Goal: Task Accomplishment & Management: Manage account settings

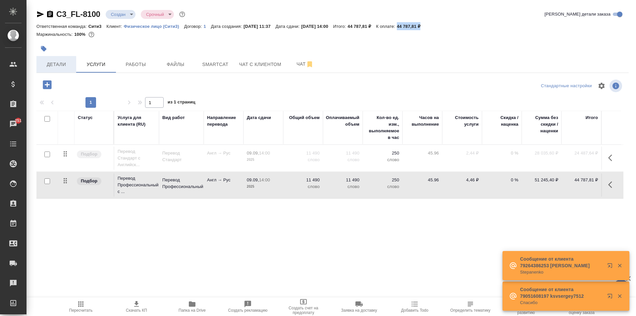
click at [58, 61] on span "Детали" at bounding box center [56, 64] width 32 height 8
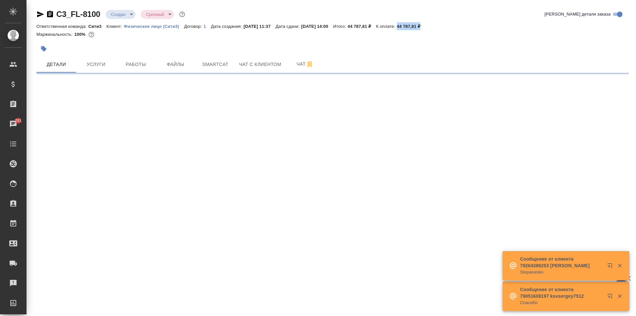
select select "RU"
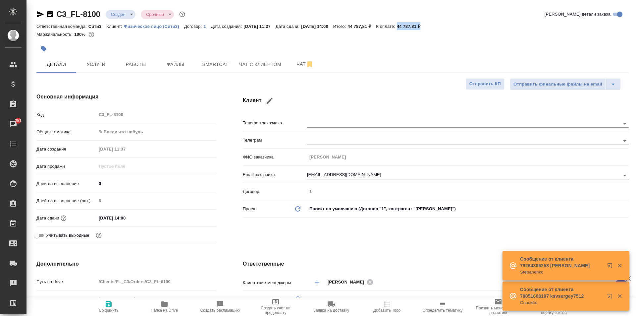
type textarea "x"
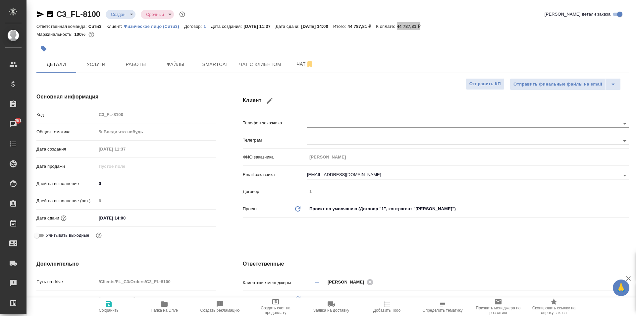
type textarea "x"
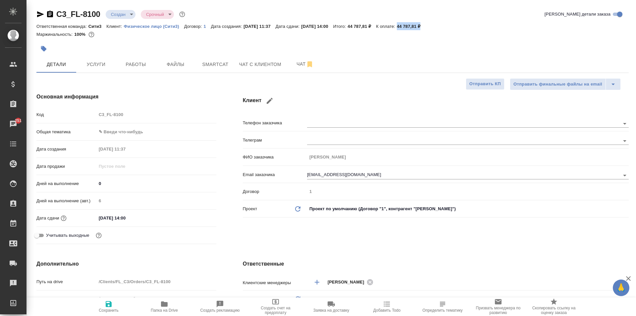
type textarea "x"
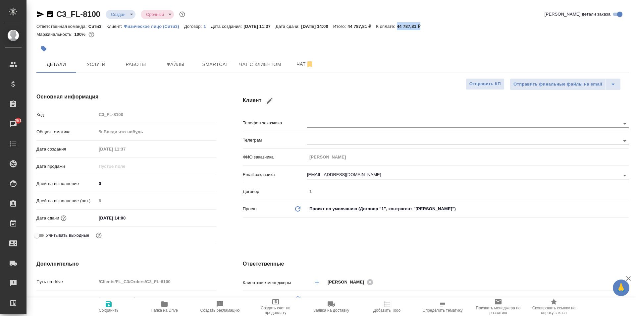
type textarea "x"
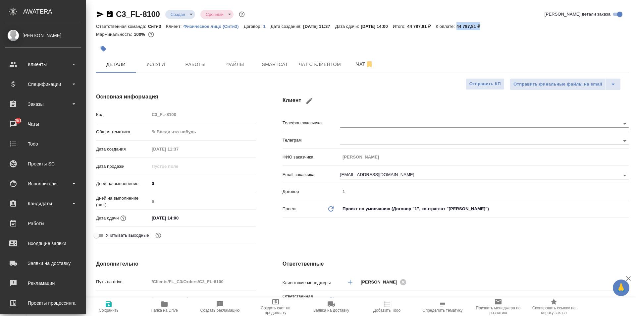
type textarea "x"
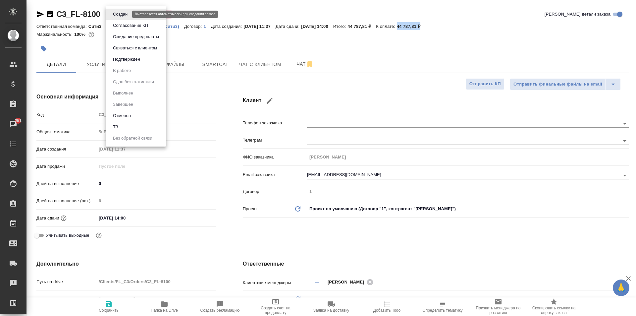
click at [113, 14] on body "🙏 .cls-1 fill:#fff; AWATERA Moskalets Alina Клиенты Спецификации Заказы 251 Чат…" at bounding box center [318, 158] width 636 height 316
click at [144, 25] on button "Согласование КП" at bounding box center [130, 25] width 39 height 7
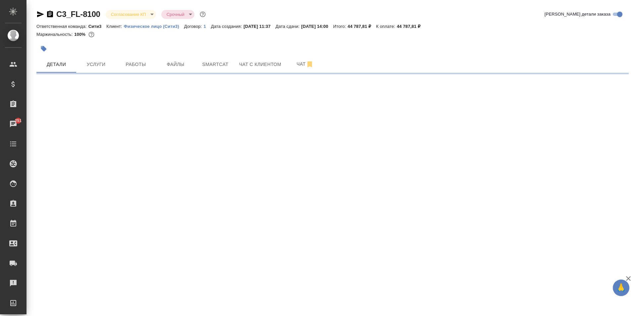
select select "RU"
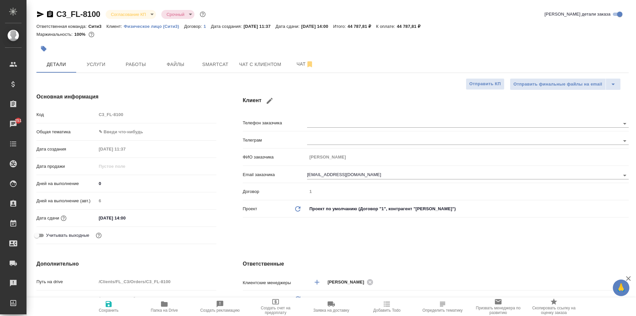
type textarea "x"
click at [104, 69] on button "Услуги" at bounding box center [96, 64] width 40 height 17
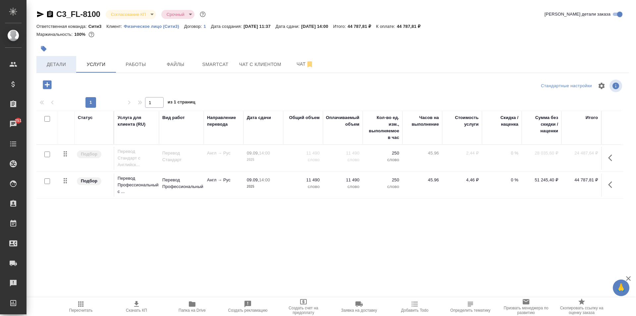
click at [57, 68] on span "Детали" at bounding box center [56, 64] width 32 height 8
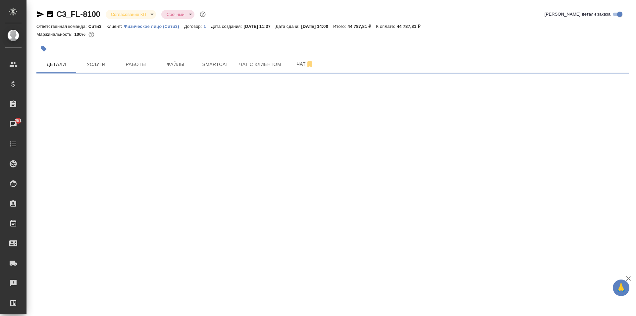
click at [131, 15] on body "🙏 .cls-1 fill:#fff; AWATERA Moskalets Alina Клиенты Спецификации Заказы 251 Чат…" at bounding box center [318, 158] width 636 height 316
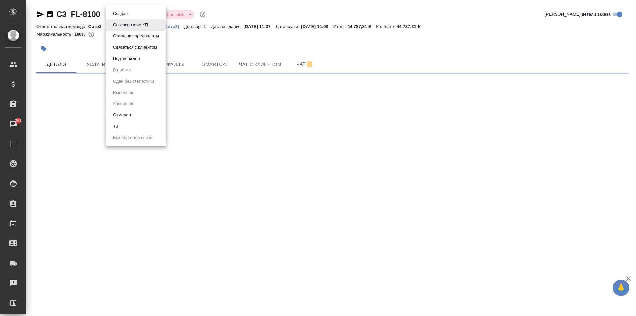
select select "RU"
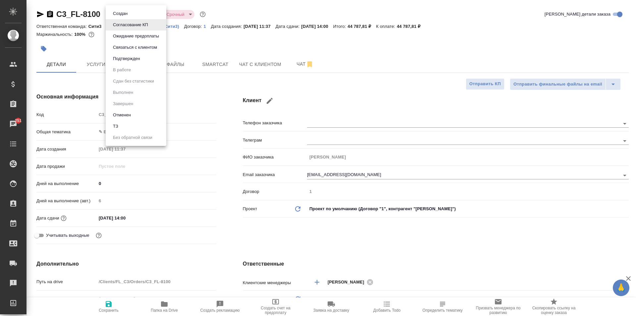
type textarea "x"
click at [132, 17] on li "Создан" at bounding box center [136, 13] width 61 height 11
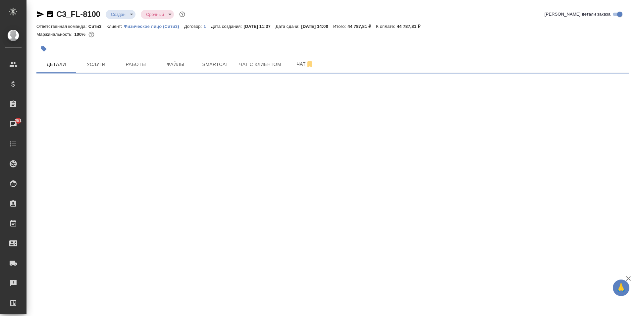
select select "RU"
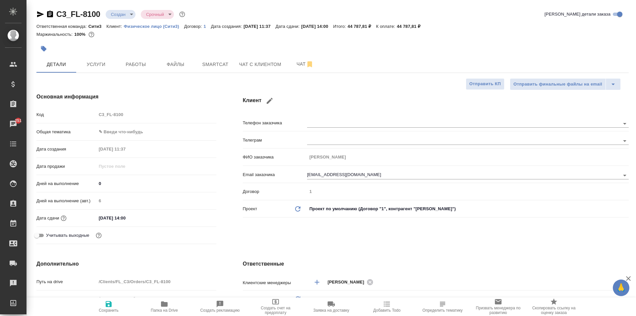
type textarea "x"
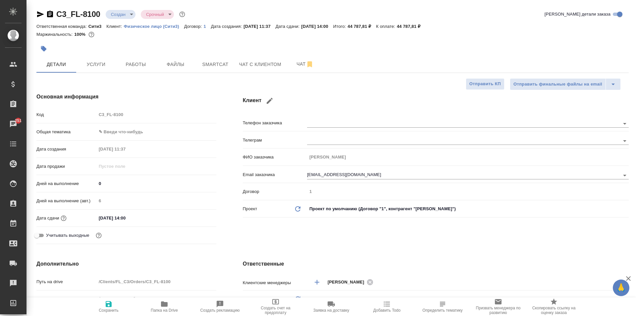
type textarea "x"
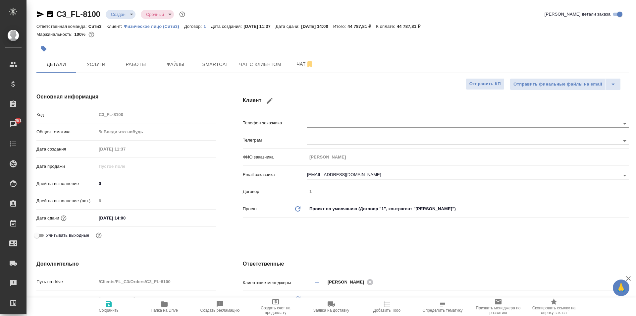
type textarea "x"
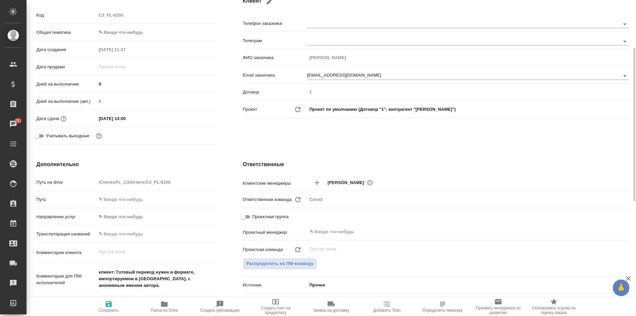
scroll to position [132, 0]
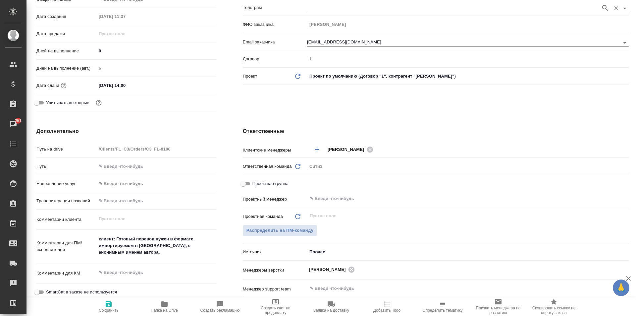
type textarea "x"
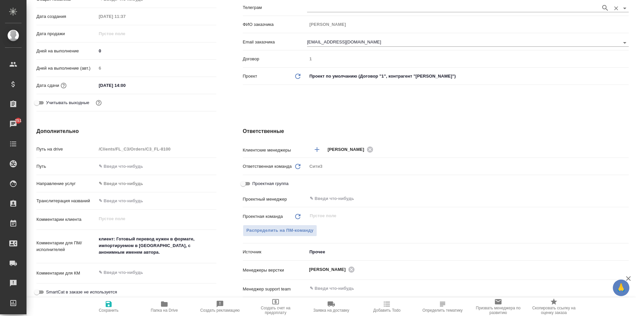
type textarea "x"
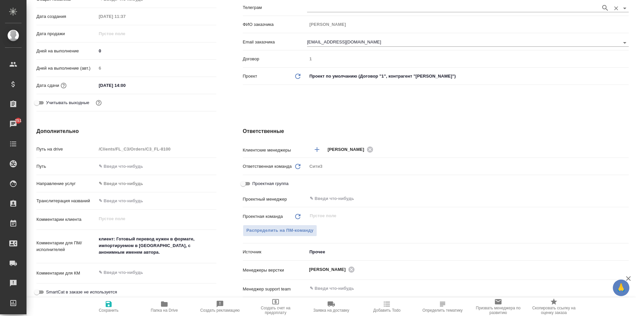
type textarea "x"
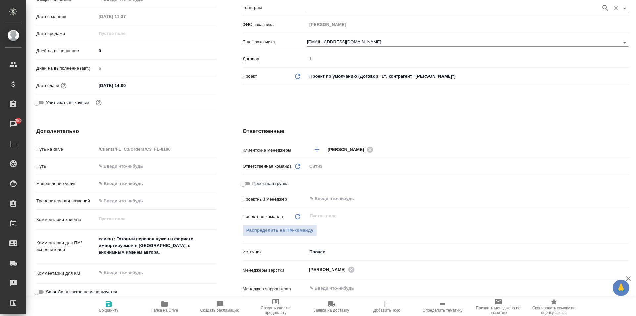
type textarea "x"
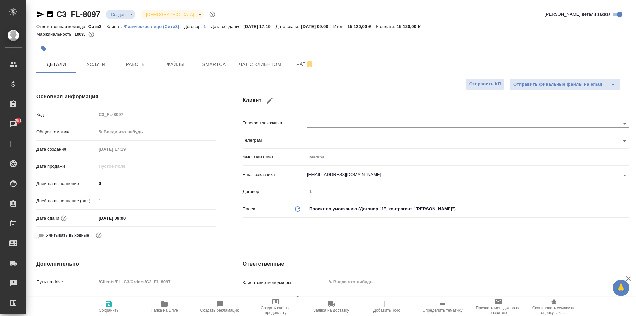
select select "RU"
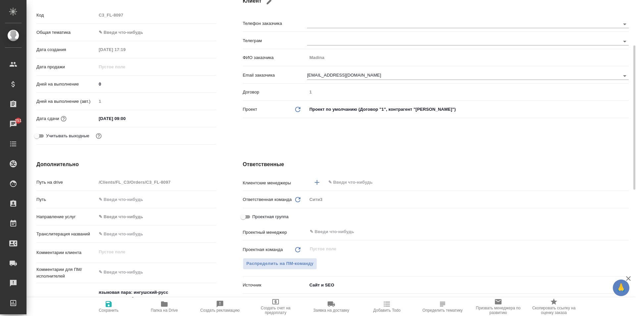
scroll to position [298, 0]
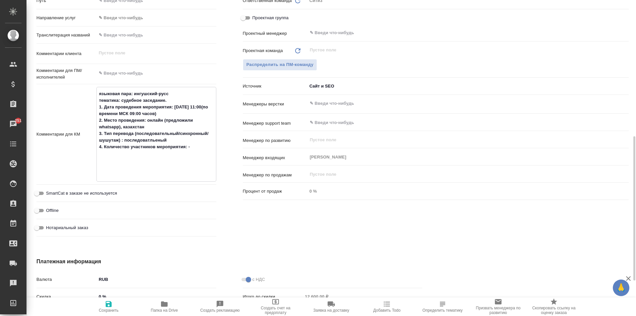
click at [184, 144] on textarea "языковая пара: ингушский-русс тематика: судебное заседание. 1. Дата проведения …" at bounding box center [156, 133] width 119 height 91
click at [192, 150] on textarea "языковая пара: ингушский-русс тематика: судебное заседание. 1. Дата проведения …" at bounding box center [156, 133] width 119 height 91
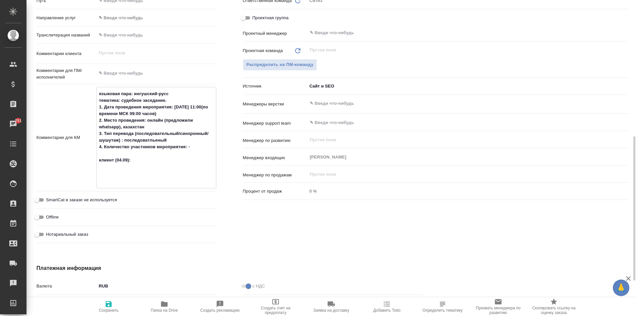
paste textarea "Как одобрят смету я с Вами обязательно свяжусь!"
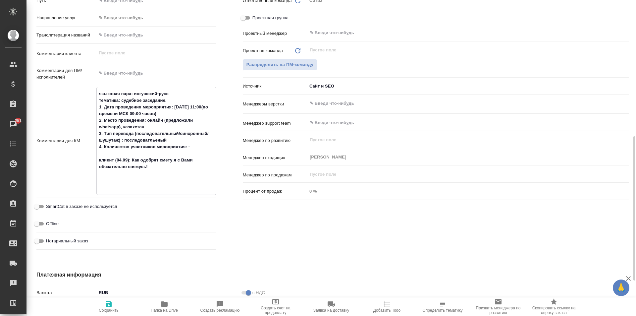
type textarea "языковая пара: ингушский-русс тематика: судебное заседание. 1. Дата проведения …"
click at [118, 300] on span "Сохранить" at bounding box center [109, 306] width 48 height 13
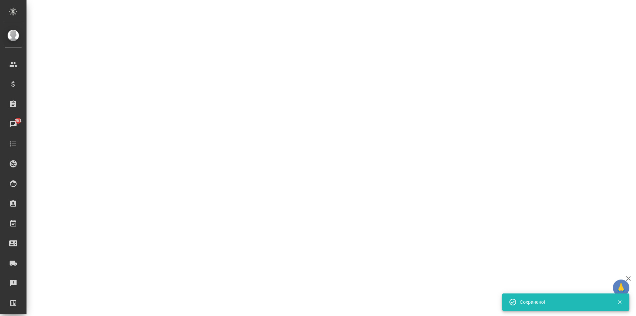
select select "RU"
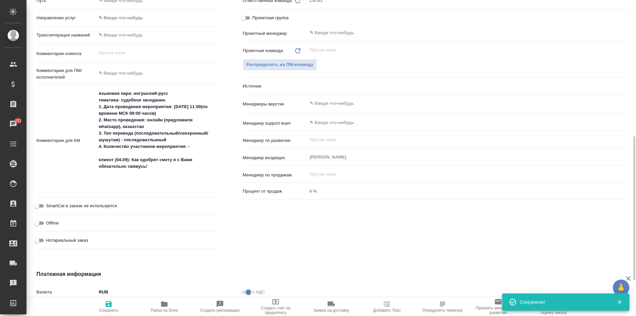
type textarea "x"
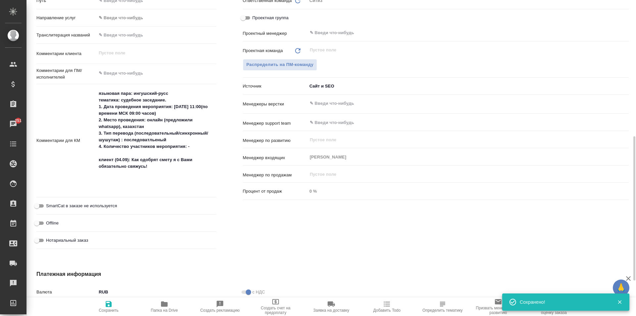
type textarea "x"
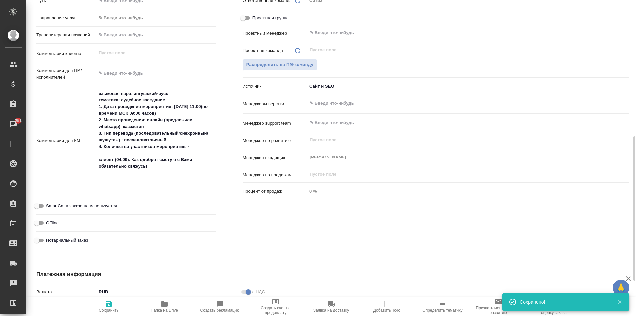
type textarea "x"
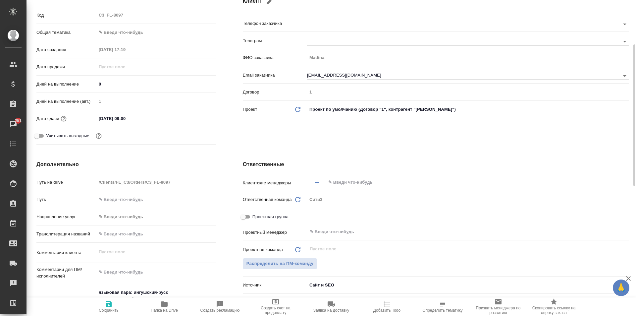
scroll to position [0, 0]
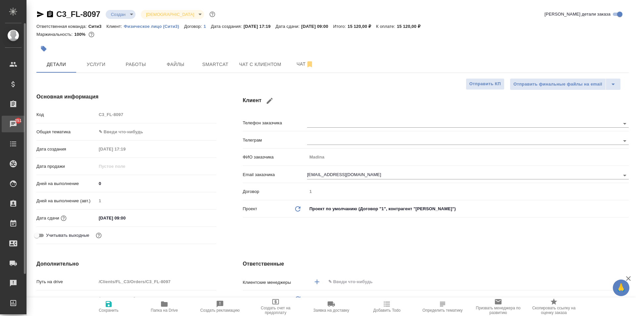
type textarea "x"
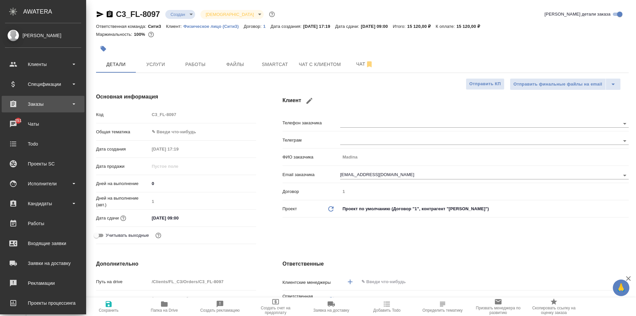
click at [24, 106] on div "Заказы" at bounding box center [43, 104] width 76 height 10
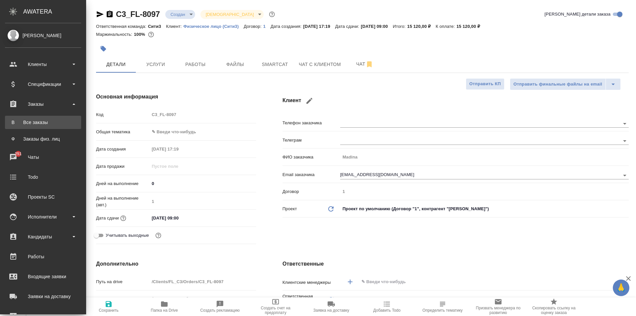
type textarea "x"
click at [24, 119] on div "Все заказы" at bounding box center [43, 122] width 70 height 7
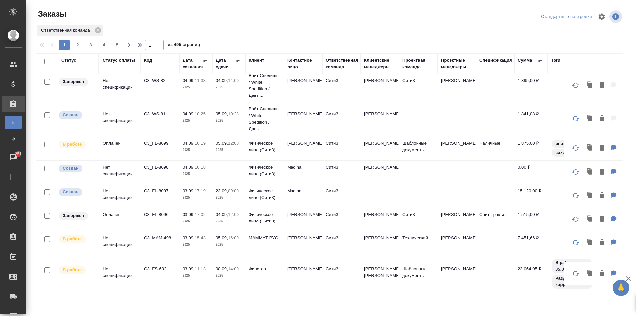
scroll to position [99, 0]
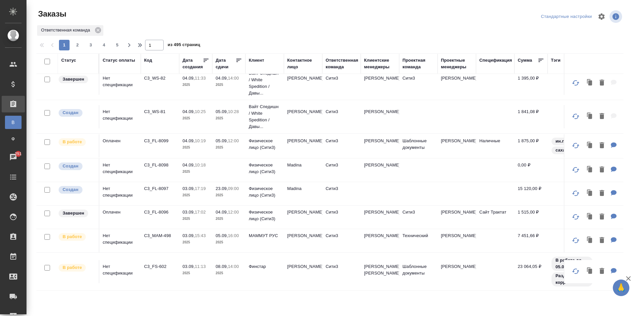
click at [306, 176] on td "Madina" at bounding box center [303, 169] width 38 height 23
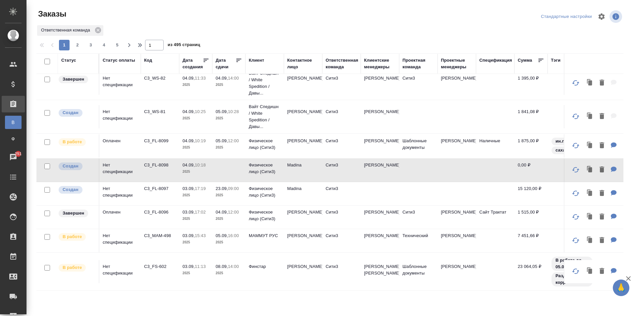
click at [256, 193] on p "Физическое лицо (Сити3)" at bounding box center [265, 191] width 32 height 13
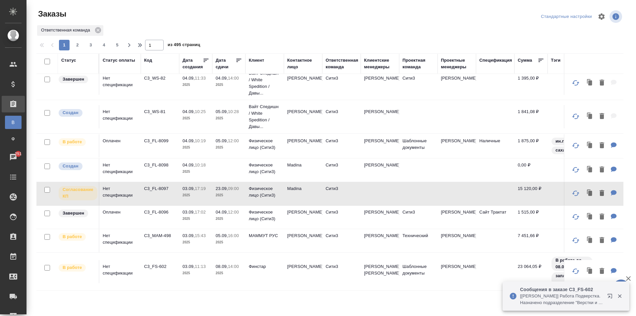
click at [220, 60] on div "Дата сдачи" at bounding box center [226, 63] width 20 height 13
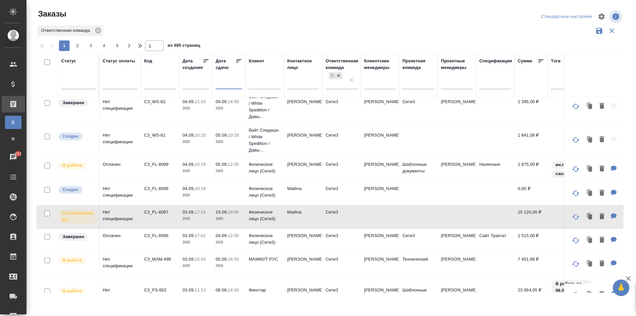
click at [228, 86] on input "text" at bounding box center [231, 83] width 23 height 9
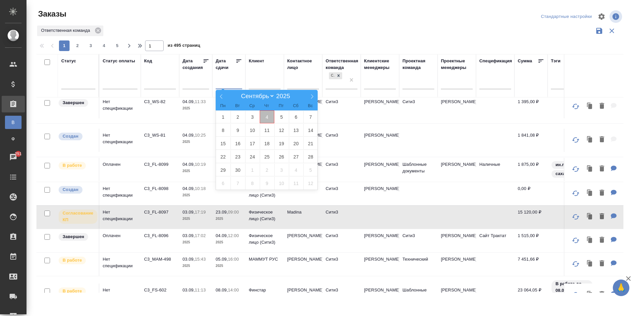
click at [273, 118] on span "4" at bounding box center [267, 116] width 15 height 13
type div "2025-09-03T21:00:00.000Z"
click at [282, 117] on span "5" at bounding box center [281, 116] width 15 height 13
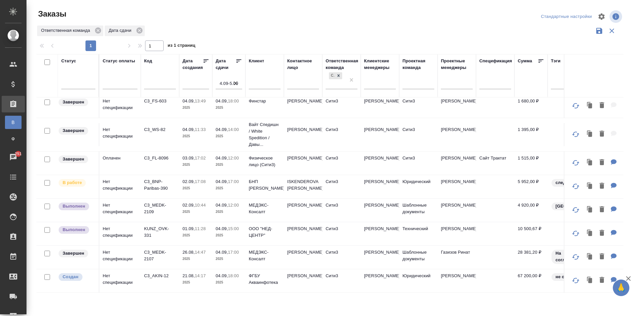
scroll to position [0, 0]
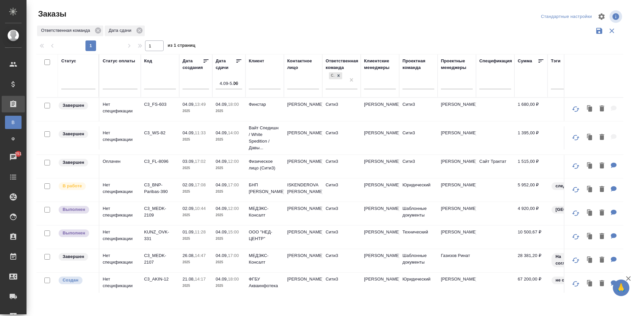
click at [232, 192] on p "2025" at bounding box center [229, 191] width 26 height 7
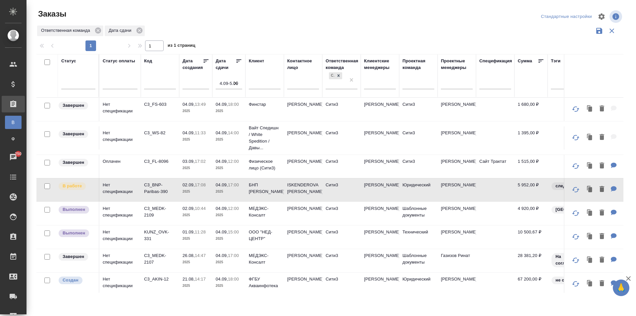
click at [235, 213] on p "2025" at bounding box center [229, 215] width 26 height 7
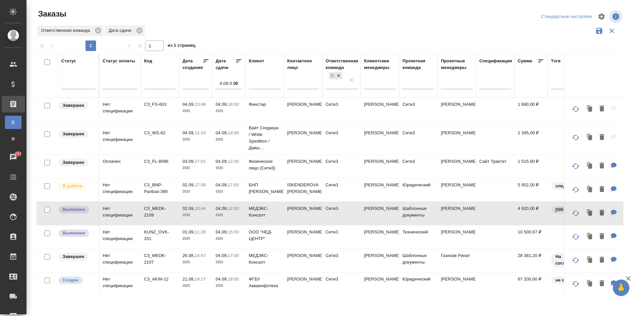
click at [349, 235] on td "Сити3" at bounding box center [341, 236] width 38 height 23
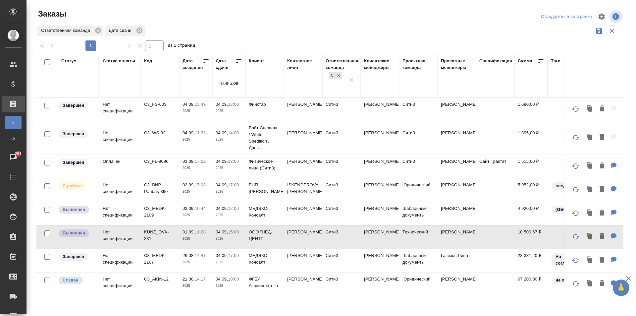
click at [349, 235] on td "Сити3" at bounding box center [341, 236] width 38 height 23
click at [237, 81] on icon "button" at bounding box center [235, 83] width 7 height 7
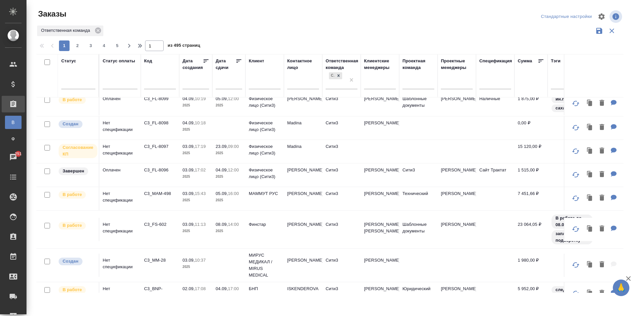
scroll to position [166, 0]
click at [274, 238] on td "Финстар" at bounding box center [264, 228] width 38 height 23
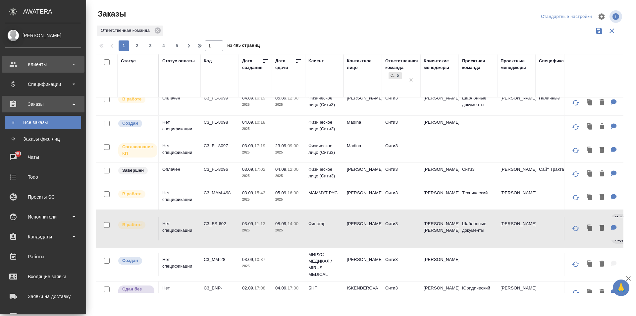
click at [29, 63] on div "Клиенты" at bounding box center [43, 64] width 76 height 10
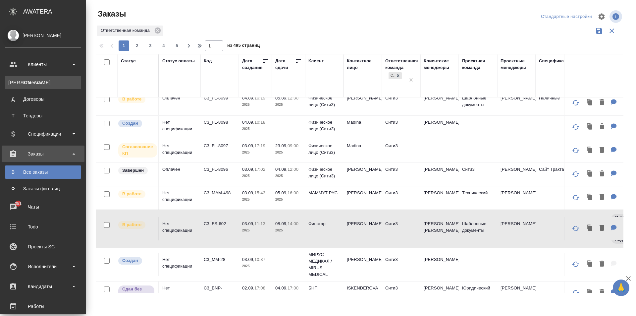
click at [40, 81] on div "Клиенты" at bounding box center [43, 82] width 70 height 7
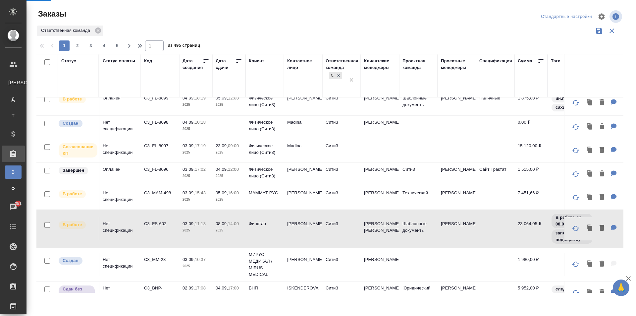
select select "RU"
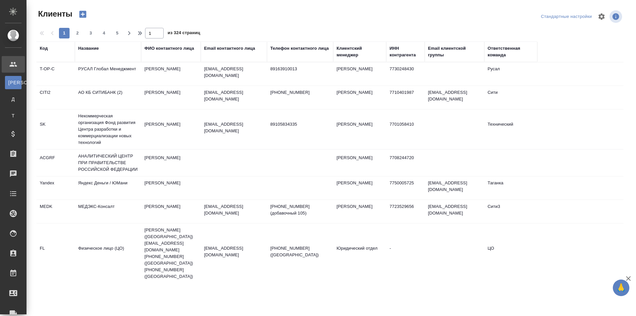
click at [97, 48] on div "Название" at bounding box center [88, 48] width 21 height 7
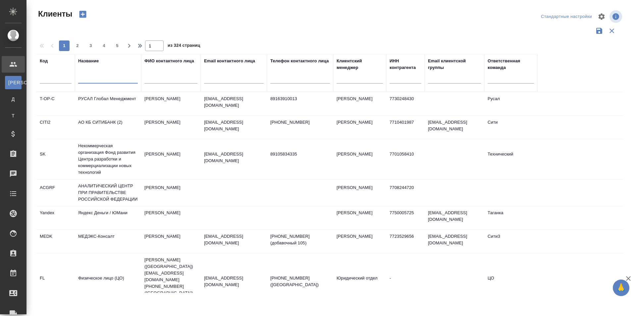
click at [97, 83] on input "text" at bounding box center [108, 79] width 60 height 8
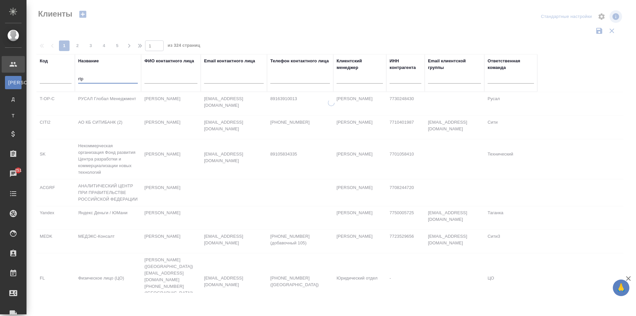
type input "rtp"
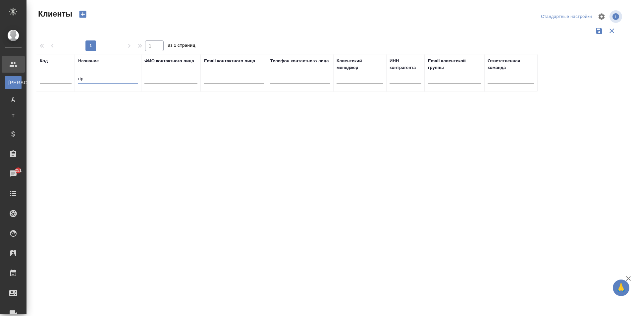
drag, startPoint x: 87, startPoint y: 79, endPoint x: 52, endPoint y: 62, distance: 38.5
click at [33, 72] on div "Клиенты Стандартные настройки 1 1 из 1 страниц Код Название rtp ФИО контактного…" at bounding box center [333, 148] width 600 height 296
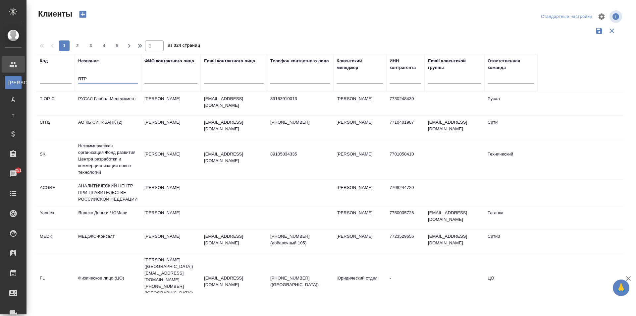
type input "RTP"
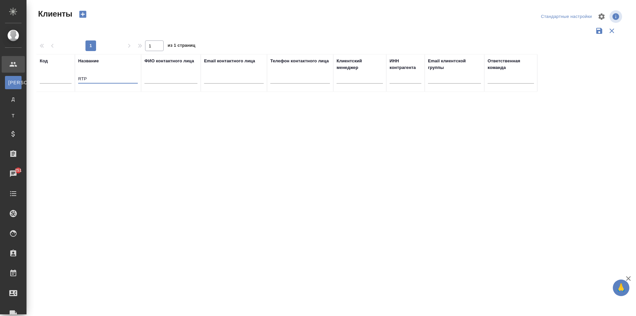
drag, startPoint x: 92, startPoint y: 77, endPoint x: 68, endPoint y: 81, distance: 24.9
click at [68, 81] on tr "Код Название RTP ФИО контактного лица Email контактного лица Телефон контактног…" at bounding box center [286, 73] width 501 height 38
type input "X"
click at [78, 79] on input "Чупрова" at bounding box center [108, 79] width 60 height 8
type input "ИП Чупрова"
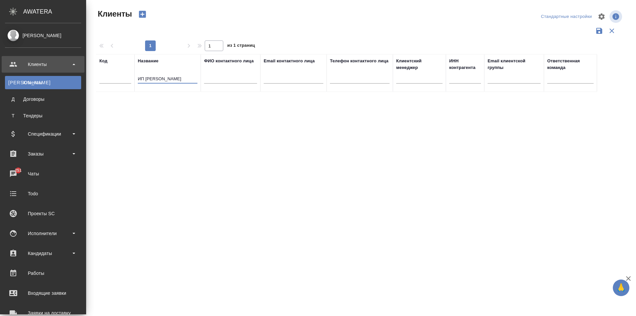
drag, startPoint x: 121, startPoint y: 80, endPoint x: 0, endPoint y: 75, distance: 120.4
click at [0, 75] on div ".cls-1 fill:#fff; AWATERA Moskalets Alina Клиенты К Клиенты Д Договоры Т Тендер…" at bounding box center [318, 158] width 636 height 316
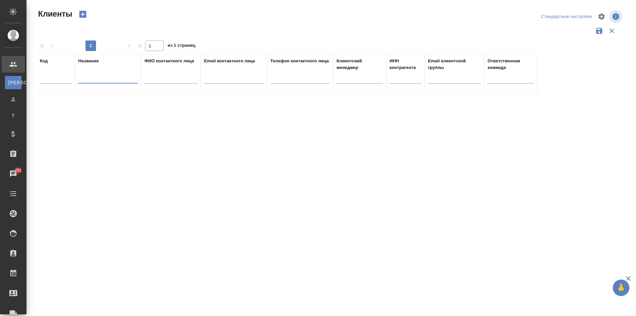
click at [182, 73] on div at bounding box center [170, 80] width 53 height 16
click at [179, 82] on input "text" at bounding box center [170, 79] width 53 height 8
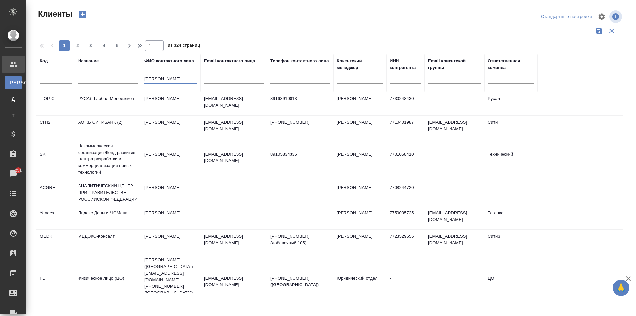
type input "чупрова"
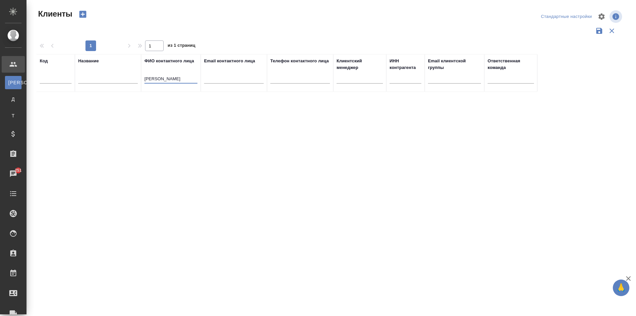
drag, startPoint x: 177, startPoint y: 79, endPoint x: 109, endPoint y: 75, distance: 68.3
click at [109, 75] on tr "Код Название ФИО контактного лица чупрова Email контактного лица Телефон контак…" at bounding box center [286, 73] width 501 height 38
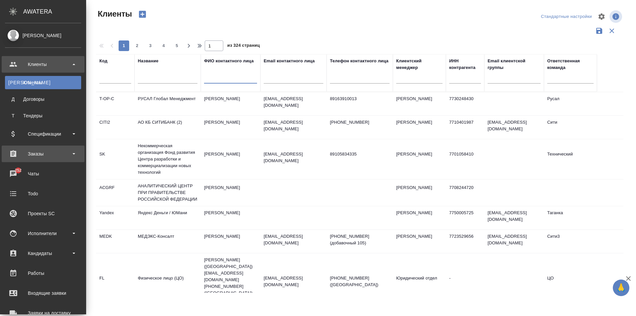
click at [25, 158] on div "Заказы" at bounding box center [43, 154] width 76 height 10
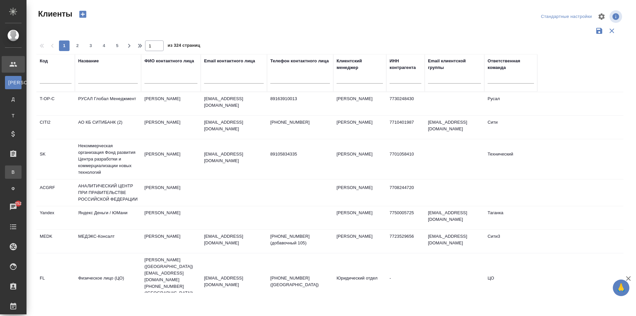
click at [10, 172] on div "Все заказы" at bounding box center [5, 172] width 10 height 7
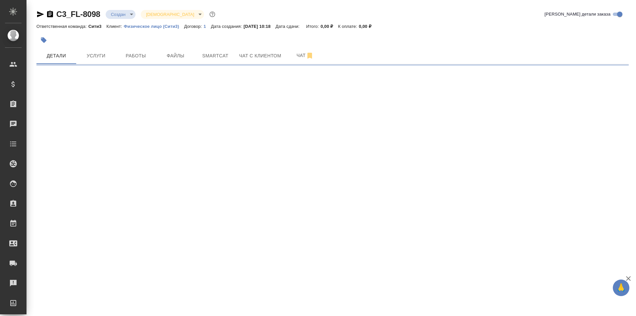
select select "RU"
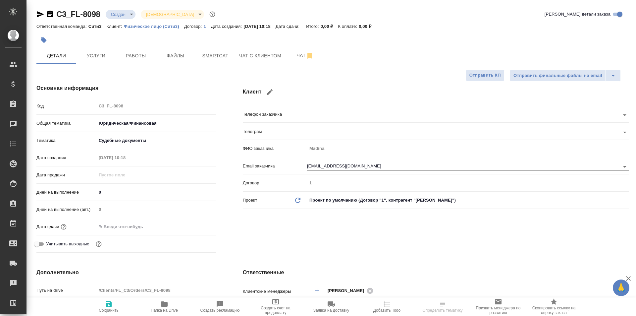
type textarea "x"
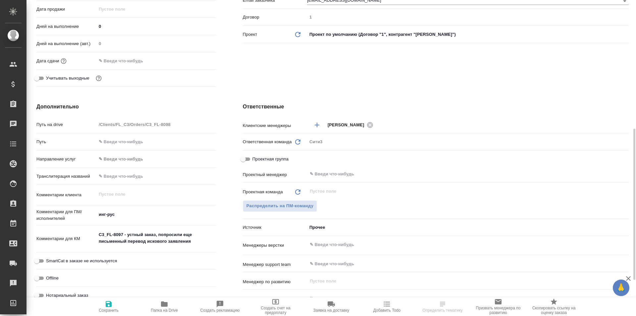
scroll to position [199, 0]
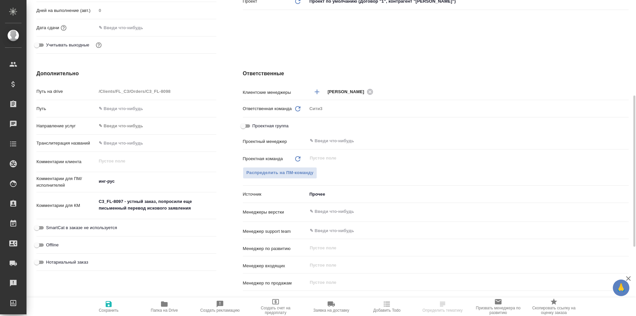
type textarea "x"
click at [192, 208] on textarea "C3_FL-8097 - устный заказ, попросили еще письменный перевод искового заявления" at bounding box center [156, 205] width 120 height 18
type textarea "x"
type textarea "C3_FL-8097 - устный заказ, попросили еще письменный перевод искового заявления,"
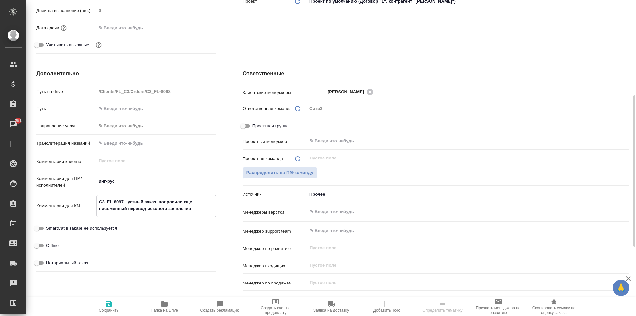
type textarea "x"
type textarea "C3_FL-8097 - устный заказ, попросили еще письменный перевод искового заявления,"
type textarea "x"
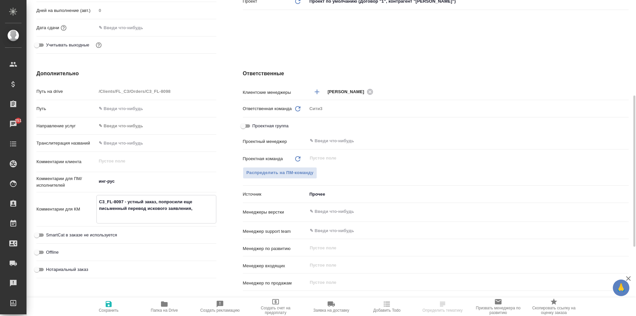
paste textarea "Письменный перевод понадобится, но позже"
type textarea "x"
type textarea "C3_FL-8097 - устный заказ, попросили еще письменный перевод искового заявления,…"
type textarea "x"
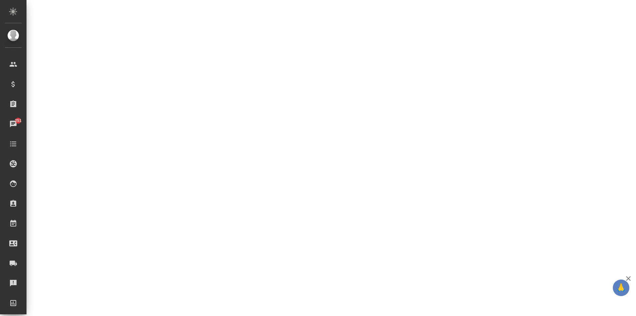
select select "RU"
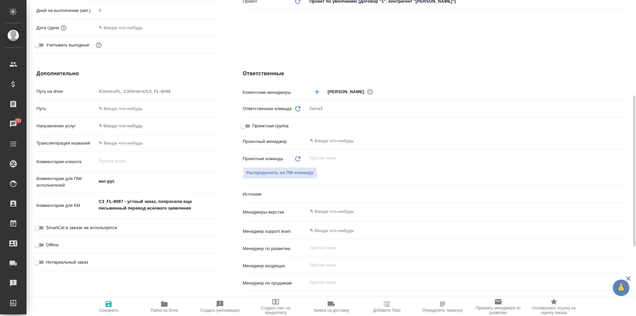
type textarea "x"
click at [101, 210] on textarea "C3_FL-8097 - устный заказ, попросили еще письменный перевод искового заявления" at bounding box center [156, 205] width 120 height 18
click at [100, 209] on textarea "C3_FL-8097 - устный заказ, попросили еще письменный перевод искового заявления" at bounding box center [156, 205] width 119 height 18
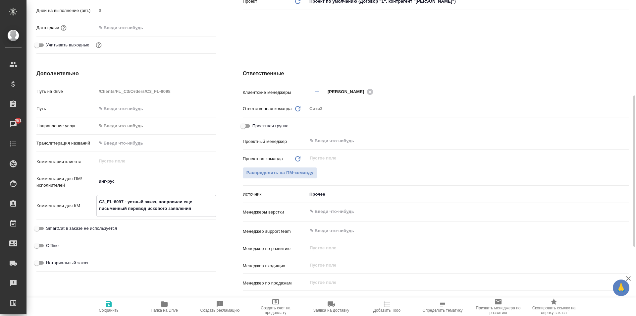
type textarea "x"
type textarea "C3_FL-8097 - устный заказ, попросили еще Кписьменный перевод искового заявления"
type textarea "x"
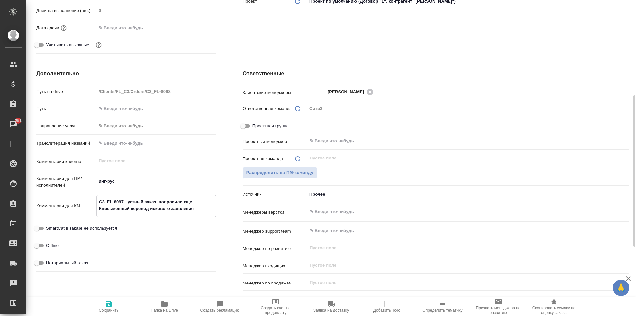
type textarea "x"
type textarea "C3_FL-8097 - устный заказ, попросили еще Клписьменный перевод искового заявления"
type textarea "x"
type textarea "C3_FL-8097 - устный заказ, попросили еще Клиписьменный перевод искового заявлен…"
type textarea "x"
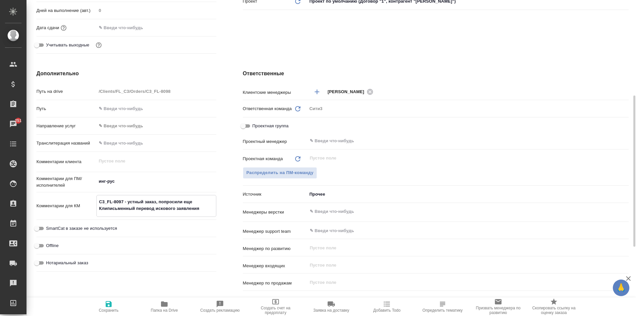
type textarea "x"
type textarea "C3_FL-8097 - устный заказ, попросили еще Клиеписьменный перевод искового заявле…"
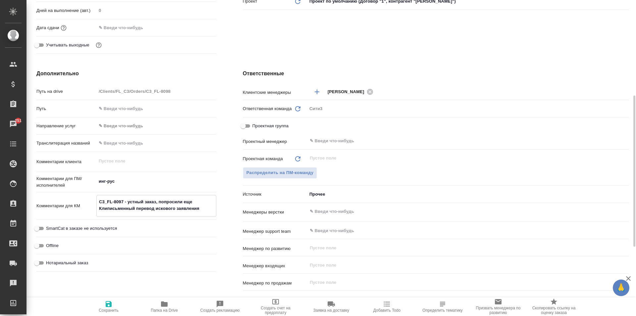
type textarea "x"
type textarea "C3_FL-8097 - устный заказ, попросили еще Клиенписьменный перевод искового заявл…"
type textarea "x"
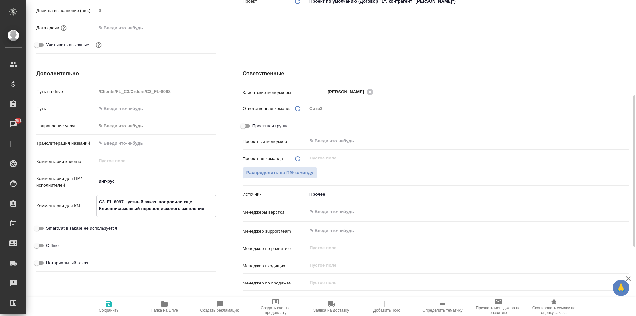
type textarea "x"
type textarea "C3_FL-8097 - устный заказ, попросили еще Клиентписьменный перевод искового заяв…"
type textarea "x"
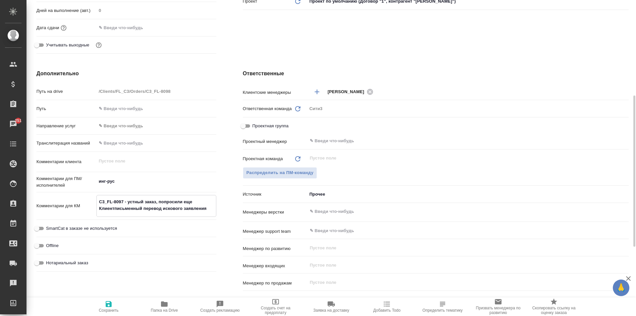
type textarea "x"
type textarea "C3_FL-8097 - устный заказ, попросили еще Клиент письменный перевод искового зая…"
type textarea "x"
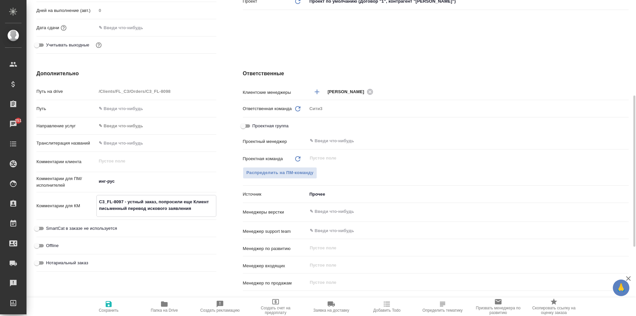
type textarea "C3_FL-8097 - устный заказ, попросили еще Клиент (письменный перевод искового за…"
type textarea "x"
type textarea "C3_FL-8097 - устный заказ, попросили еще Клиент (0письменный перевод искового з…"
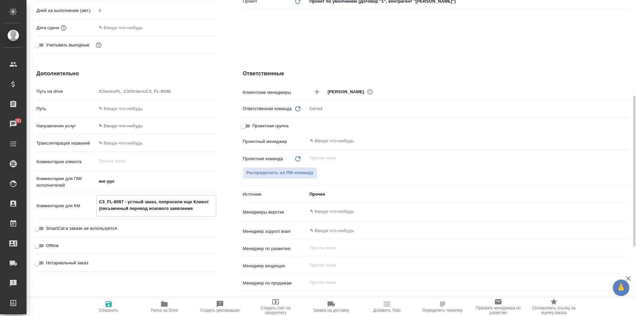
type textarea "x"
type textarea "C3_FL-8097 - устный заказ, попросили еще Клиент (04письменный перевод искового …"
type textarea "x"
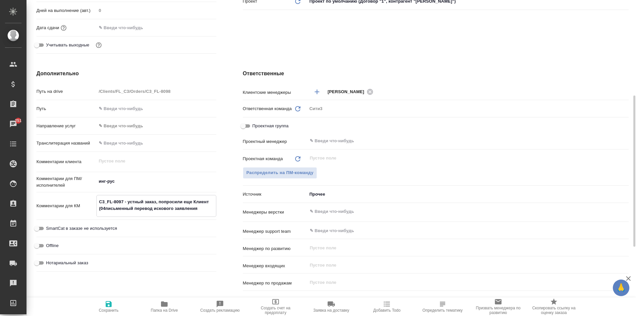
type textarea "x"
type textarea "C3_FL-8097 - устный заказ, попросили еще Клиент (04.письменный перевод искового…"
type textarea "x"
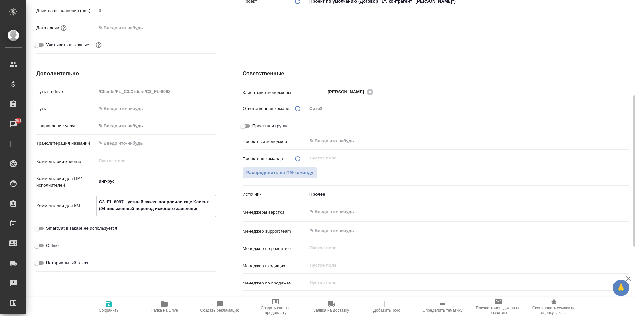
type textarea "x"
type textarea "C3_FL-8097 - устный заказ, попросили еще Клиент (04.0письменный перевод исковог…"
type textarea "x"
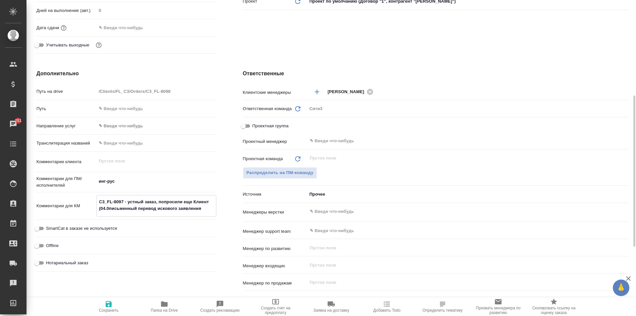
type textarea "C3_FL-8097 - устный заказ, попросили еще Клиент (04.09письменный перевод исково…"
type textarea "x"
type textarea "C3_FL-8097 - устный заказ, попросили еще Клиент (04.09)письменный перевод исков…"
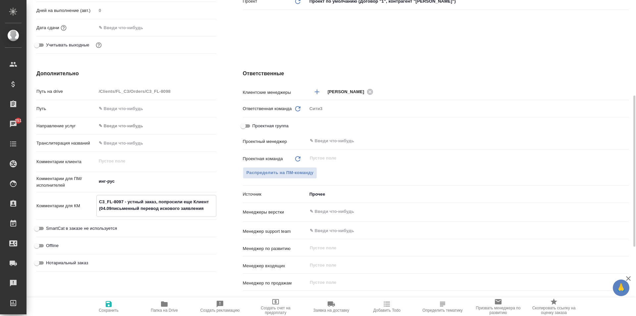
type textarea "x"
type textarea "C3_FL-8097 - устный заказ, попросили еще Клиент (04.09) письменный перевод иско…"
type textarea "x"
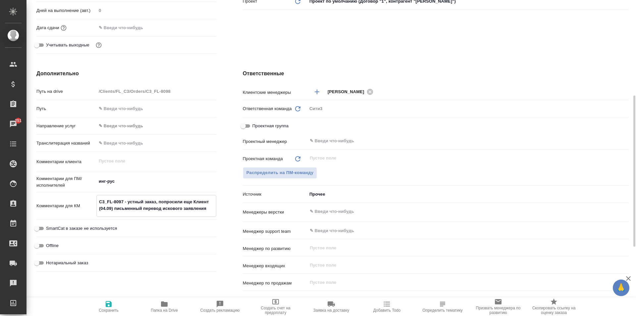
click at [192, 202] on textarea "C3_FL-8097 - устный заказ, попросили еще Клиент (04.09) письменный перевод иско…" at bounding box center [156, 205] width 119 height 18
type textarea "x"
type textarea "C3_FL-8097 - устный заказ, попросили еще Клиент (04.09) письменный перевод иско…"
type textarea "x"
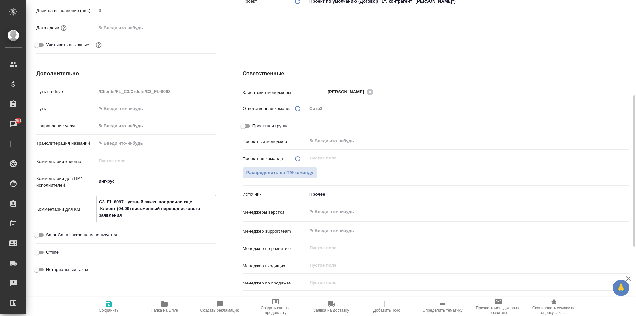
drag, startPoint x: 131, startPoint y: 209, endPoint x: 95, endPoint y: 206, distance: 35.9
click at [95, 206] on div "Комментарии для КМ C3_FL-8097 - устный заказ, попросили еще Клиент (04.09) пись…" at bounding box center [126, 209] width 180 height 28
type textarea "x"
type textarea "C3_FL-8097 - устный заказ, попросили еще письменный перевод искового заявления"
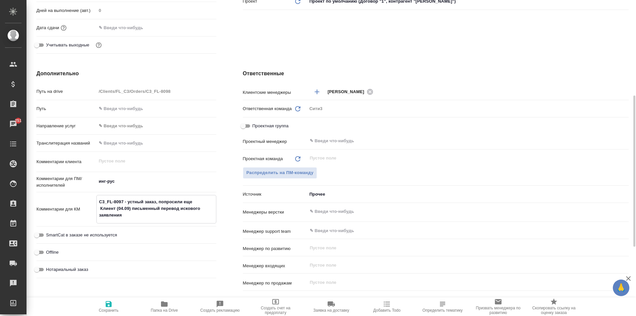
type textarea "x"
click at [200, 210] on textarea "C3_FL-8097 - устный заказ, попросили еще письменный перевод искового заявления" at bounding box center [156, 205] width 119 height 18
type textarea "x"
type textarea "C3_FL-8097 - устный заказ, попросили еще письменный перевод искового заявления"
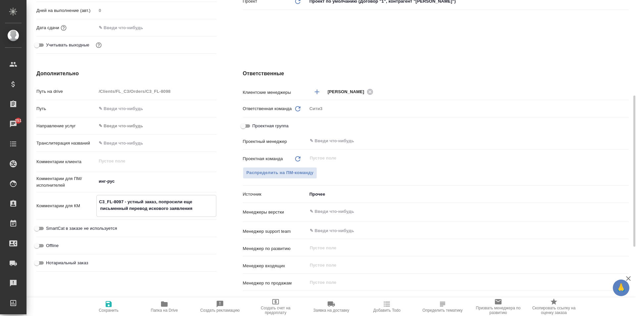
type textarea "x"
paste textarea "Клиент (04.09)"
type textarea "x"
type textarea "C3_FL-8097 - устный заказ, попросили еще письменный перевод искового заявления …"
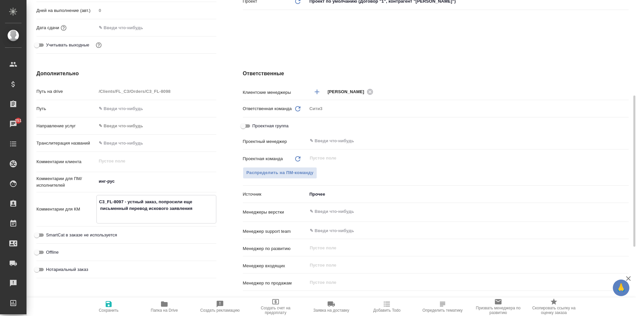
type textarea "x"
type textarea "C3_FL-8097 - устный заказ, попросили еще письменный перевод искового заявления …"
type textarea "x"
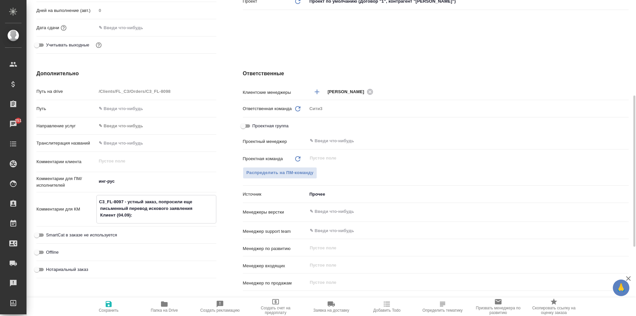
type textarea "C3_FL-8097 - устный заказ, попросили еще письменный перевод искового заявления …"
type textarea "x"
type textarea "C3_FL-8097 - устный заказ, попросили еще письменный перевод искового заявления …"
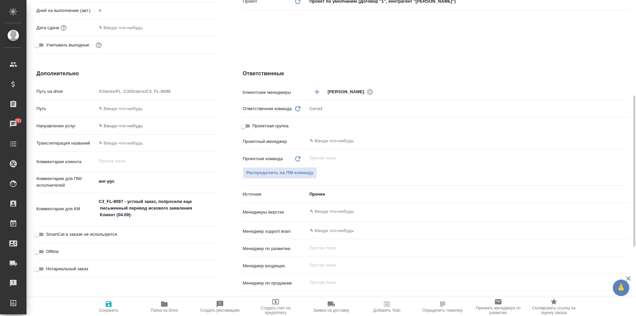
type textarea "x"
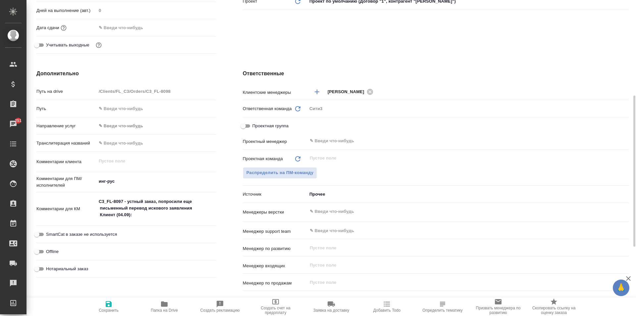
type textarea "x"
paste textarea "Письменный перевод понадобится, но позже"
type textarea "x"
type textarea "C3_FL-8097 - устный заказ, попросили еще письменный перевод искового заявления …"
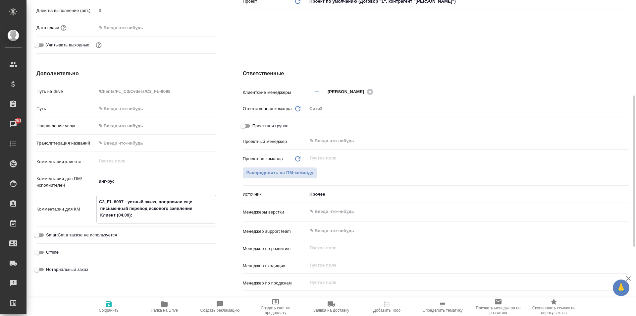
type textarea "x"
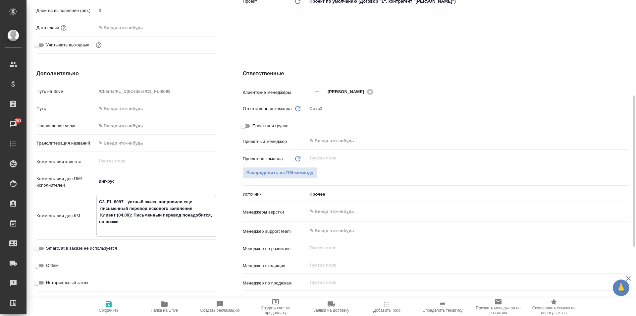
type textarea "C3_FL-8097 - устный заказ, попросили еще письменный перевод искового заявления …"
type textarea "x"
click at [106, 300] on icon "button" at bounding box center [109, 304] width 8 height 8
type textarea "x"
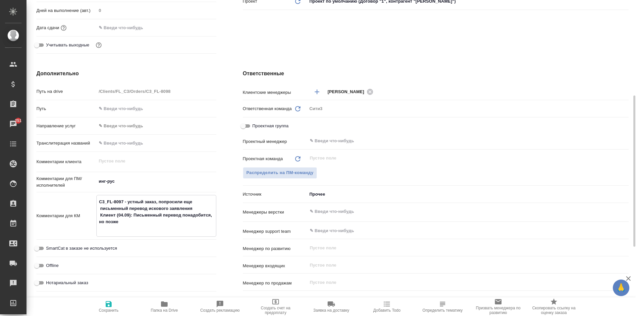
type textarea "x"
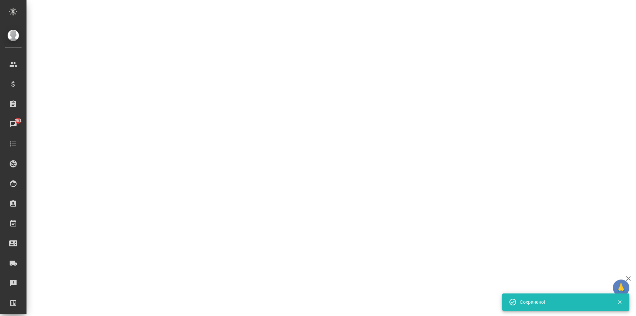
select select "RU"
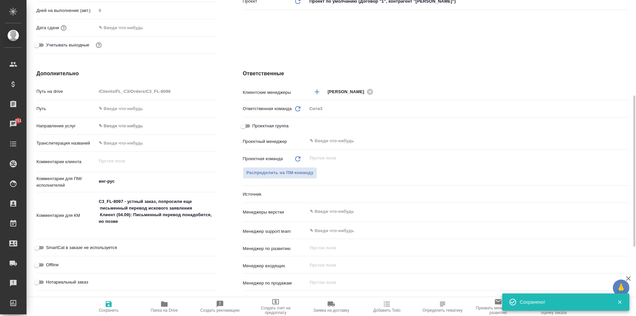
type textarea "x"
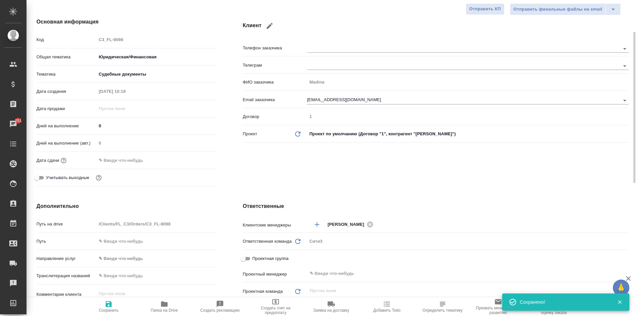
scroll to position [0, 0]
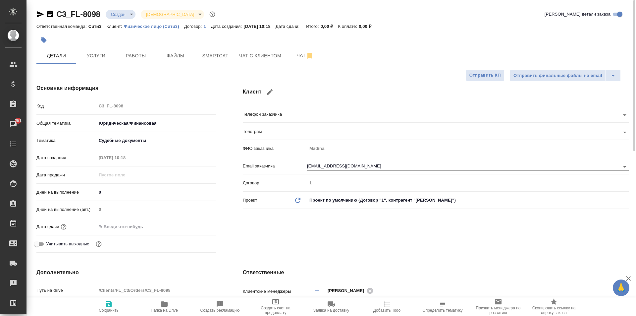
type textarea "x"
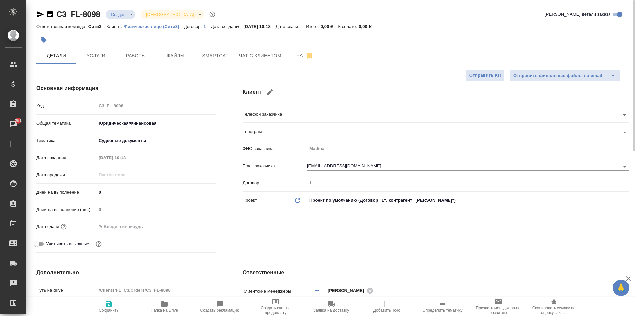
type textarea "x"
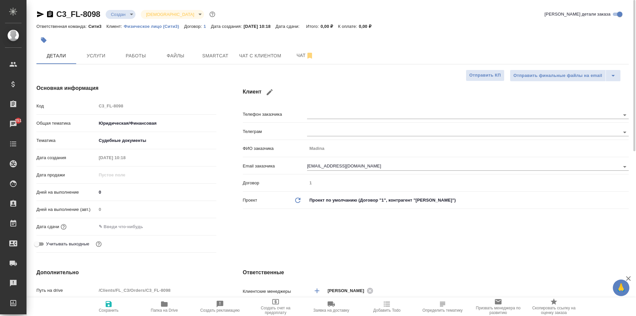
type textarea "x"
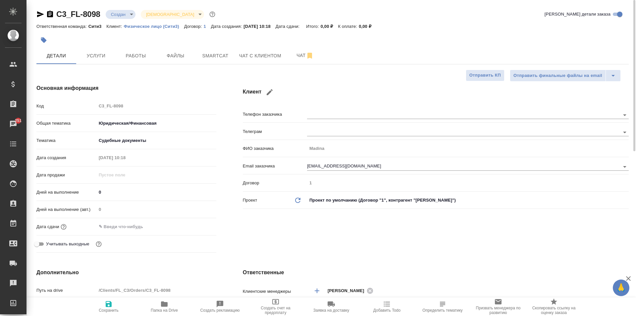
type textarea "x"
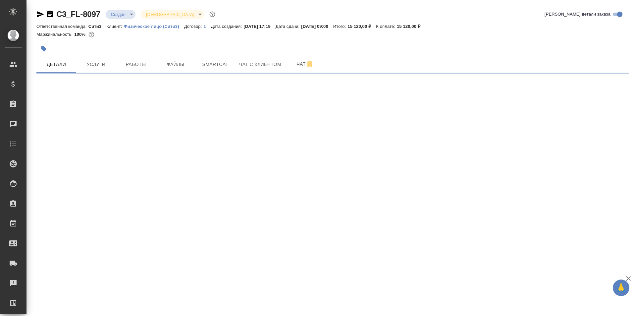
select select "RU"
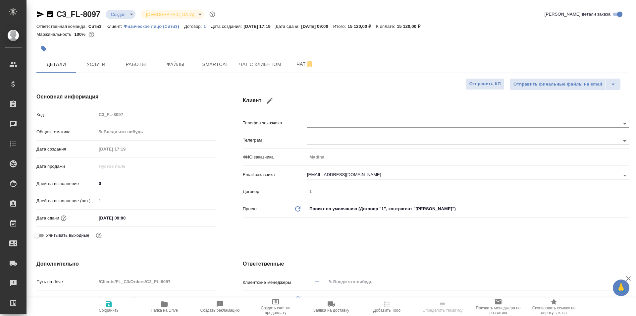
click at [122, 19] on div "C3_FL-8097 Создан new [DEMOGRAPHIC_DATA] holyTrinity" at bounding box center [126, 14] width 180 height 11
type textarea "x"
click at [122, 15] on body "🙏 .cls-1 fill:#fff; AWATERA Moskalets Alina Клиенты Спецификации Заказы Чаты To…" at bounding box center [318, 158] width 636 height 316
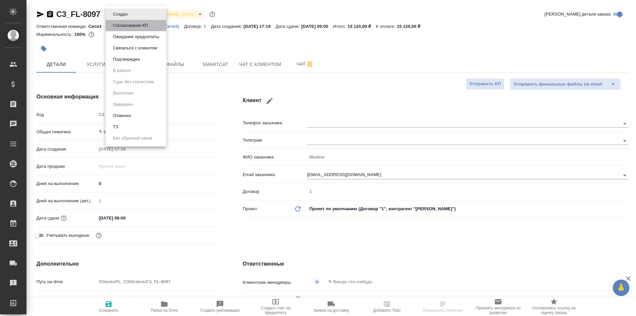
click at [136, 23] on button "Согласование КП" at bounding box center [130, 25] width 39 height 7
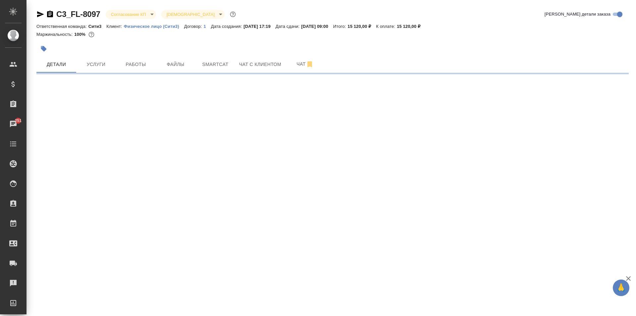
select select "RU"
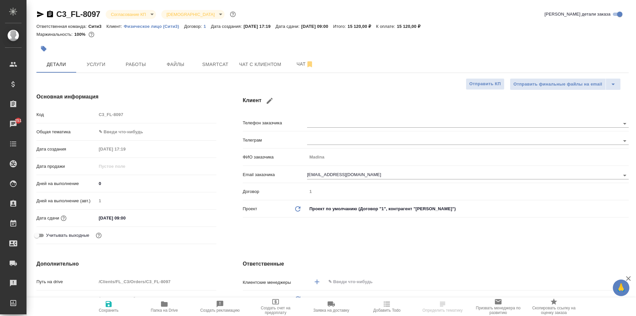
type textarea "x"
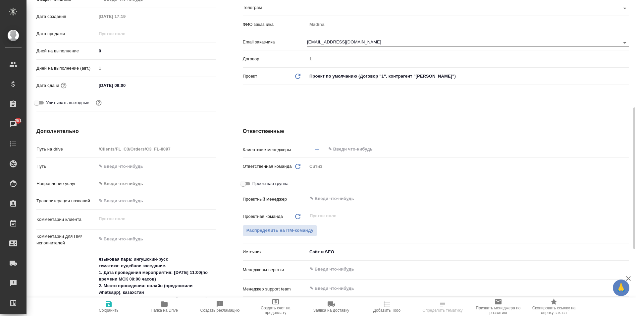
scroll to position [199, 0]
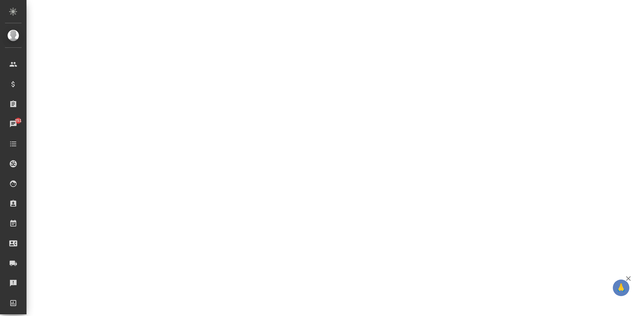
select select "RU"
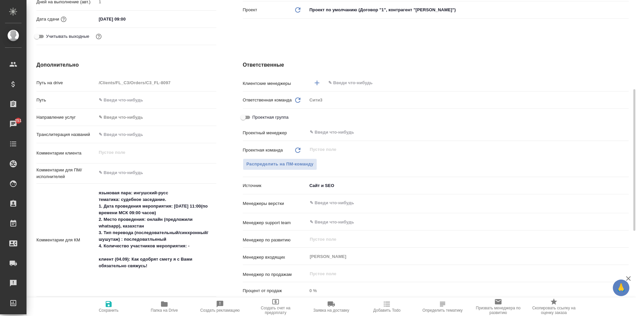
type textarea "x"
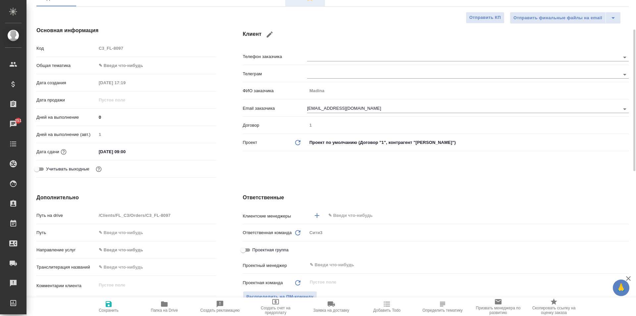
type textarea "x"
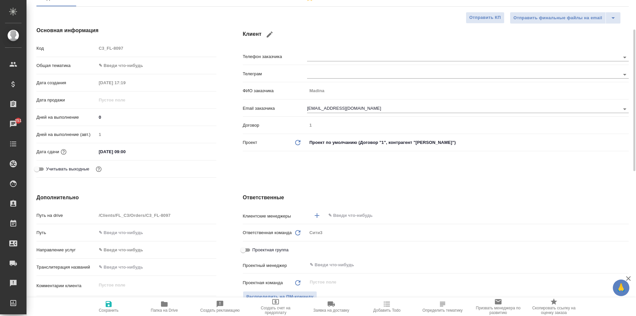
type textarea "x"
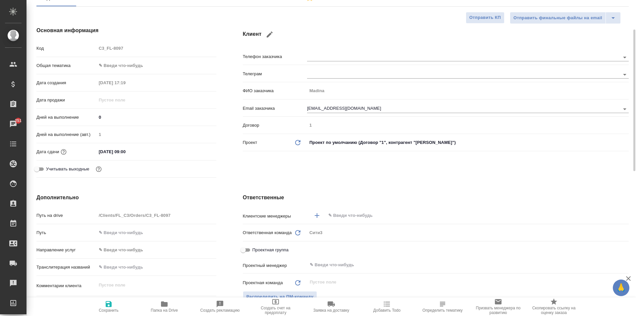
type textarea "x"
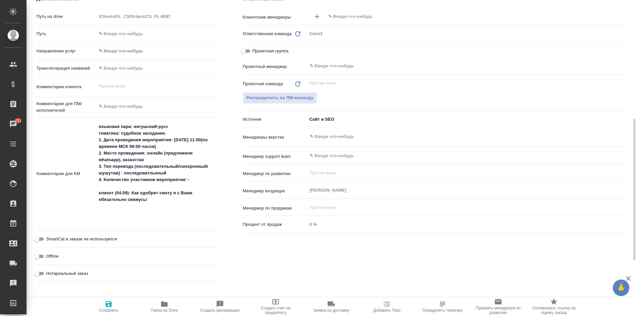
scroll to position [298, 0]
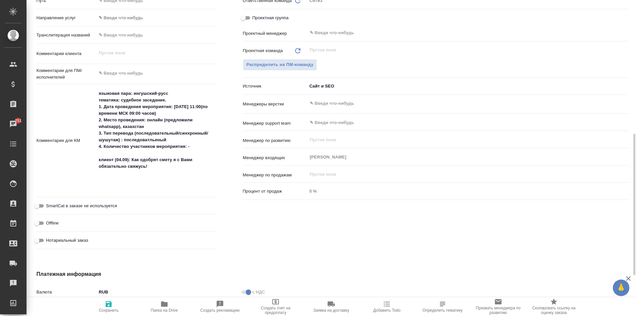
type textarea "x"
click at [181, 113] on textarea "языковая пара: ингушский-русс тематика: судебное заседание. 1. Дата проведения …" at bounding box center [156, 140] width 119 height 104
type textarea "x"
type textarea "языковая пара: ингушский-русс тематика: судебное заседание. 1. Дата проведения …"
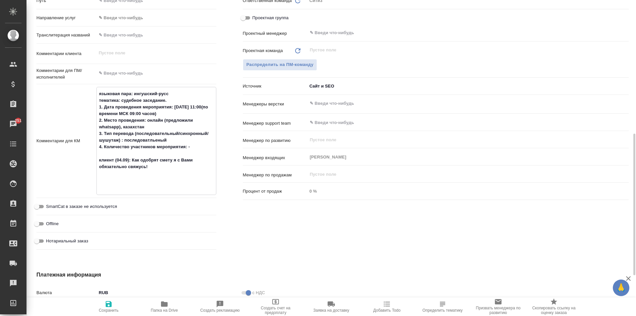
type textarea "x"
type textarea "языковая пара: ингушский-русс тематика: судебное заседание. 1. Дата проведения …"
type textarea "x"
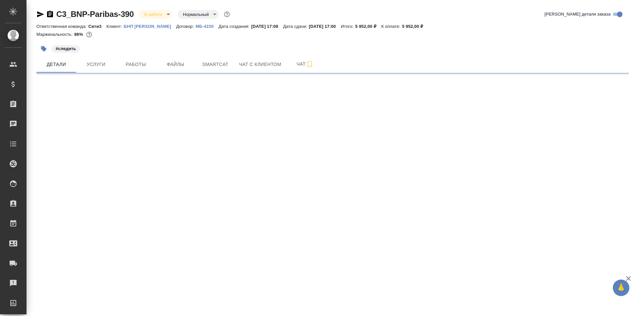
select select "RU"
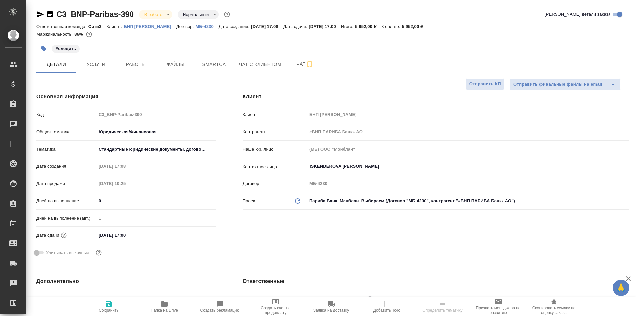
type textarea "x"
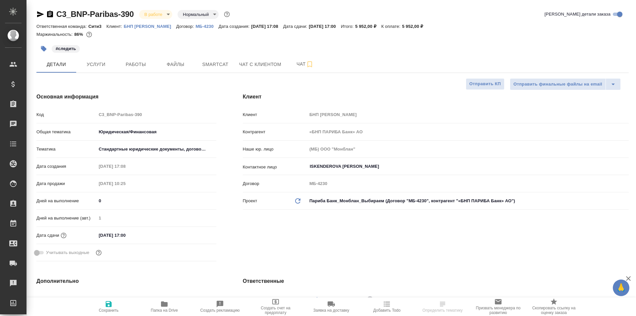
type textarea "x"
click at [106, 58] on button "Услуги" at bounding box center [96, 64] width 40 height 17
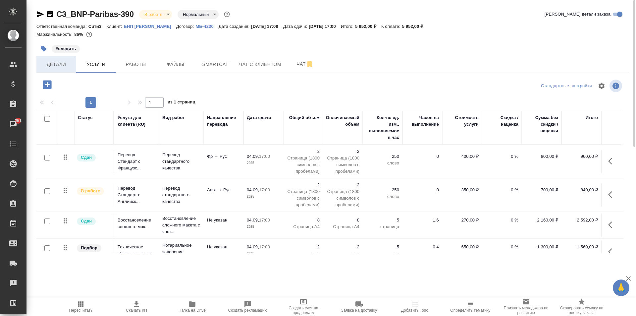
click at [64, 64] on span "Детали" at bounding box center [56, 64] width 32 height 8
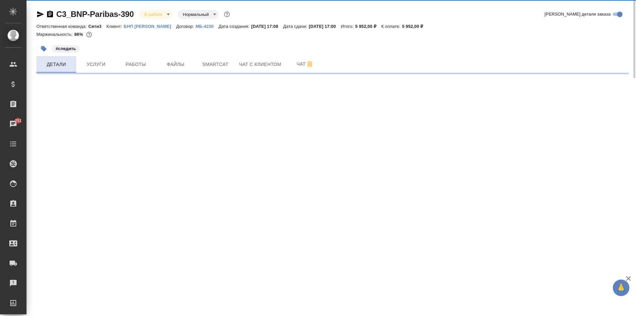
select select "RU"
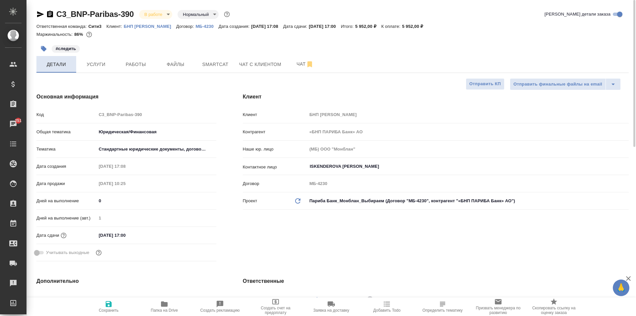
type textarea "x"
click at [140, 64] on span "Работы" at bounding box center [136, 64] width 32 height 8
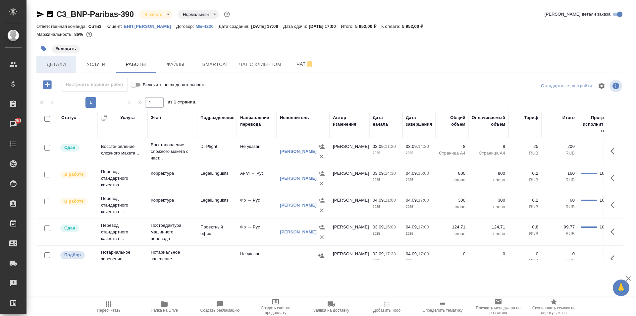
click at [50, 68] on span "Детали" at bounding box center [56, 64] width 32 height 8
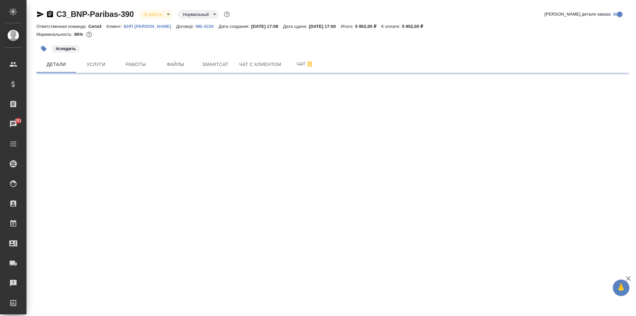
select select "RU"
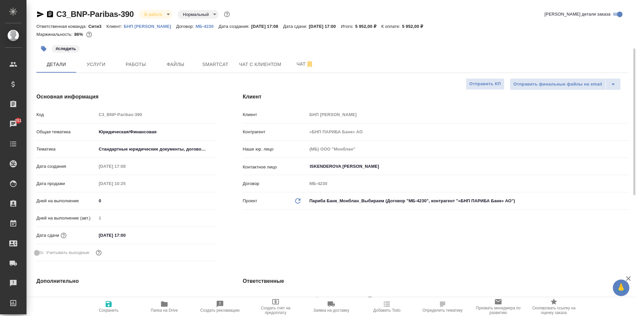
type textarea "x"
click at [97, 63] on span "Услуги" at bounding box center [96, 64] width 32 height 8
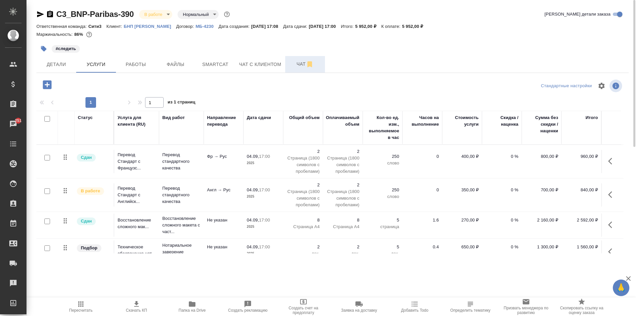
click at [296, 68] on span "Чат" at bounding box center [305, 64] width 32 height 8
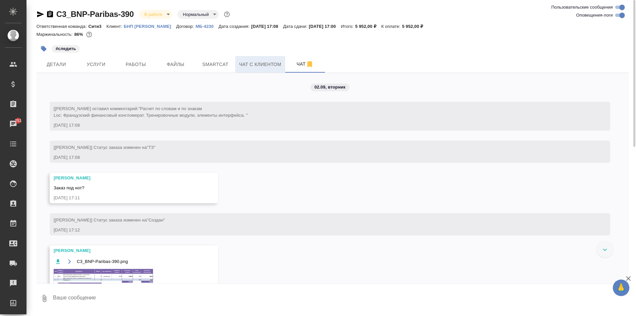
click at [265, 63] on span "Чат с клиентом" at bounding box center [260, 64] width 42 height 8
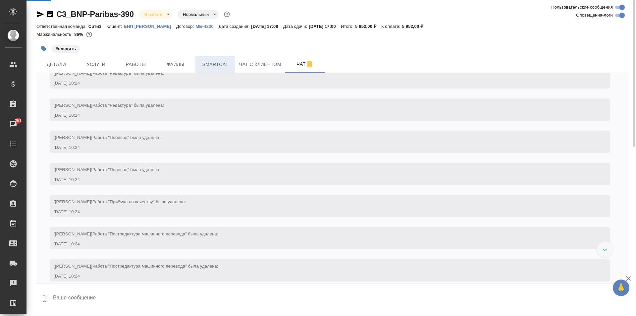
scroll to position [1478, 0]
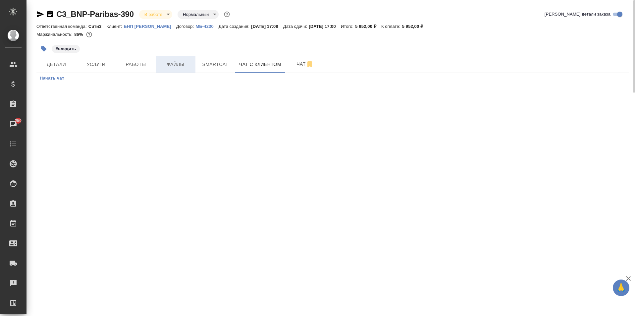
click at [166, 61] on span "Файлы" at bounding box center [176, 64] width 32 height 8
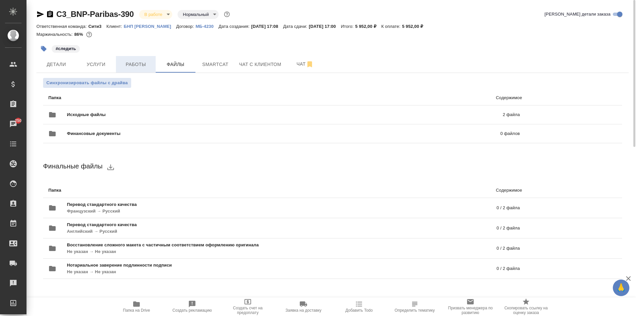
click at [136, 64] on span "Работы" at bounding box center [136, 64] width 32 height 8
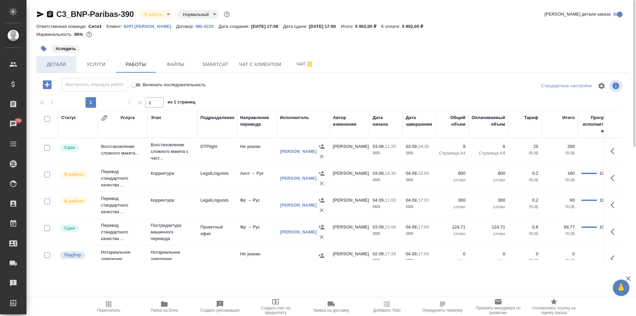
click at [58, 66] on span "Детали" at bounding box center [56, 64] width 32 height 8
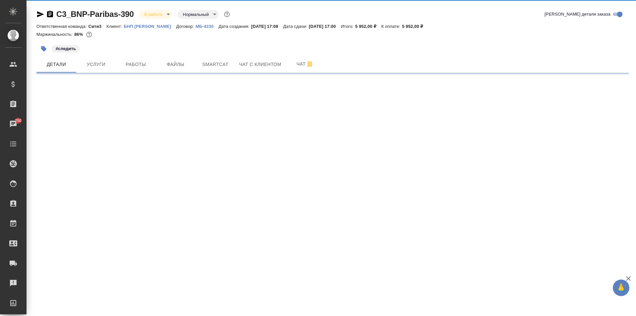
select select "RU"
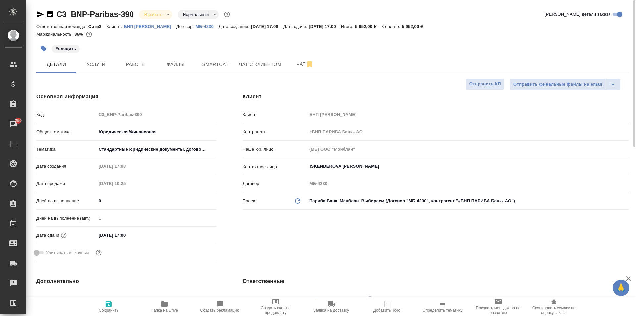
type textarea "x"
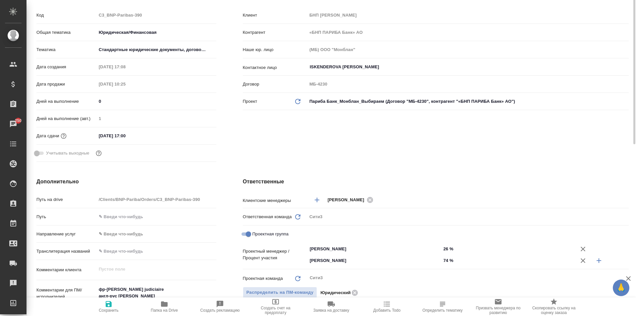
scroll to position [66, 0]
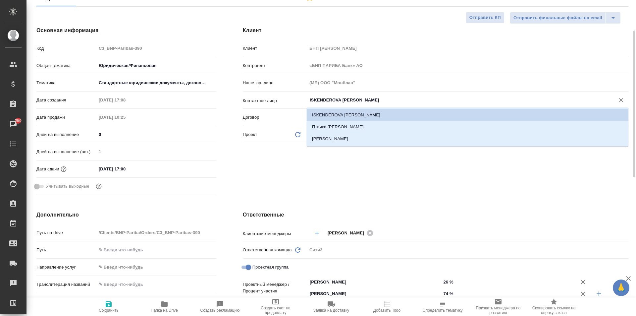
drag, startPoint x: 358, startPoint y: 102, endPoint x: 283, endPoint y: 102, distance: 74.5
click at [283, 102] on div "Контактное лицо ISKENDEROVA Elena ​" at bounding box center [436, 100] width 386 height 12
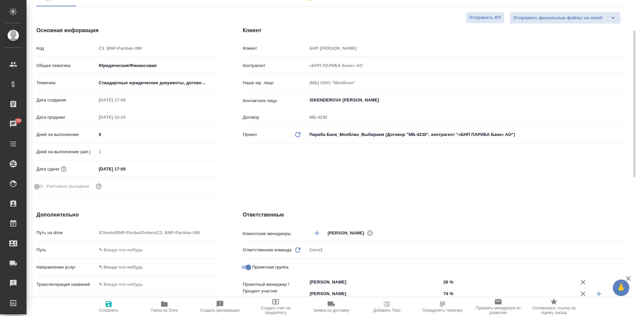
type textarea "x"
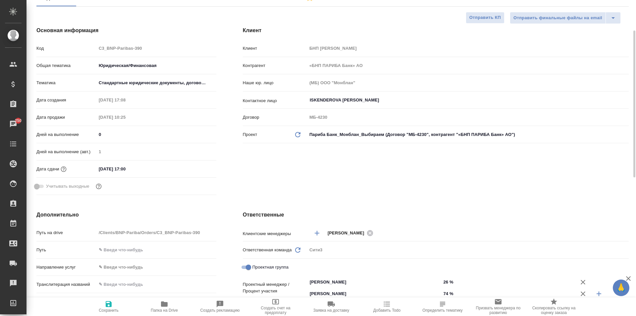
type textarea "x"
click at [389, 180] on div "Клиент Клиент БНП Париба Банк Контрагент «БНП ПАРИБА Банк» АО Наше юр. лицо (МБ…" at bounding box center [436, 111] width 412 height 197
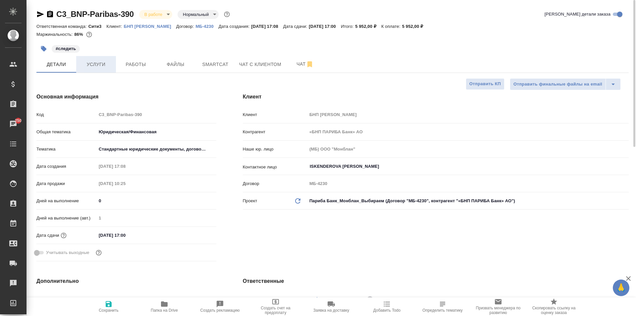
click at [100, 64] on span "Услуги" at bounding box center [96, 64] width 32 height 8
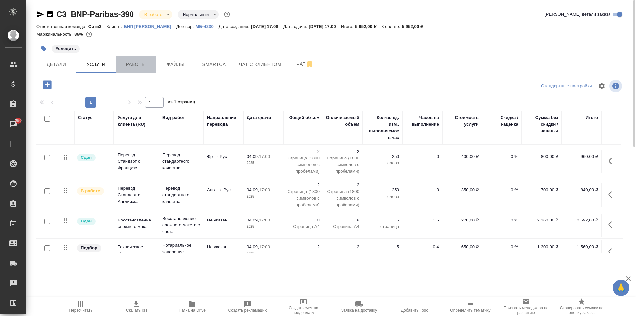
click at [146, 62] on span "Работы" at bounding box center [136, 64] width 32 height 8
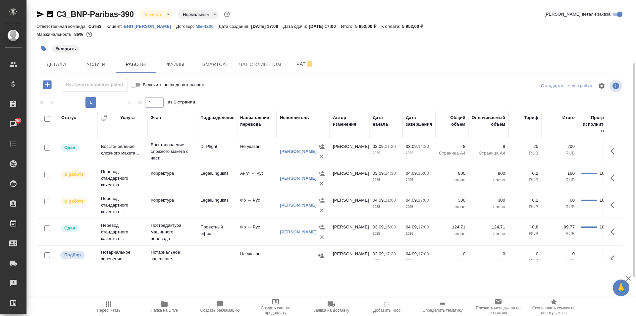
scroll to position [18, 0]
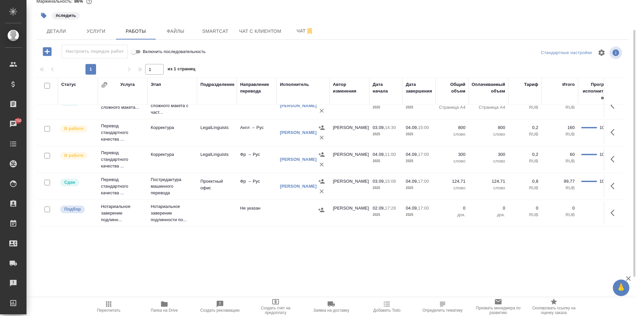
click at [298, 205] on div at bounding box center [303, 210] width 46 height 10
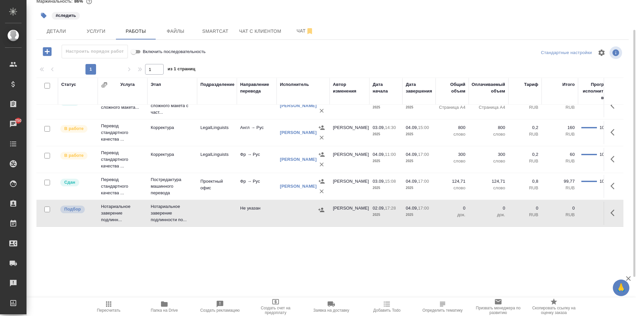
click at [298, 205] on div at bounding box center [303, 210] width 46 height 10
click at [171, 308] on span "Папка на Drive" at bounding box center [164, 310] width 27 height 5
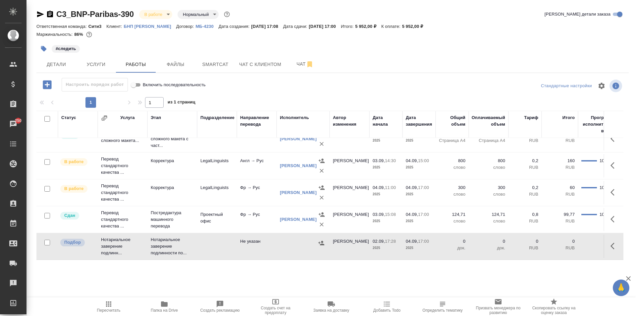
scroll to position [0, 0]
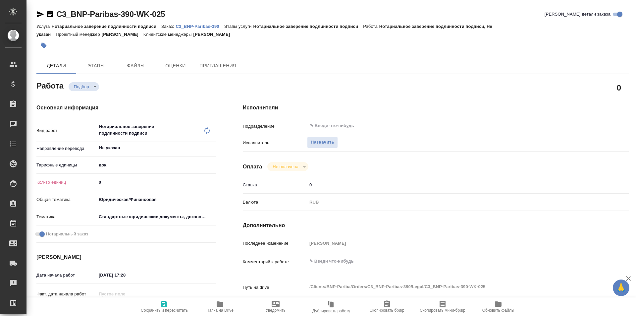
type textarea "x"
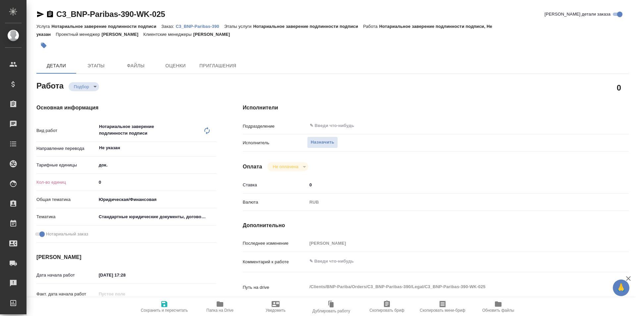
type textarea "x"
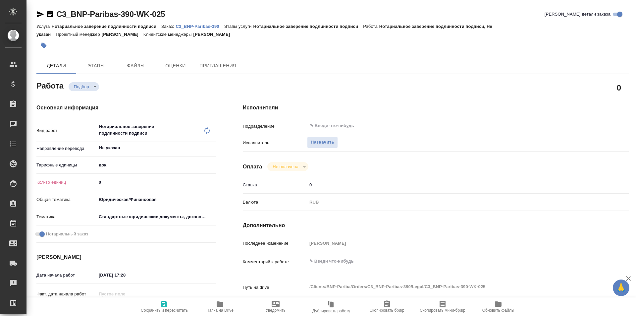
type textarea "x"
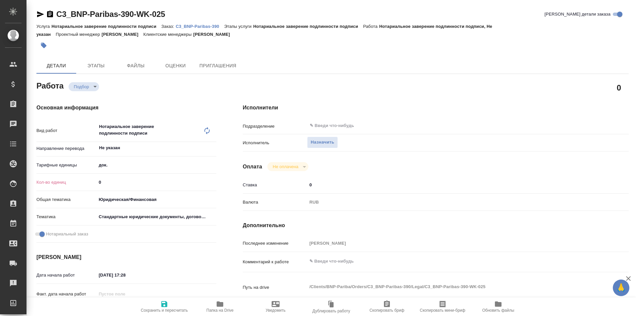
type textarea "x"
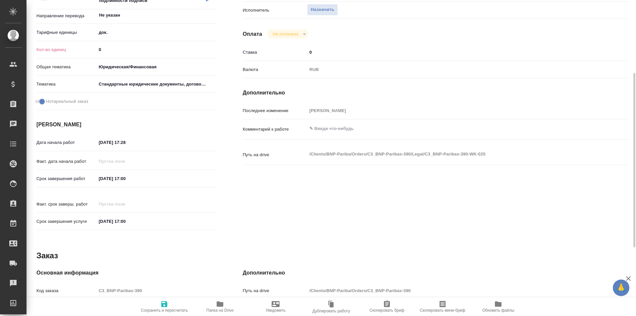
type textarea "x"
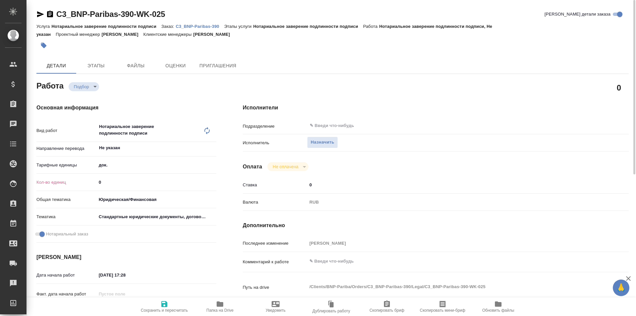
click at [142, 182] on input "0" at bounding box center [156, 182] width 120 height 10
type textarea "x"
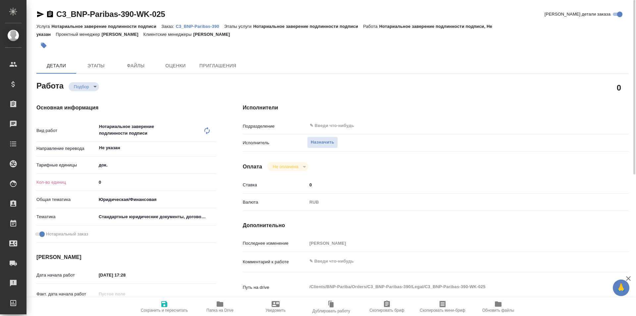
type textarea "x"
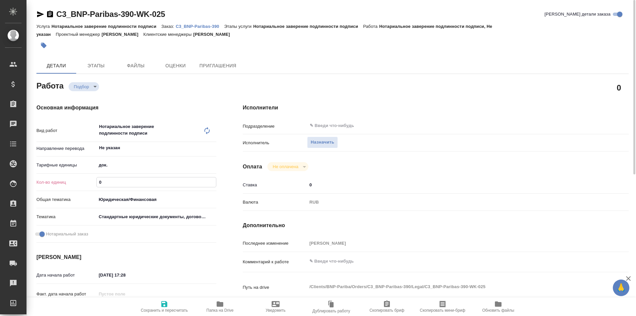
type textarea "x"
type input "2"
type textarea "x"
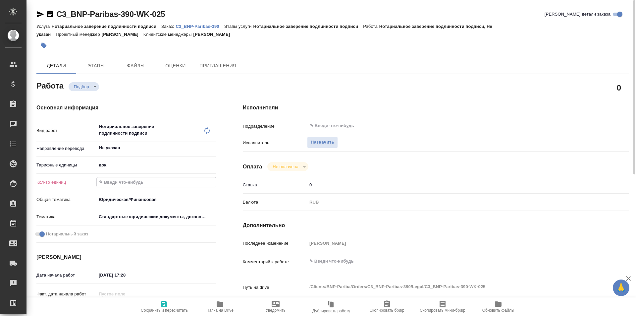
type textarea "x"
type input "2"
click at [167, 304] on icon "button" at bounding box center [164, 304] width 6 height 6
type textarea "x"
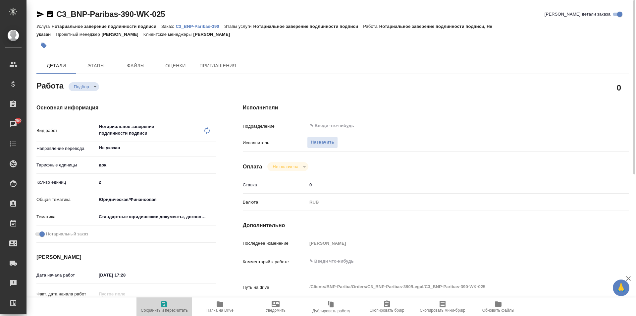
type textarea "x"
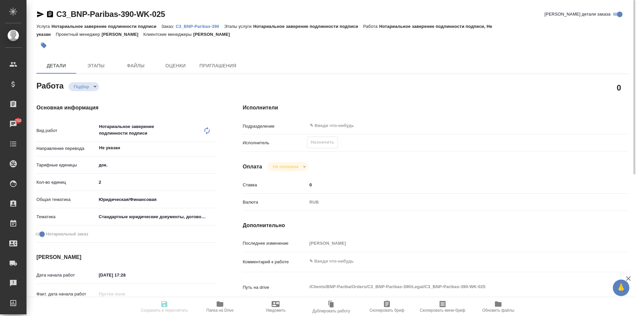
type textarea "x"
type input "recruiting"
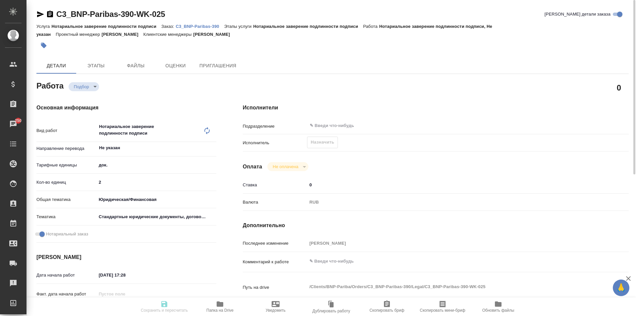
type textarea "Нотариальное заверение подлинности подписи"
type textarea "x"
type input "Не указан"
type input "5a8b1489cc6b4906c91bfd8b"
type input "2"
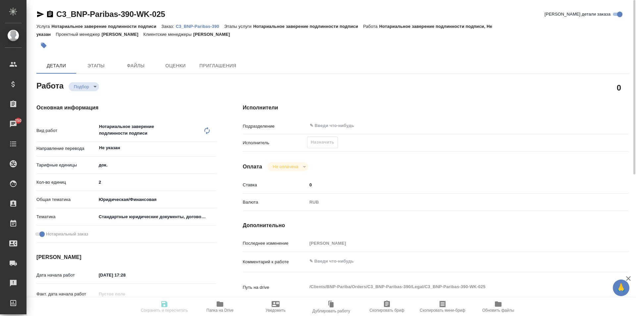
type input "yr-fn"
type input "5f647205b73bc97568ca66bf"
checkbox input "true"
type input "02.09.2025 17:28"
type input "[DATE] 17:00"
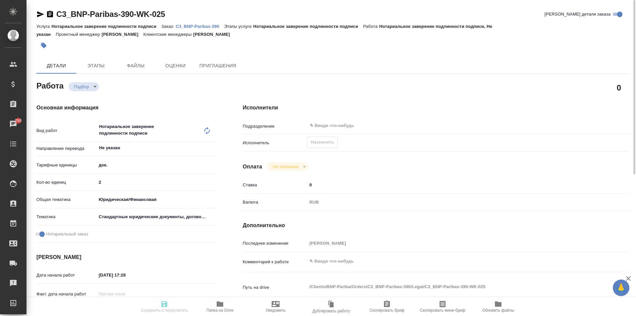
type input "04.09.2025 17:00"
type input "notPayed"
type input "0"
type input "RUB"
type input "[PERSON_NAME]"
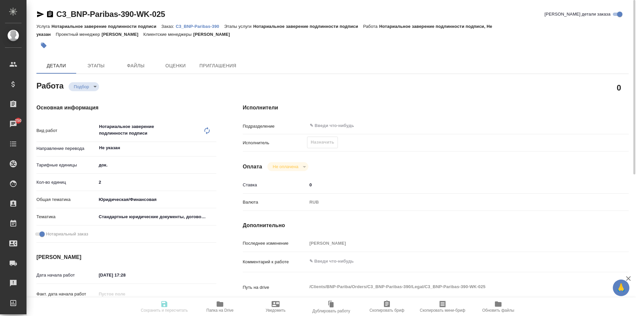
type textarea "x"
type textarea "/Clients/BNP-Pariba/Orders/C3_BNP-Paribas-390/Legal/C3_BNP-Paribas-390-WK-025"
type textarea "x"
type input "C3_BNP-Paribas-390"
type input "Нотариальное заверение подлинности подписи"
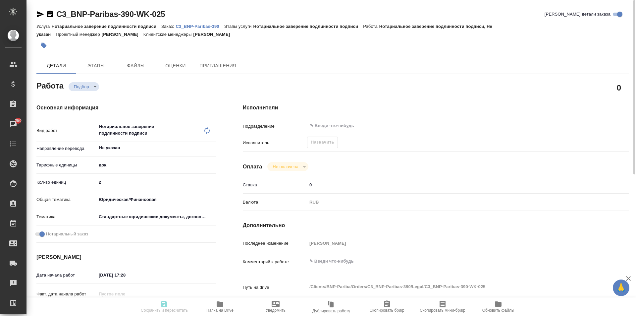
type input "Нотариальное заверение подлинности подписи"
type input "[PERSON_NAME]"
type input "/Clients/BNP-Pariba/Orders/C3_BNP-Paribas-390"
type textarea "x"
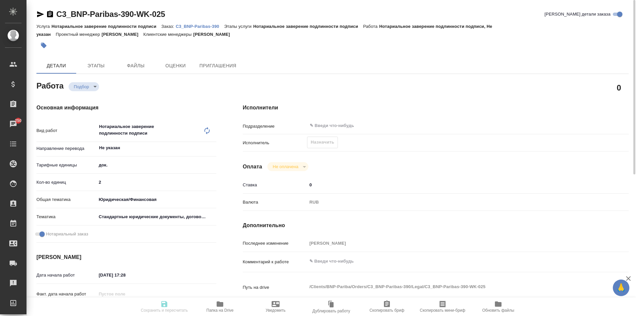
type textarea "фр-рус Hugues Teilary_casier judiciaire англ-рус PoA_Hugues Teilary_statements_…"
type textarea "x"
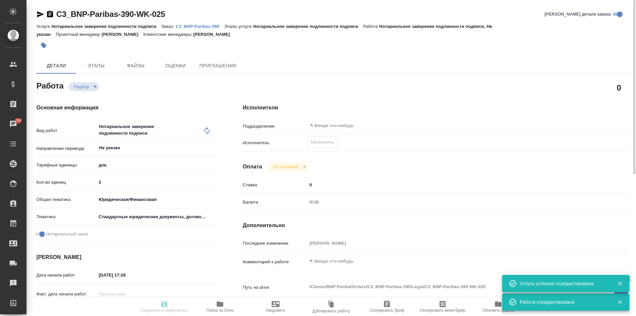
type textarea "x"
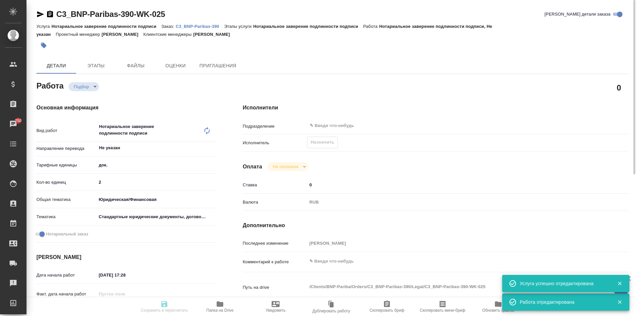
type textarea "x"
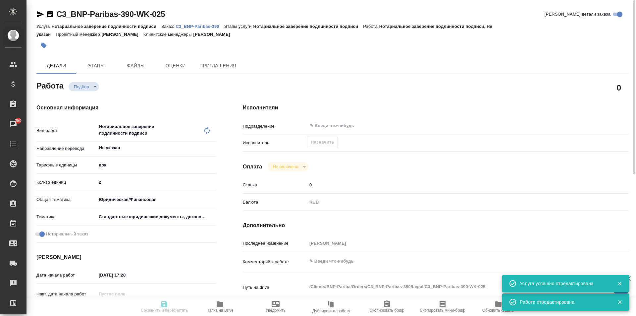
type textarea "x"
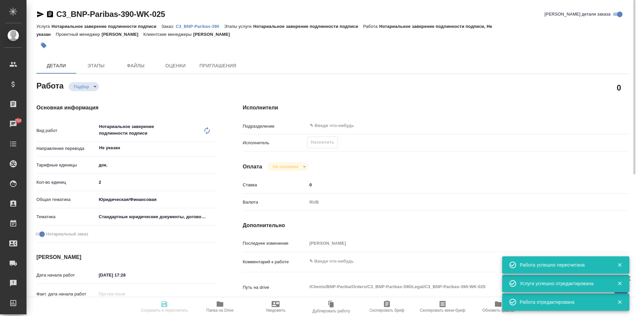
type input "recruiting"
type textarea "Нотариальное заверение подлинности подписи"
type textarea "x"
type input "Не указан"
type input "5a8b1489cc6b4906c91bfd8b"
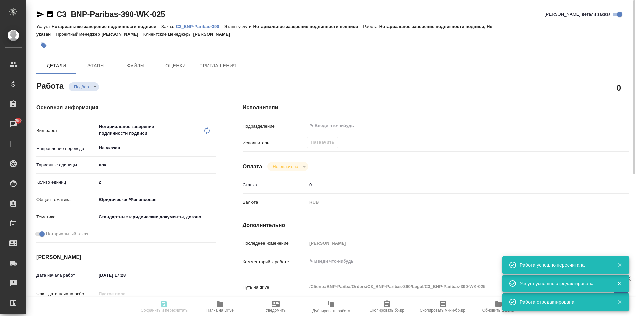
type input "2"
type input "yr-fn"
type input "5f647205b73bc97568ca66bf"
checkbox input "true"
type input "02.09.2025 17:28"
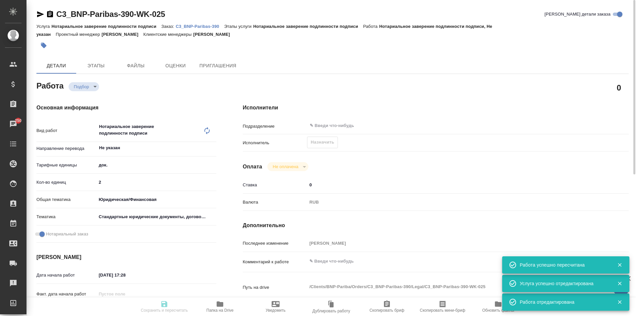
type input "04.09.2025 17:00"
type input "notPayed"
type input "0"
type input "RUB"
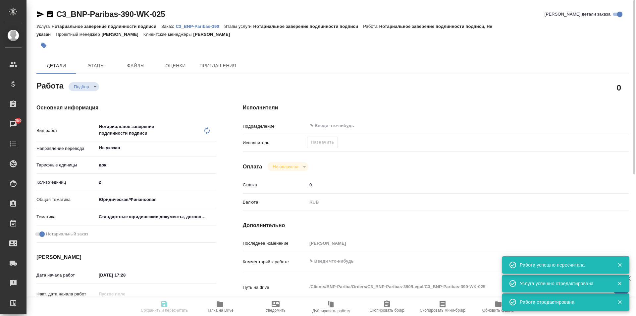
type input "[PERSON_NAME]"
type textarea "x"
type textarea "/Clients/BNP-Pariba/Orders/C3_BNP-Paribas-390/Legal/C3_BNP-Paribas-390-WK-025"
type textarea "x"
type input "C3_BNP-Paribas-390"
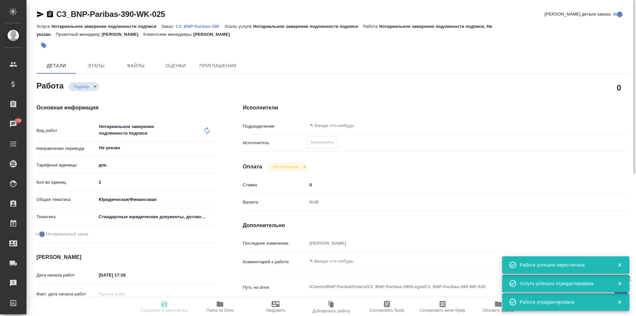
type input "Нотариальное заверение подлинности подписи"
type input "[PERSON_NAME]"
type input "/Clients/BNP-Pariba/Orders/C3_BNP-Paribas-390"
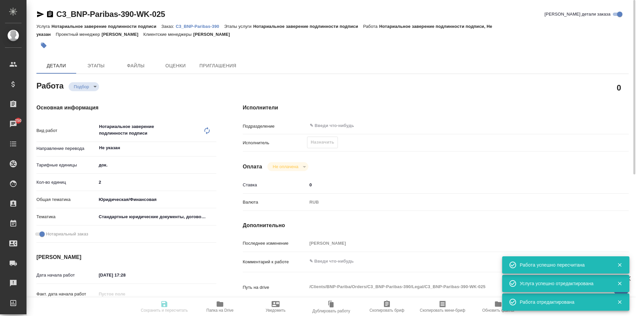
type textarea "x"
type textarea "фр-рус Hugues Teilary_casier judiciaire англ-рус PoA_Hugues Teilary_statements_…"
type textarea "x"
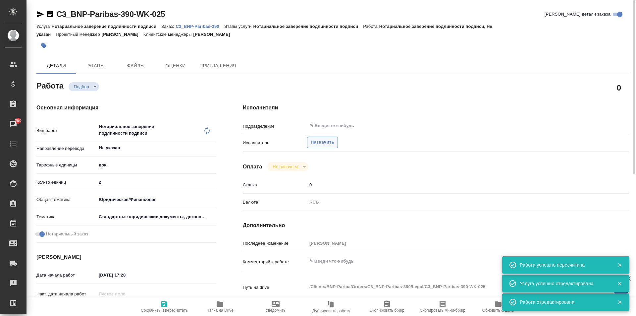
type textarea "x"
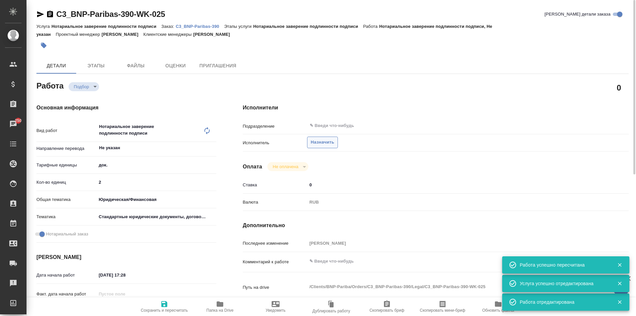
type textarea "x"
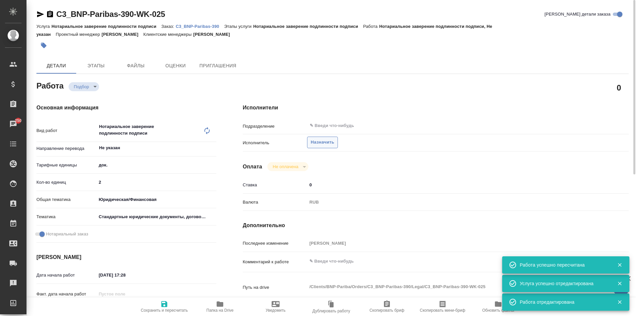
type textarea "x"
click at [323, 141] on span "Назначить" at bounding box center [323, 142] width 24 height 8
type textarea "x"
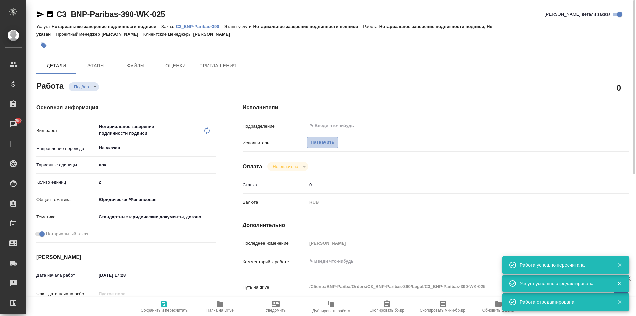
type textarea "x"
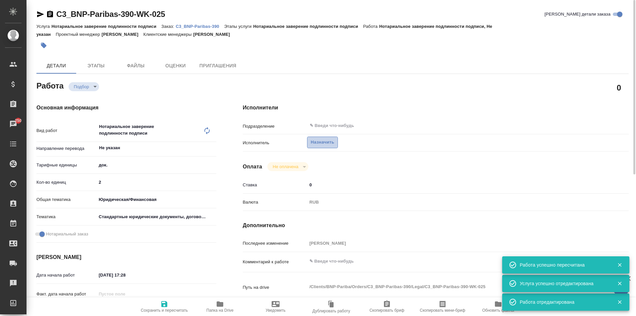
type textarea "x"
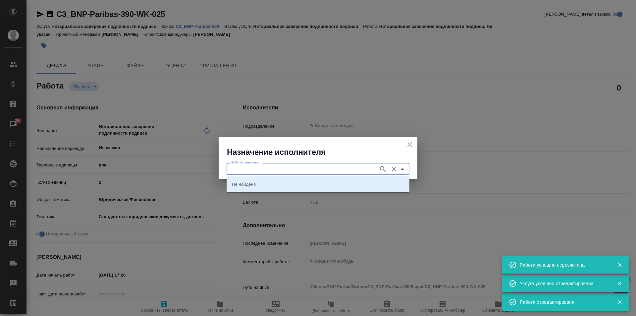
click at [317, 169] on input "ФИО Исполнителя" at bounding box center [302, 169] width 147 height 8
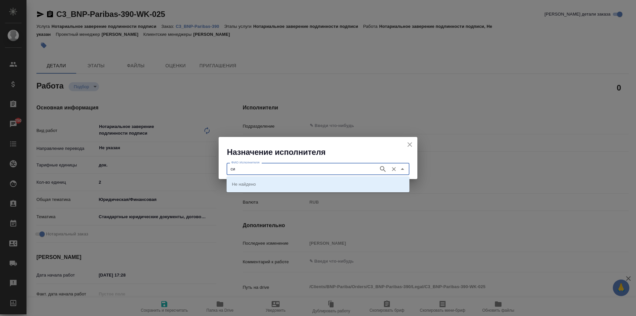
type input "с"
type input "Миллер"
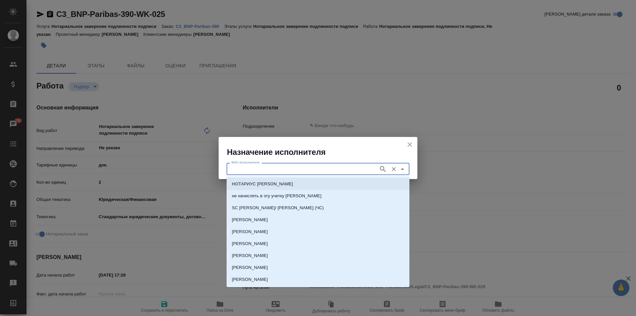
click at [290, 184] on p "НОТАРИУС [PERSON_NAME]" at bounding box center [262, 184] width 61 height 7
type input "НОТАРИУС [PERSON_NAME]"
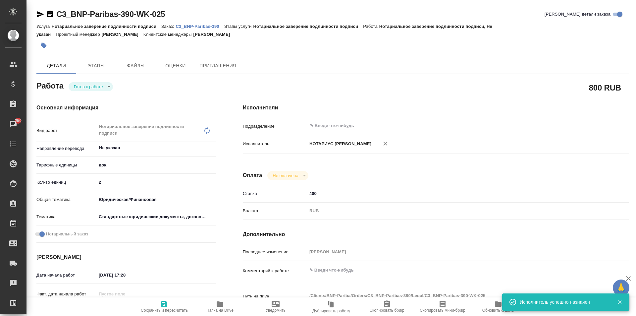
type textarea "x"
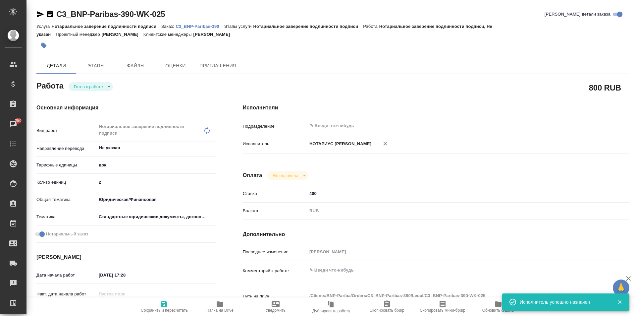
type textarea "x"
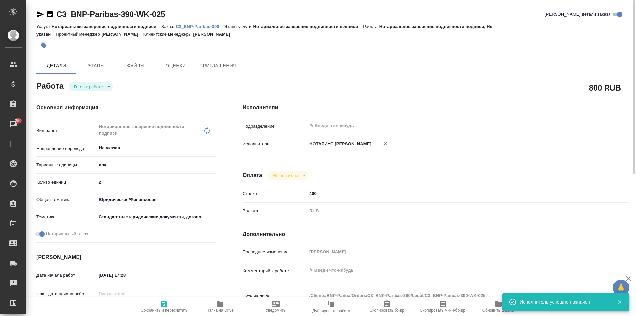
type textarea "x"
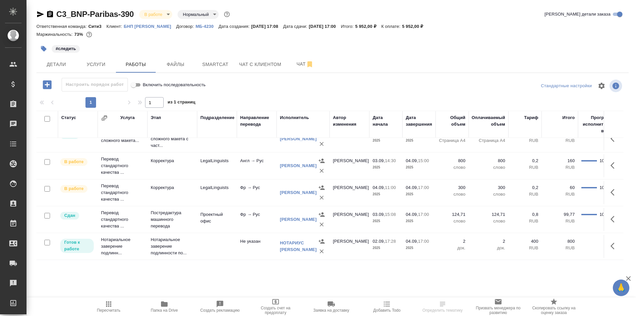
scroll to position [24, 0]
click at [93, 64] on span "Услуги" at bounding box center [96, 64] width 32 height 8
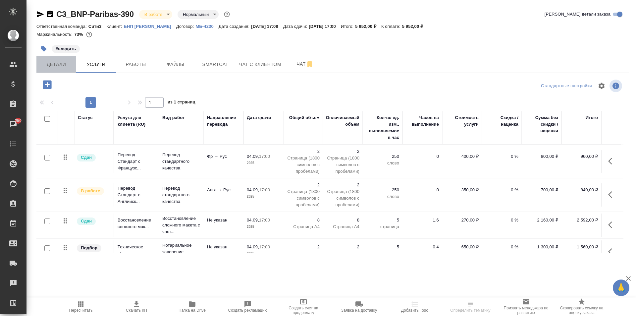
click at [60, 69] on button "Детали" at bounding box center [56, 64] width 40 height 17
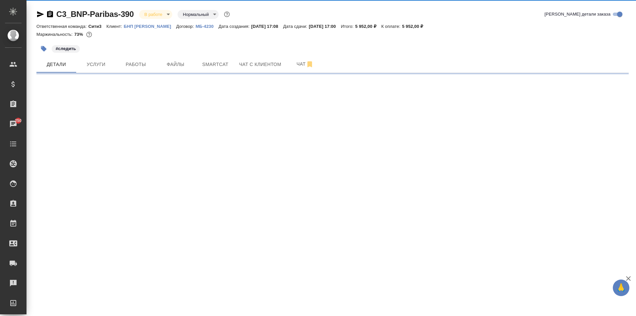
select select "RU"
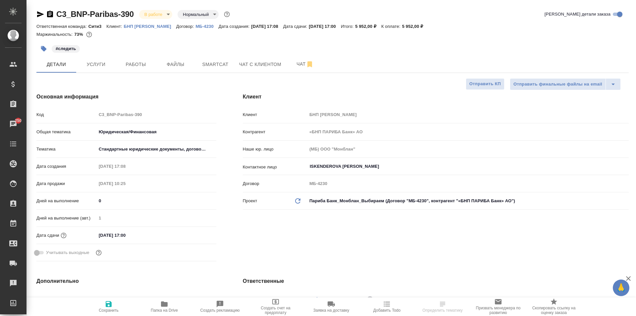
type textarea "x"
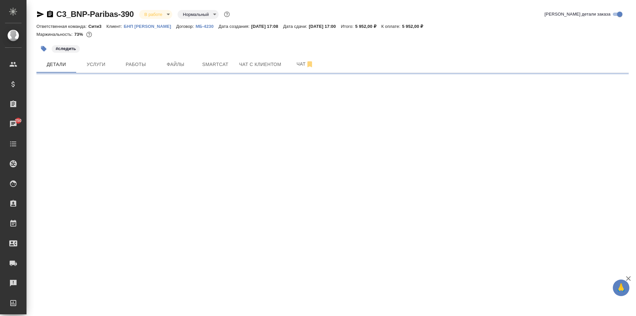
select select "RU"
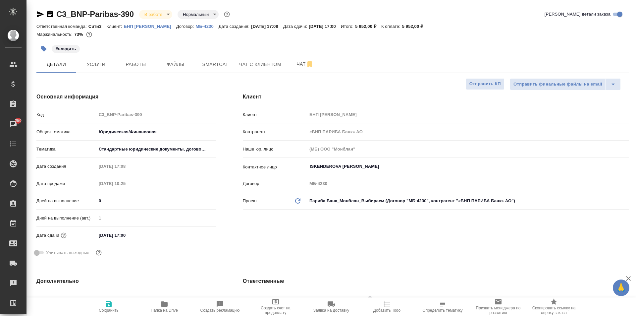
type textarea "x"
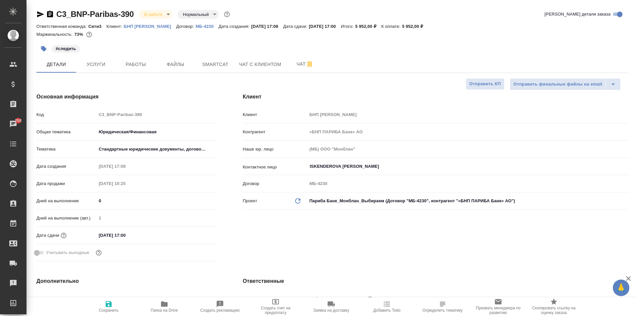
type textarea "x"
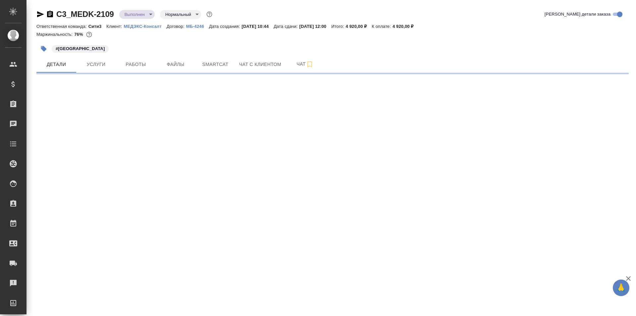
select select "RU"
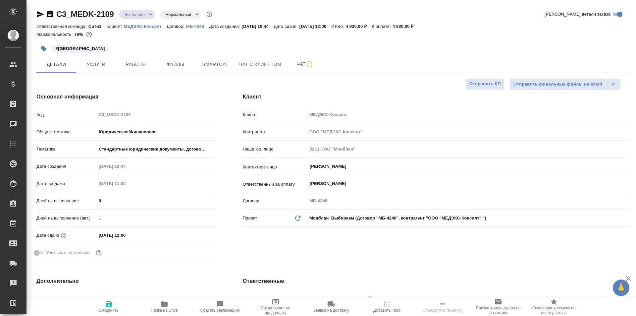
type textarea "x"
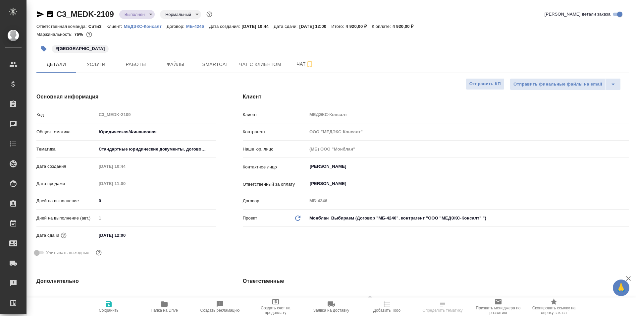
type textarea "x"
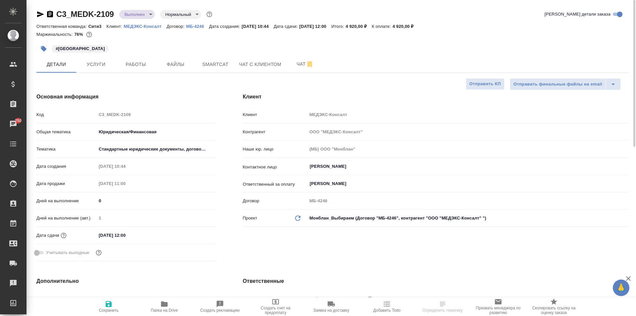
type textarea "x"
select select "RU"
type textarea "x"
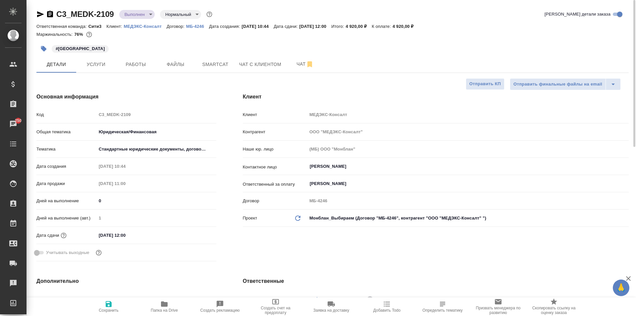
type textarea "x"
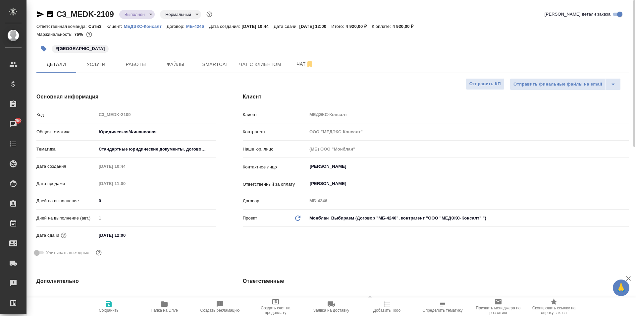
type textarea "x"
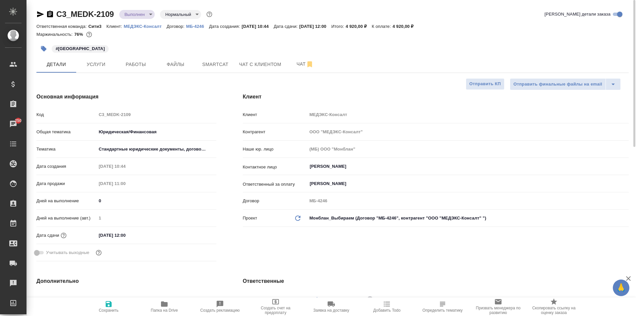
type textarea "x"
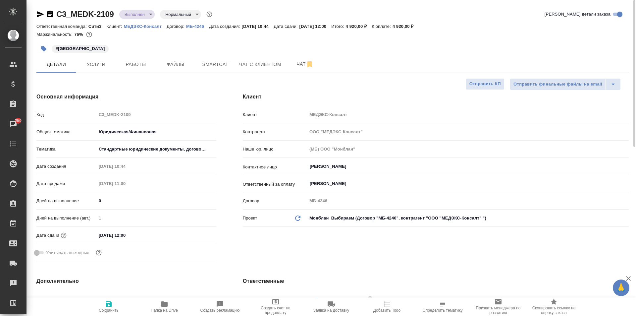
type textarea "x"
click at [154, 309] on span "Папка на Drive" at bounding box center [164, 310] width 27 height 5
type textarea "x"
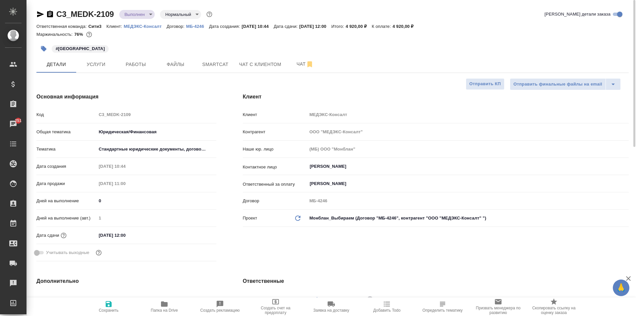
type textarea "x"
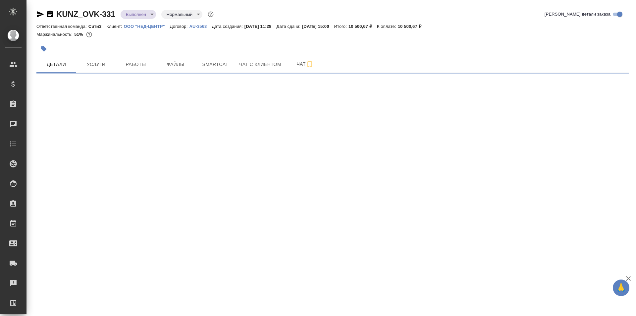
select select "RU"
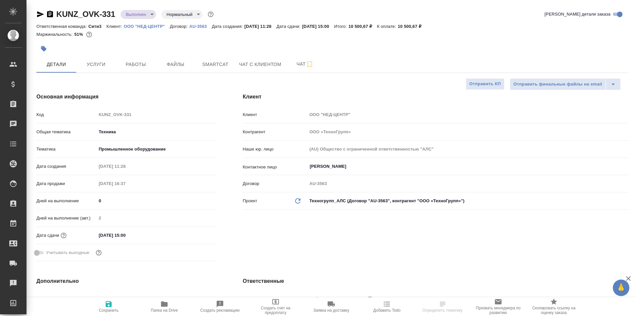
type textarea "x"
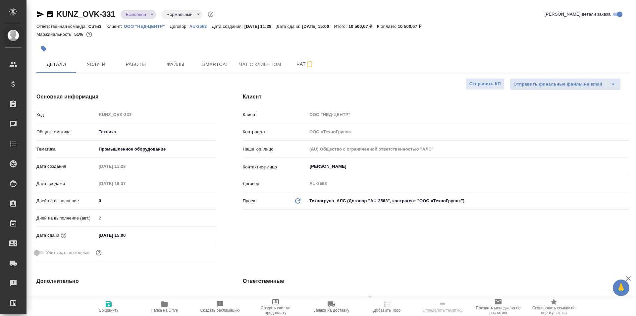
type textarea "x"
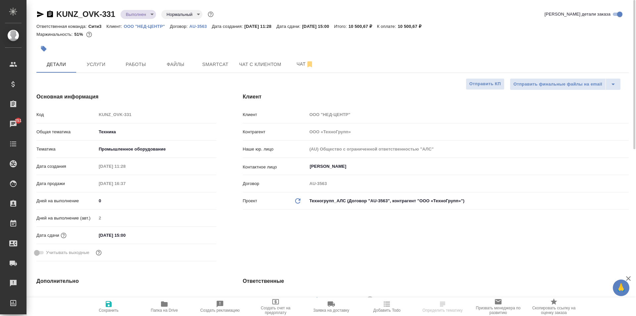
type textarea "x"
select select "RU"
type textarea "x"
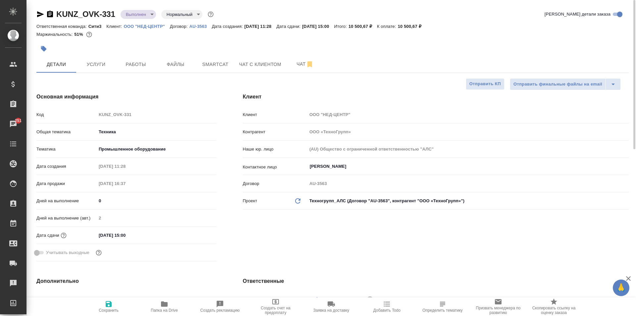
type textarea "x"
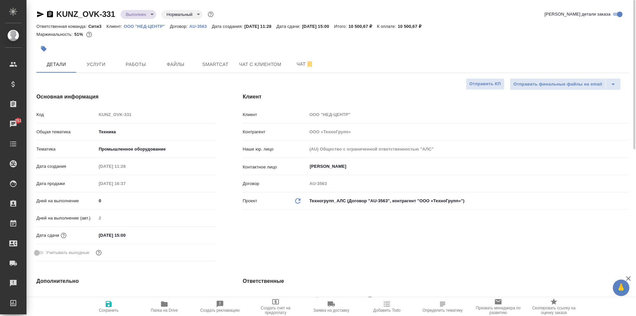
type textarea "x"
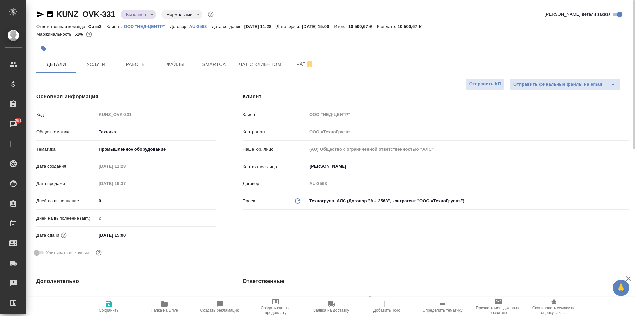
type textarea "x"
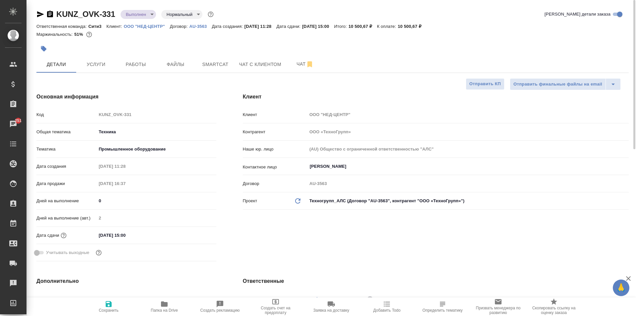
type textarea "x"
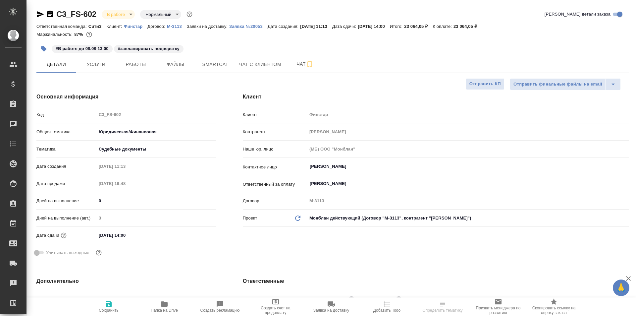
select select "RU"
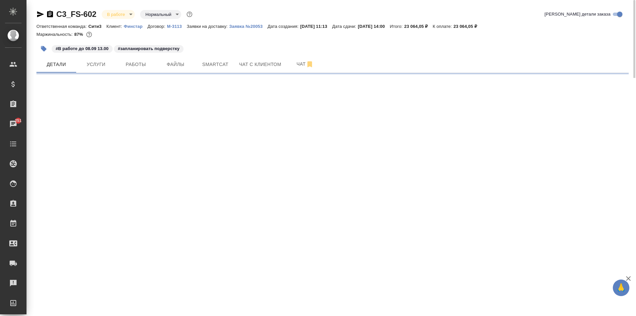
select select "RU"
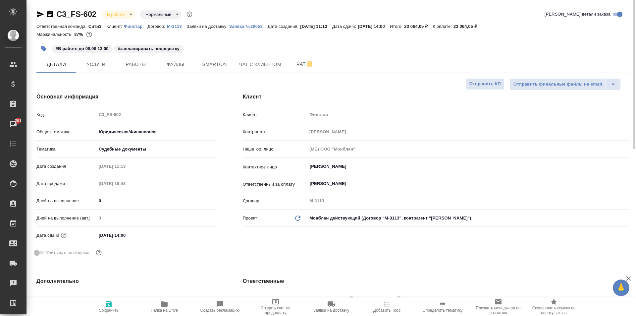
type textarea "x"
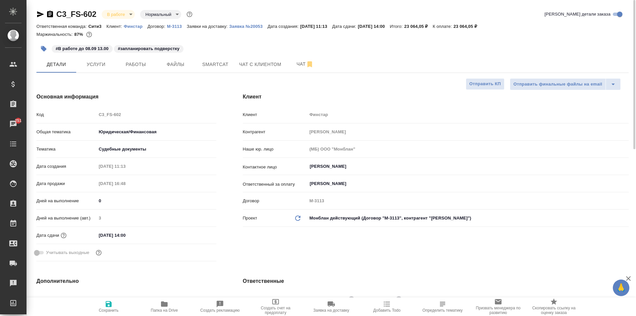
type textarea "x"
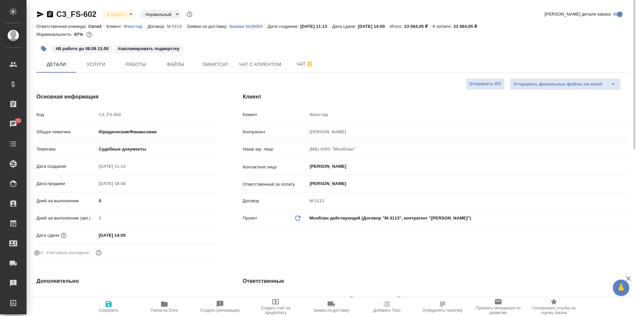
type textarea "x"
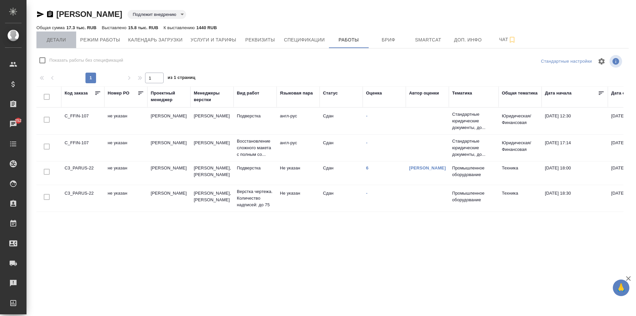
click at [53, 40] on span "Детали" at bounding box center [56, 40] width 32 height 8
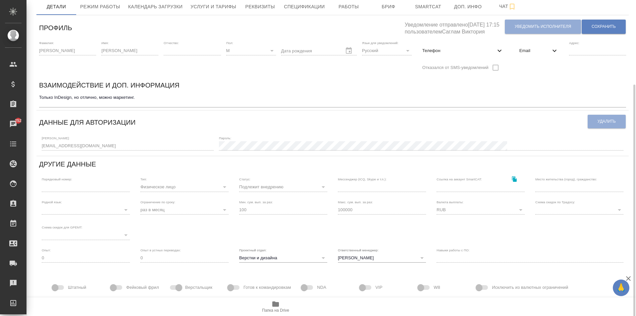
scroll to position [91, 0]
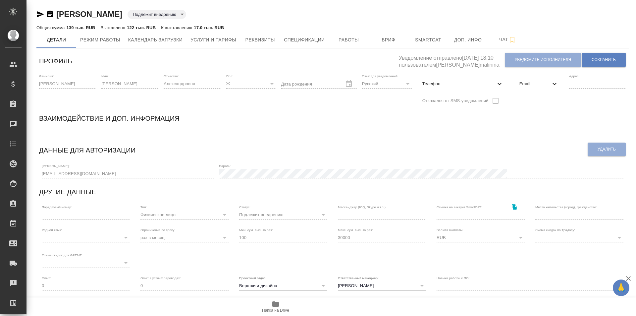
scroll to position [86, 0]
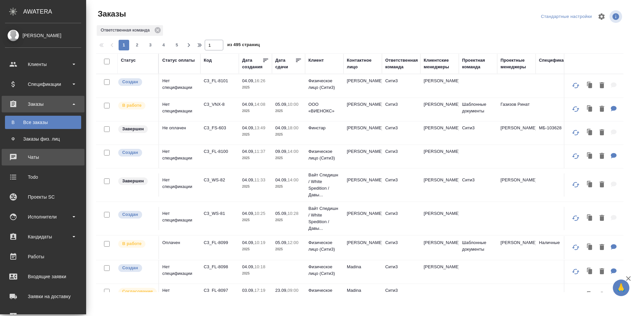
click at [49, 153] on div "Чаты" at bounding box center [43, 157] width 76 height 10
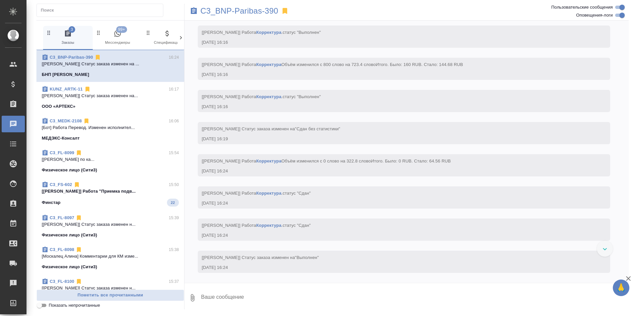
scroll to position [3862, 0]
click at [242, 8] on p "C3_BNP-Paribas-390" at bounding box center [239, 11] width 78 height 7
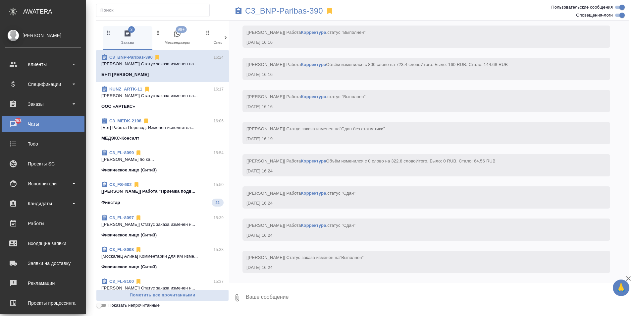
scroll to position [3908, 0]
click at [39, 102] on div "Заказы" at bounding box center [43, 104] width 76 height 10
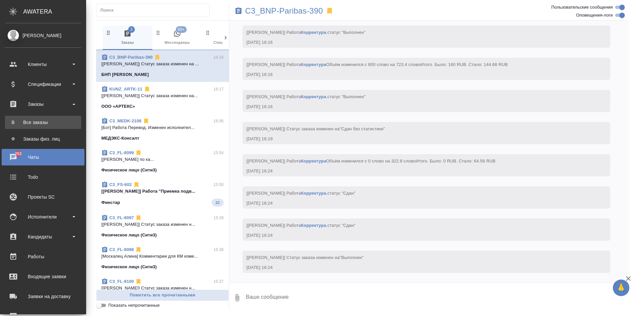
click at [41, 122] on div "Все заказы" at bounding box center [43, 122] width 70 height 7
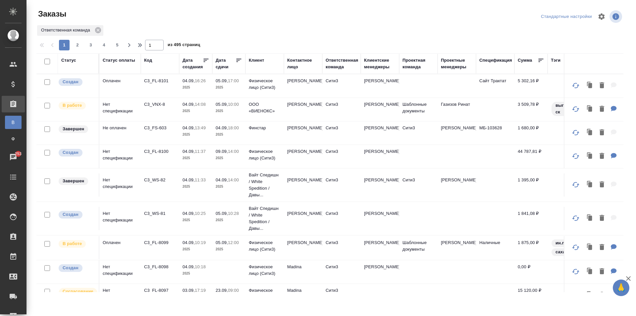
click at [317, 255] on td "[PERSON_NAME]" at bounding box center [303, 247] width 38 height 23
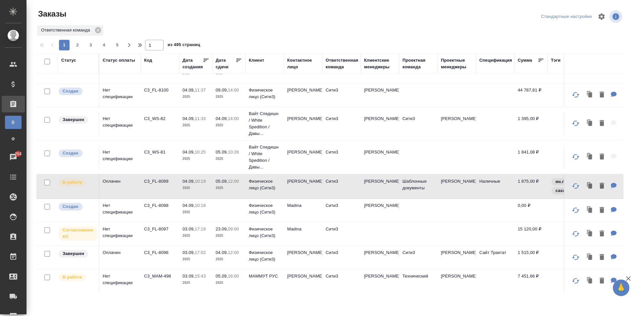
scroll to position [132, 0]
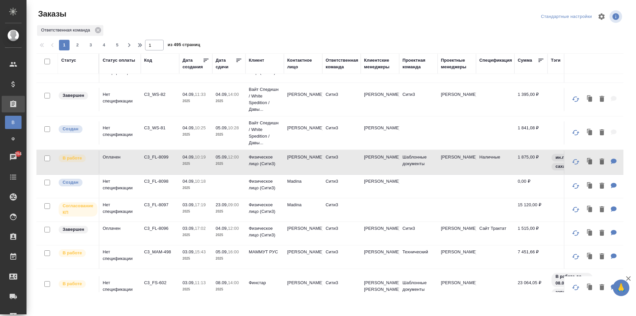
click at [249, 169] on td "Физическое лицо (Сити3)" at bounding box center [264, 161] width 38 height 23
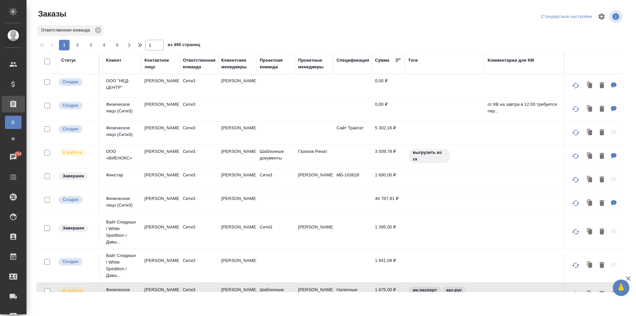
scroll to position [0, 0]
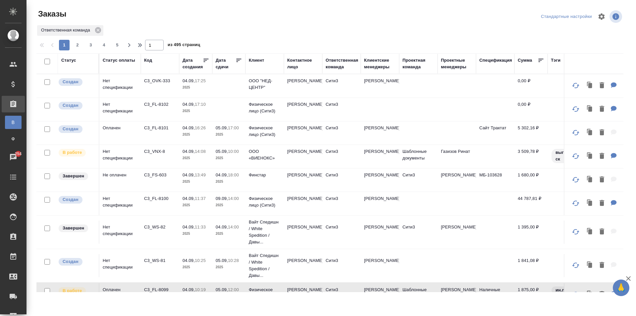
click at [223, 111] on td at bounding box center [228, 109] width 33 height 23
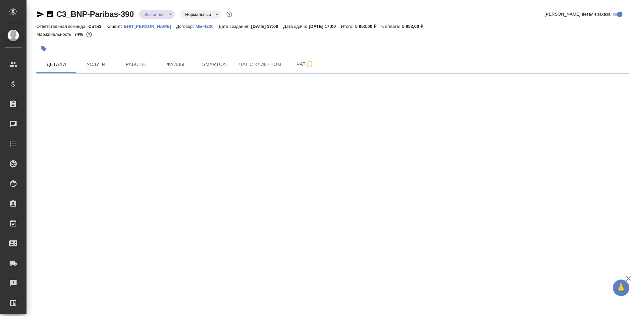
select select "RU"
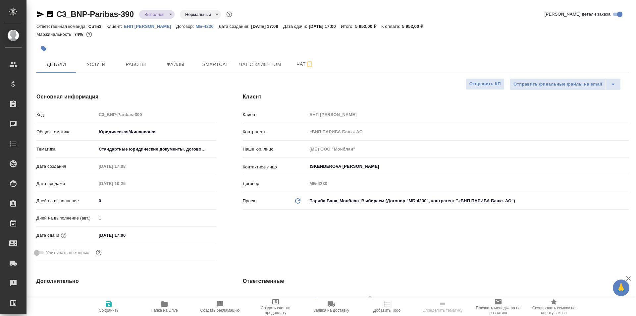
type textarea "x"
type input "[PERSON_NAME]"
type input "Валеев Динар"
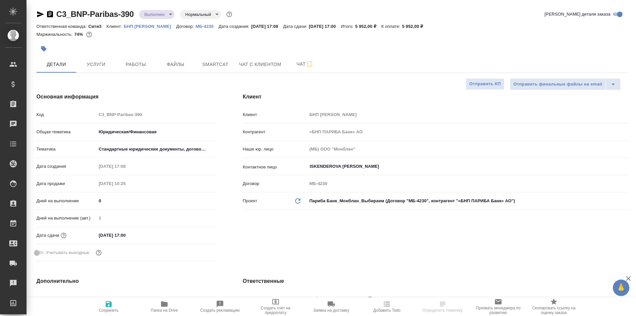
type textarea "x"
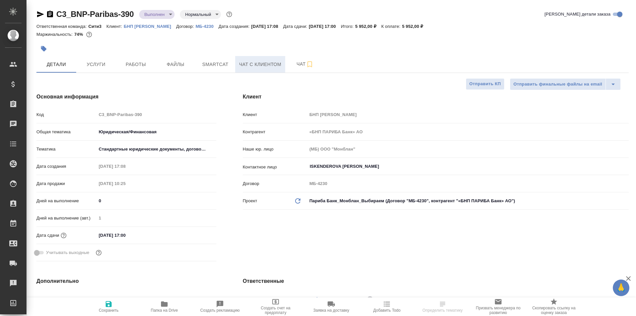
type textarea "x"
click at [170, 308] on span "Папка на Drive" at bounding box center [164, 310] width 27 height 5
type textarea "x"
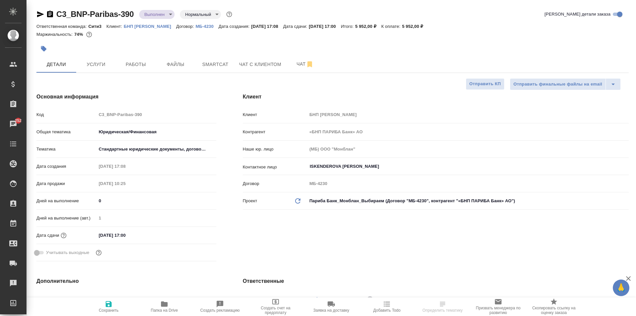
select select "RU"
type textarea "x"
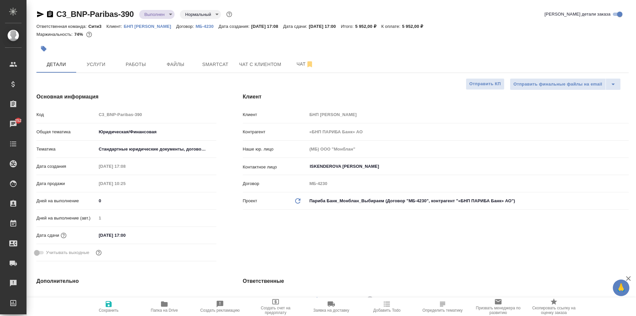
type textarea "x"
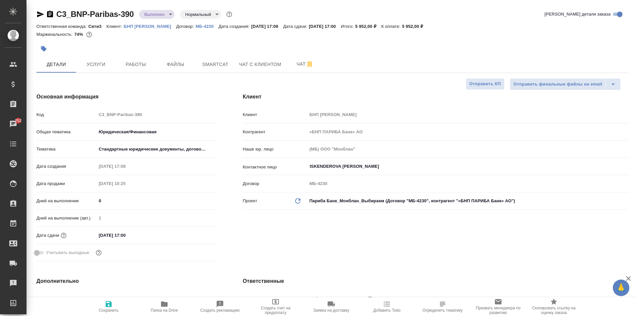
type textarea "x"
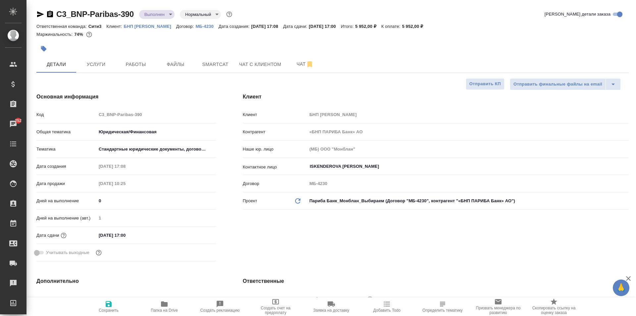
type textarea "x"
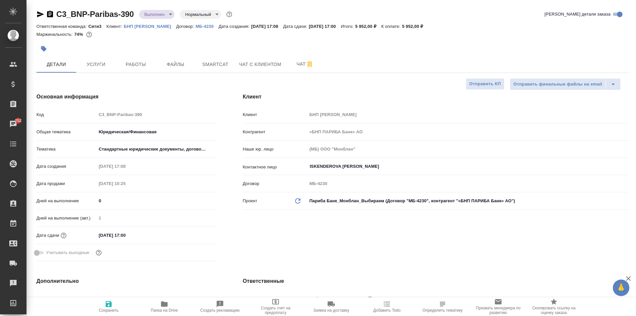
type textarea "x"
click at [165, 309] on span "Папка на Drive" at bounding box center [164, 310] width 27 height 5
type textarea "x"
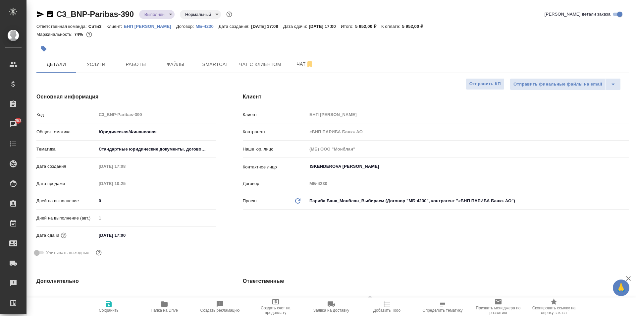
type textarea "x"
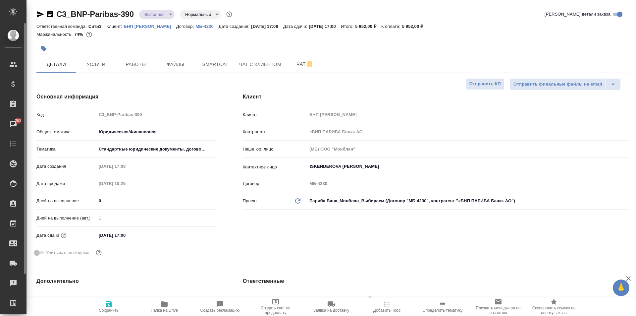
type textarea "x"
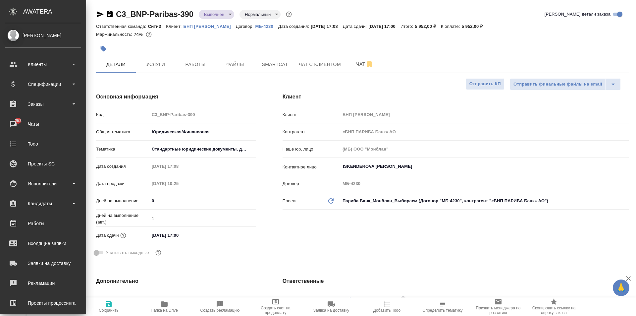
type textarea "x"
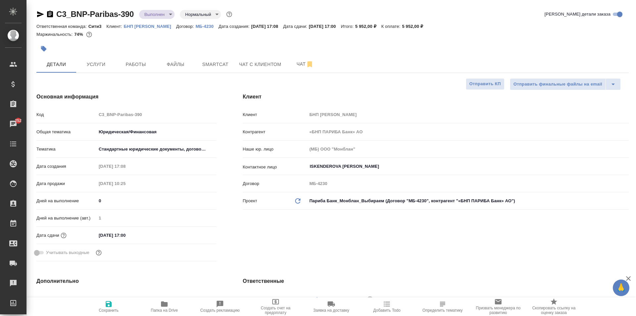
type textarea "x"
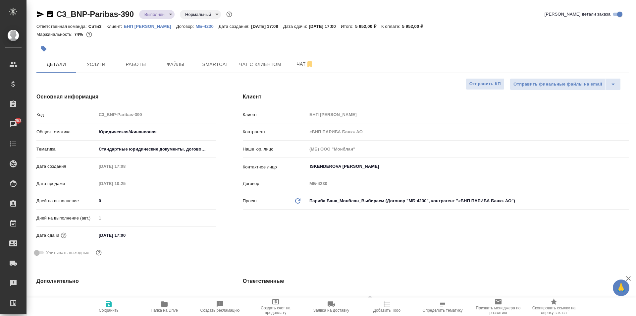
type textarea "x"
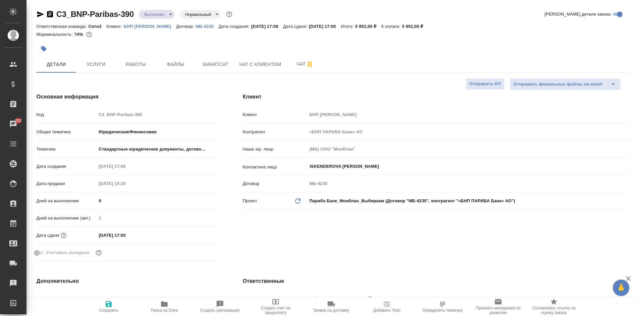
type textarea "x"
select select "RU"
type textarea "x"
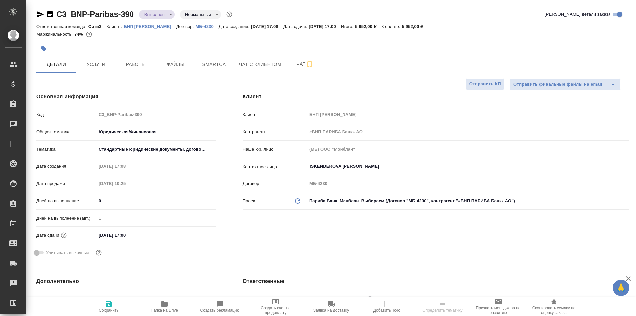
type textarea "x"
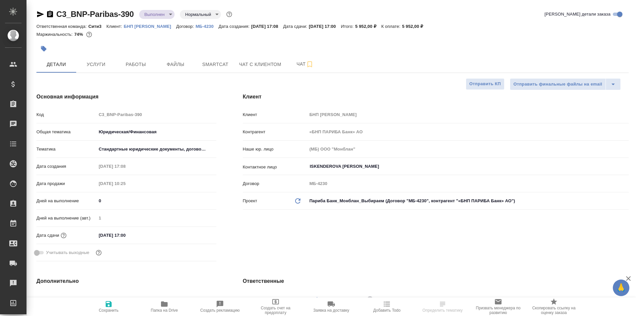
type textarea "x"
click at [142, 66] on span "Работы" at bounding box center [136, 64] width 32 height 8
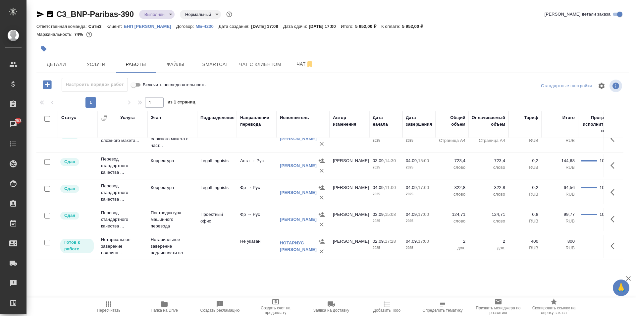
scroll to position [24, 0]
click at [101, 66] on span "Услуги" at bounding box center [96, 64] width 32 height 8
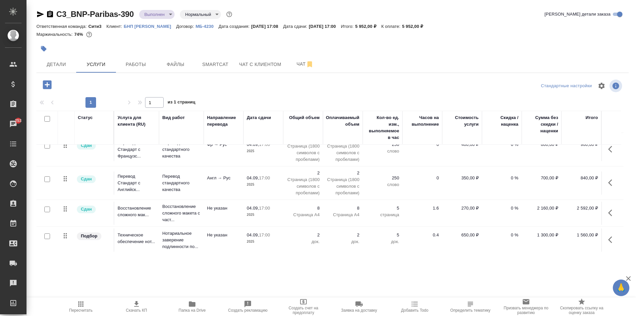
scroll to position [17, 0]
click at [38, 13] on icon "button" at bounding box center [40, 14] width 7 height 6
click at [51, 63] on span "Детали" at bounding box center [56, 64] width 32 height 8
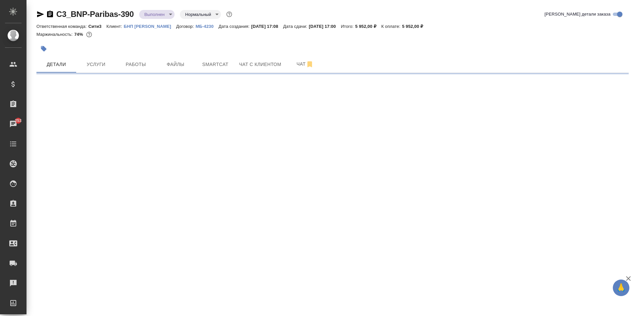
select select "RU"
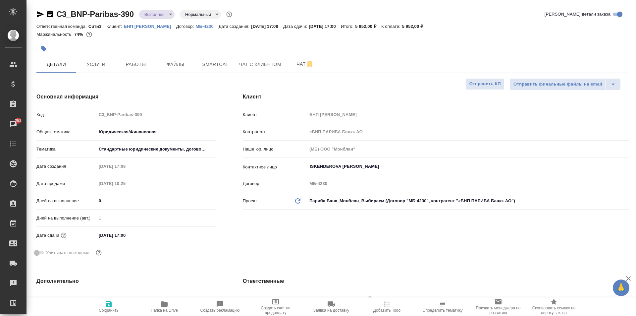
type textarea "x"
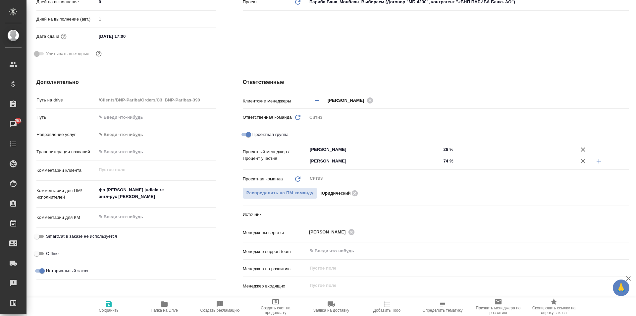
type textarea "x"
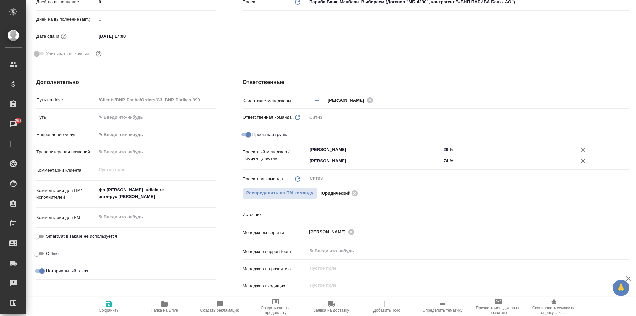
type textarea "x"
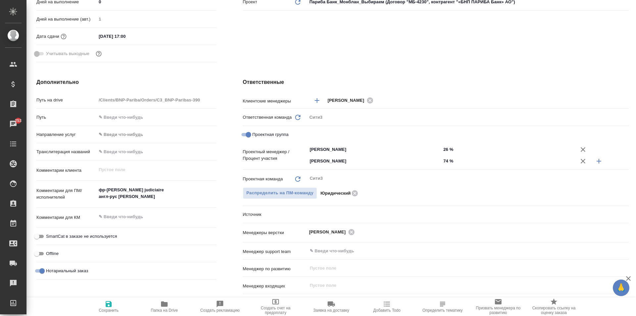
type textarea "x"
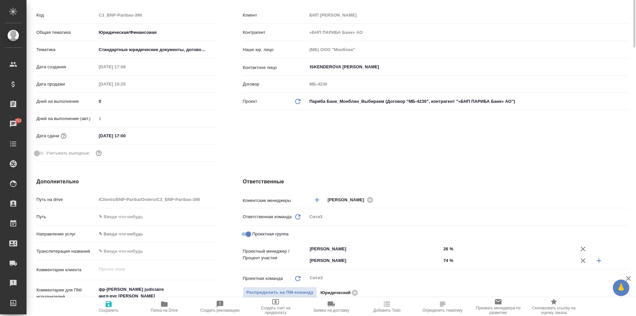
scroll to position [0, 0]
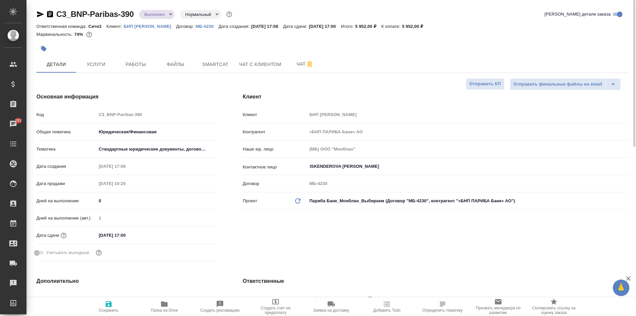
type textarea "x"
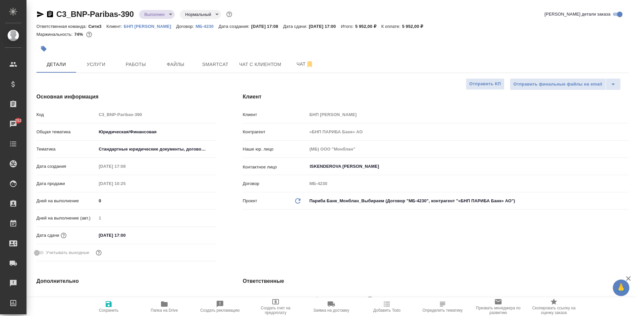
type textarea "x"
click at [169, 309] on span "Папка на Drive" at bounding box center [164, 310] width 27 height 5
type textarea "x"
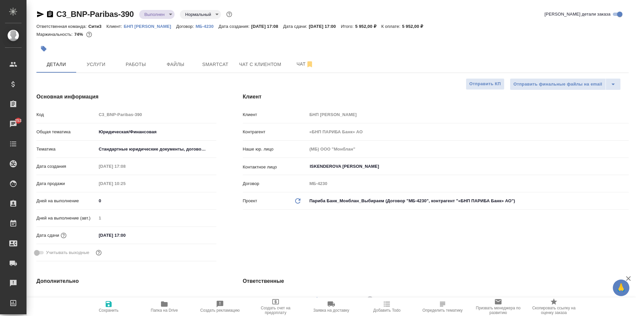
type textarea "x"
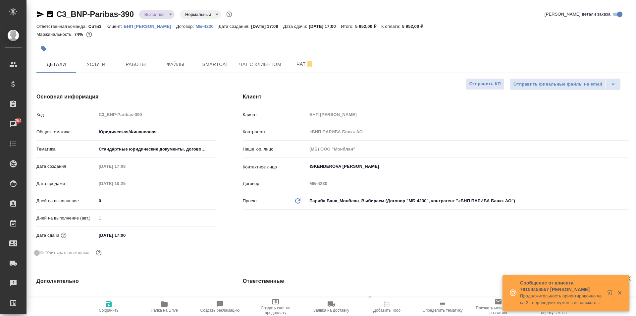
type textarea "x"
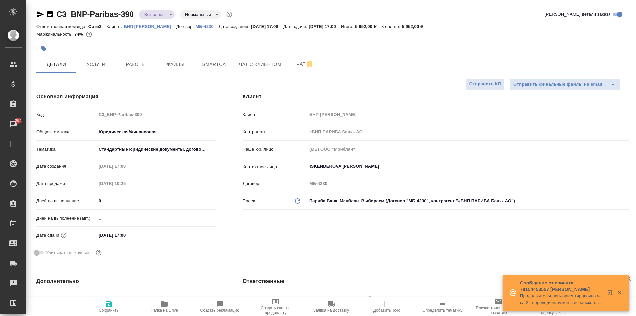
type textarea "x"
click at [51, 14] on icon "button" at bounding box center [50, 14] width 8 height 8
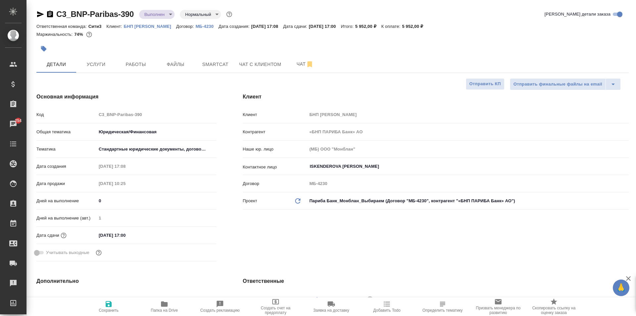
type textarea "x"
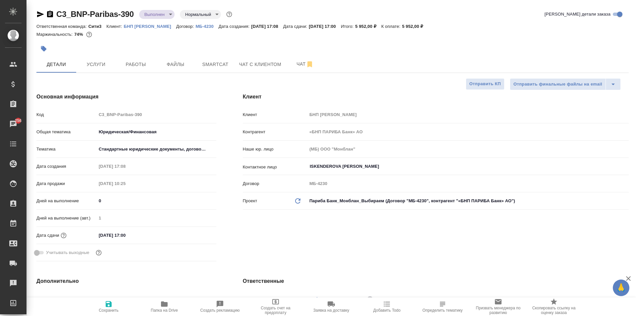
type textarea "x"
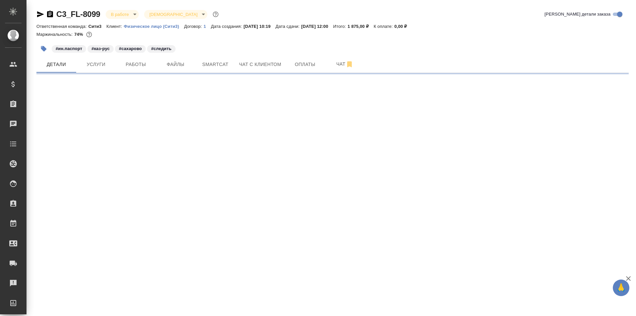
select select "RU"
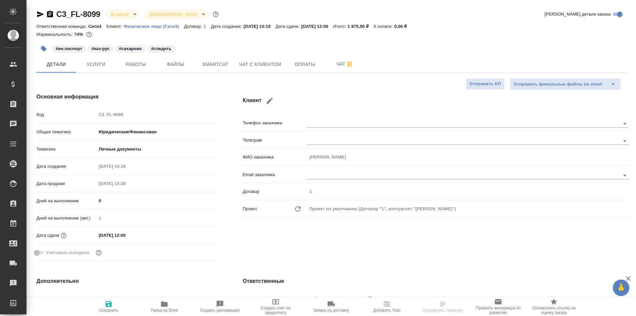
type textarea "x"
click at [48, 15] on icon "button" at bounding box center [50, 14] width 6 height 7
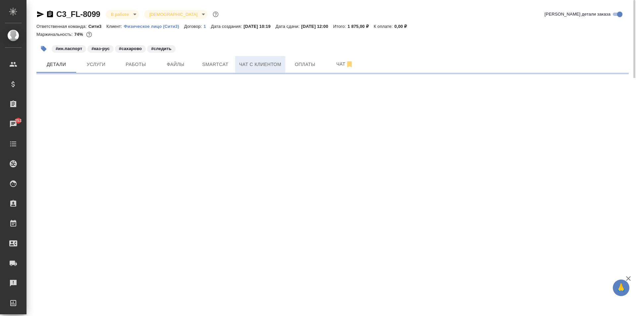
select select "RU"
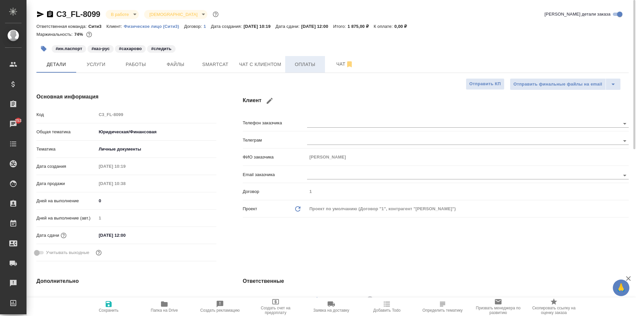
type textarea "x"
click at [290, 65] on span "Оплаты" at bounding box center [305, 64] width 32 height 8
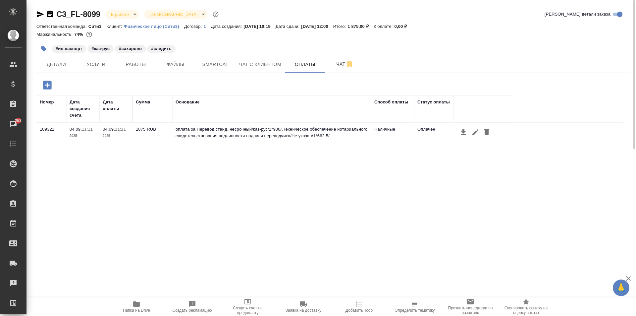
click at [51, 15] on icon "button" at bounding box center [50, 14] width 6 height 7
click at [53, 16] on icon "button" at bounding box center [50, 14] width 8 height 8
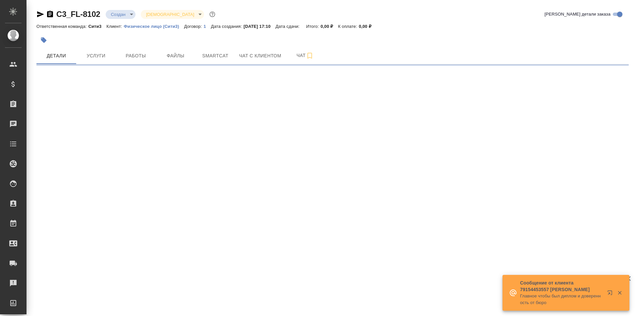
select select "RU"
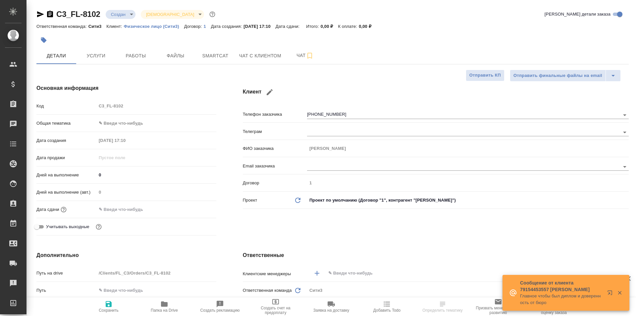
type textarea "x"
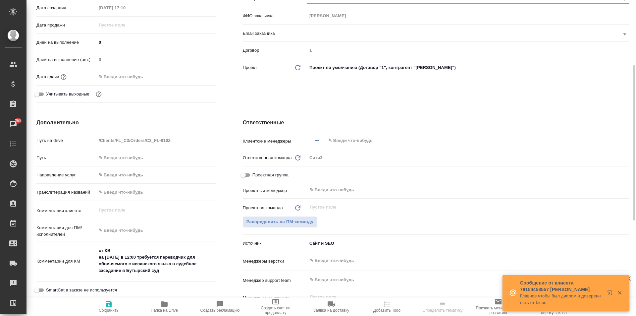
scroll to position [232, 0]
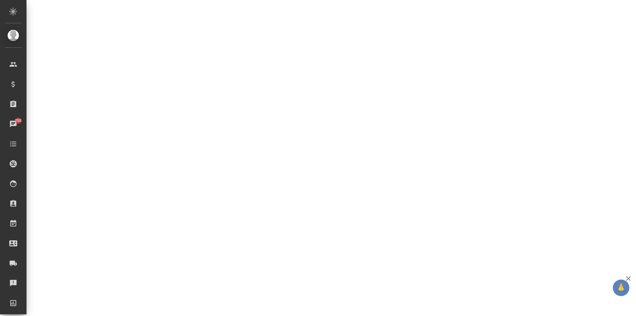
select select "RU"
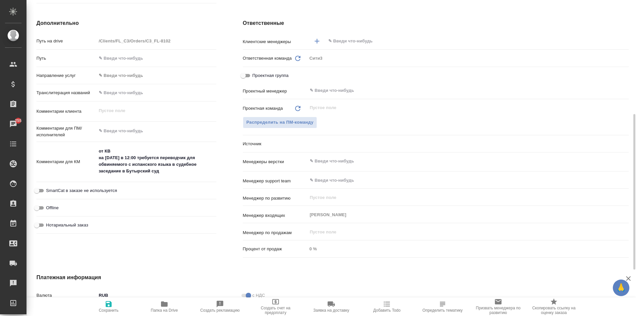
type textarea "x"
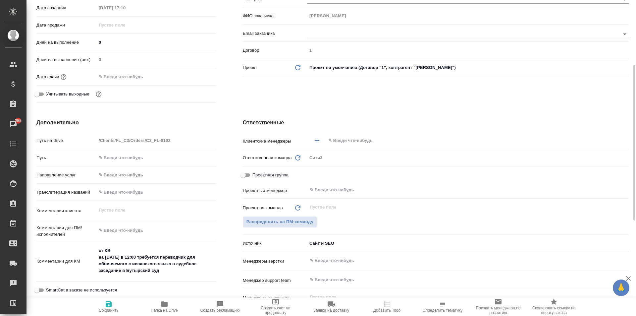
scroll to position [0, 0]
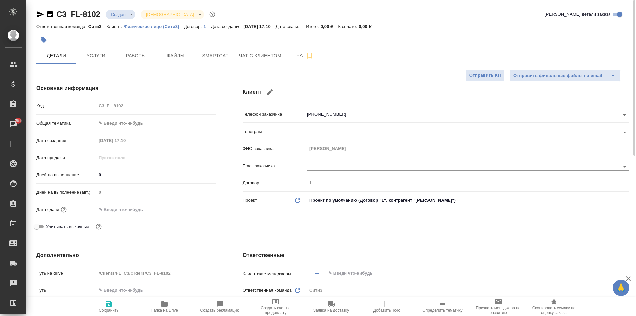
type textarea "x"
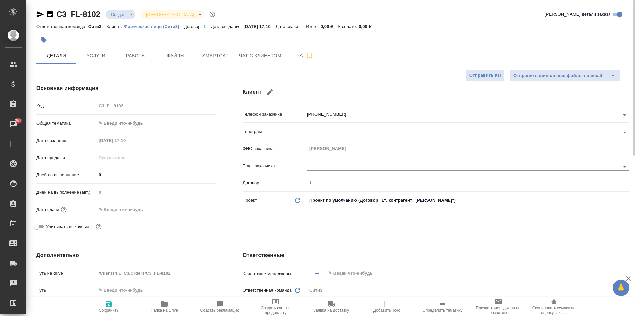
type textarea "x"
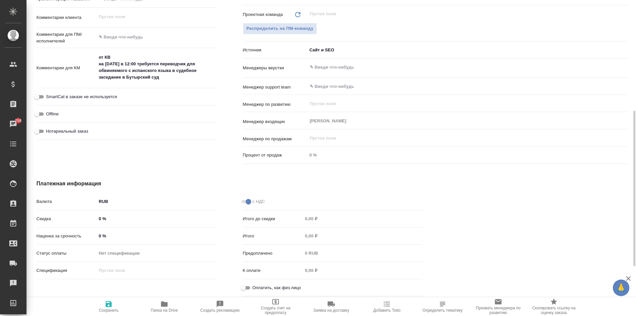
scroll to position [292, 0]
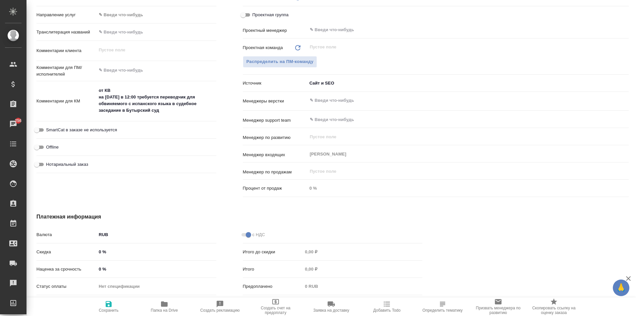
type textarea "x"
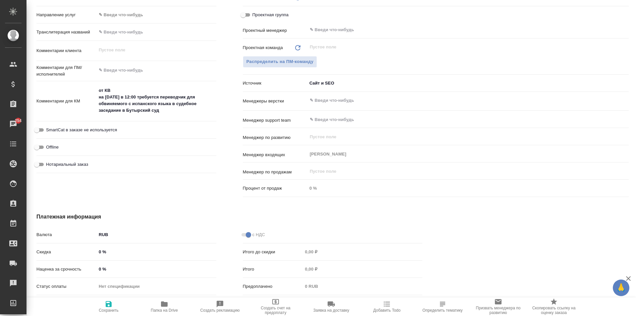
type textarea "x"
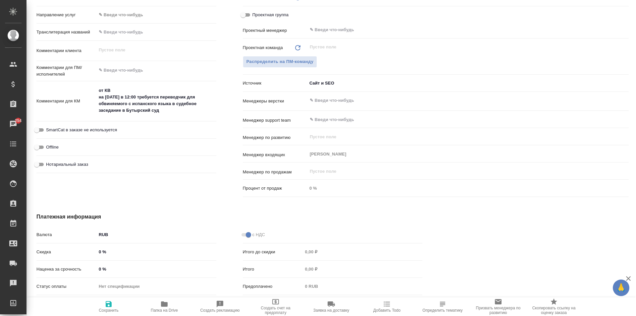
type textarea "x"
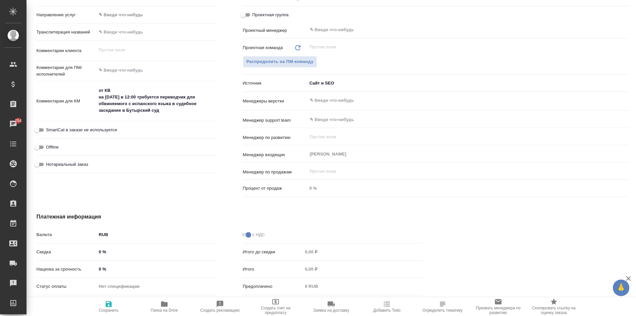
type textarea "x"
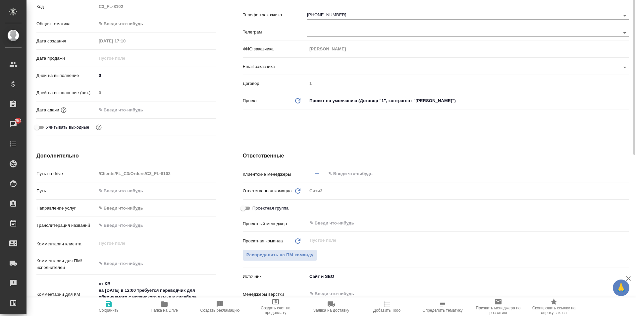
scroll to position [166, 0]
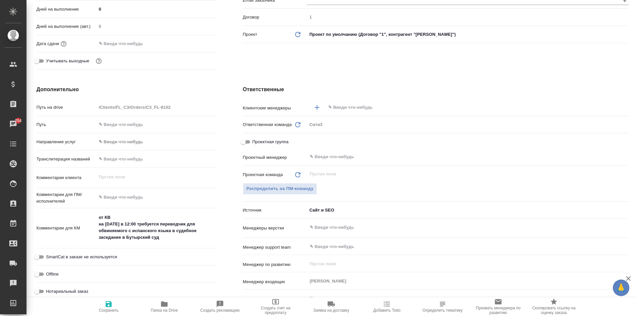
type textarea "x"
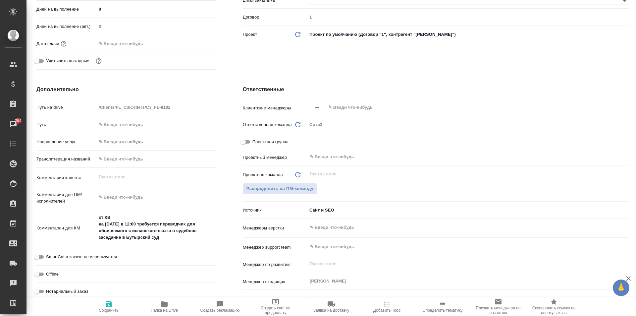
type textarea "x"
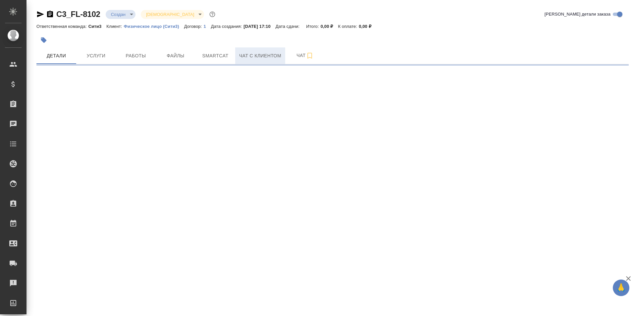
click at [267, 59] on span "Чат с клиентом" at bounding box center [260, 56] width 42 height 8
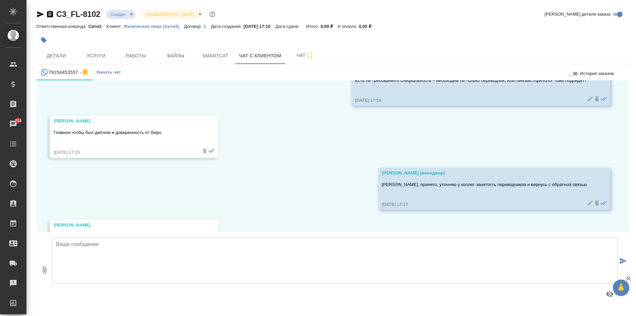
scroll to position [678, 0]
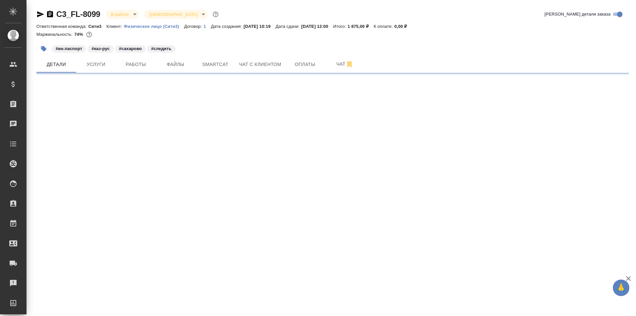
select select "RU"
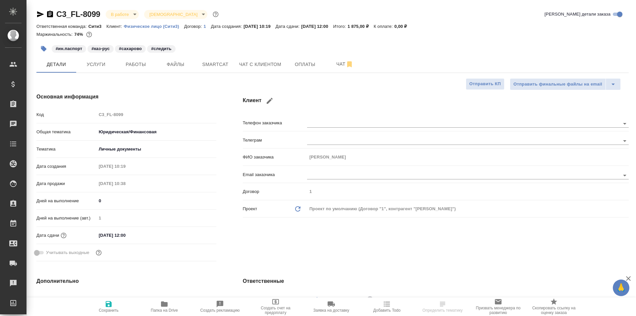
type textarea "x"
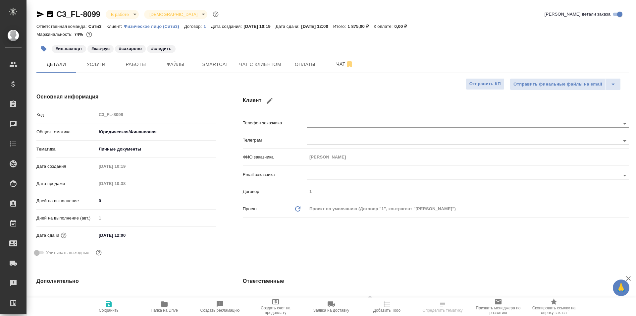
type textarea "x"
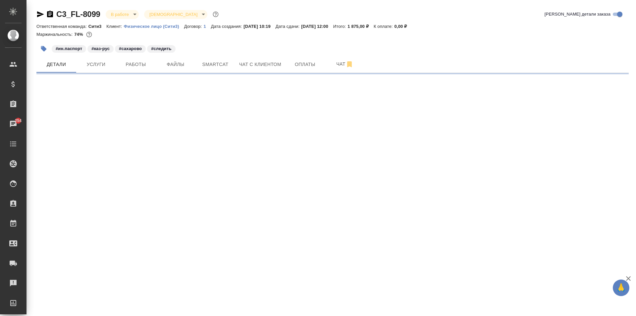
select select "RU"
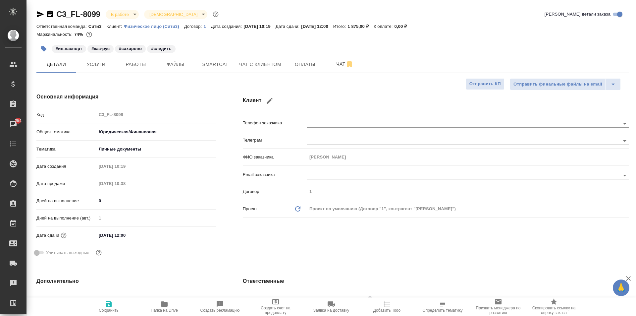
type textarea "x"
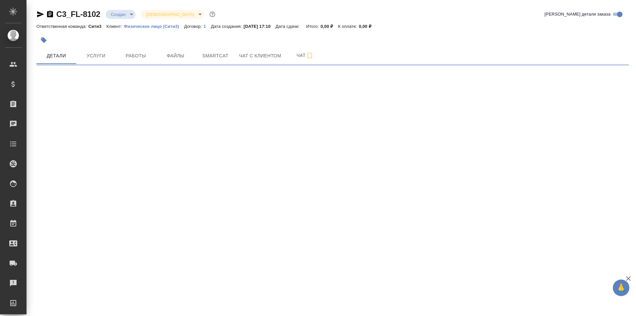
select select "RU"
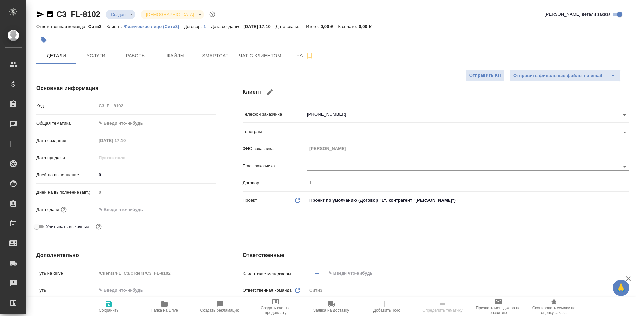
type textarea "x"
click at [191, 57] on span "Файлы" at bounding box center [176, 56] width 32 height 8
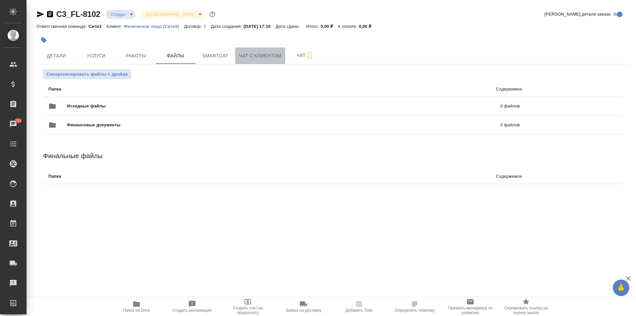
click at [248, 61] on button "Чат с клиентом" at bounding box center [260, 55] width 50 height 17
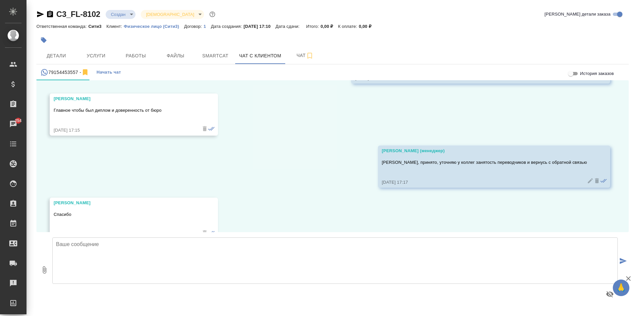
scroll to position [678, 0]
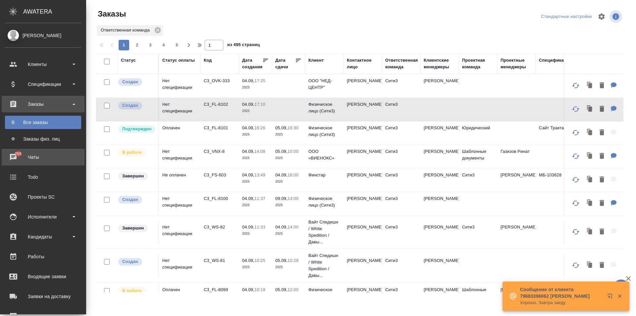
click at [16, 152] on div "Чаты" at bounding box center [43, 157] width 76 height 10
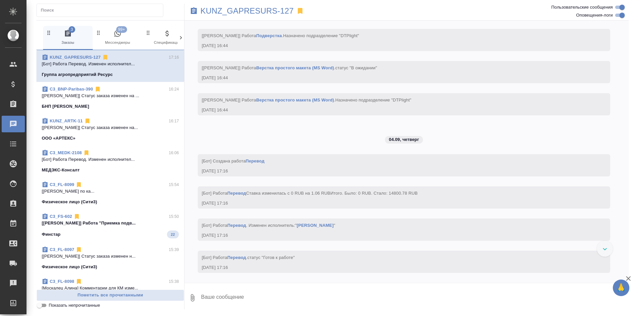
scroll to position [2914, 0]
click at [114, 41] on span "99+ Мессенджеры" at bounding box center [117, 37] width 44 height 16
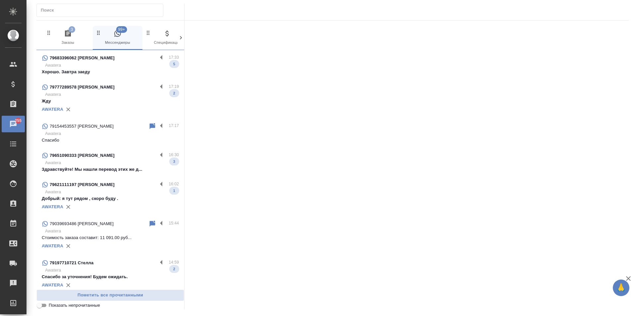
click at [113, 64] on p "Awatera" at bounding box center [112, 65] width 134 height 7
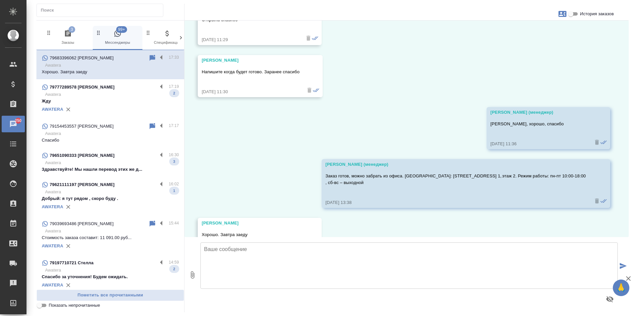
scroll to position [4343, 0]
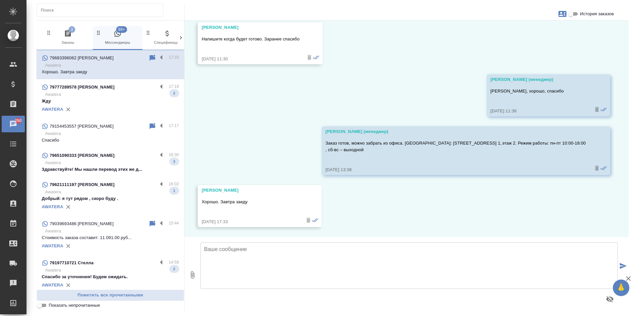
click at [123, 99] on p "Жду" at bounding box center [110, 101] width 137 height 7
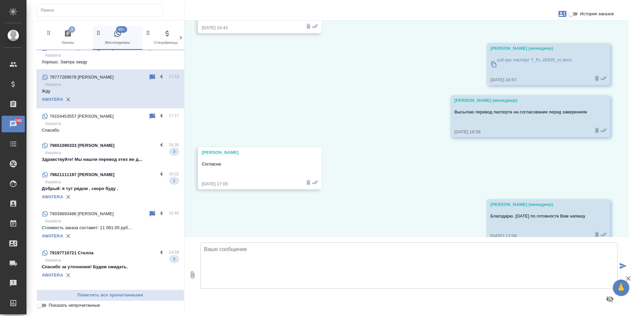
scroll to position [0, 0]
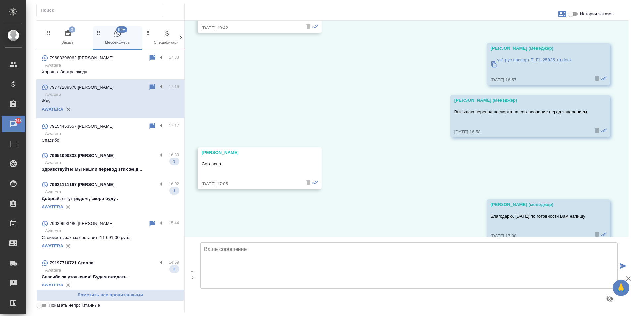
click at [78, 42] on span "3 Заказы" at bounding box center [68, 37] width 44 height 16
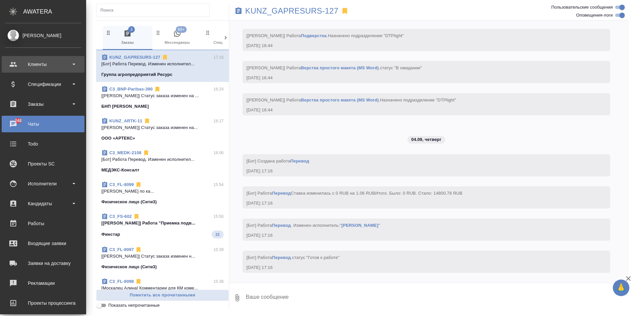
scroll to position [3001, 0]
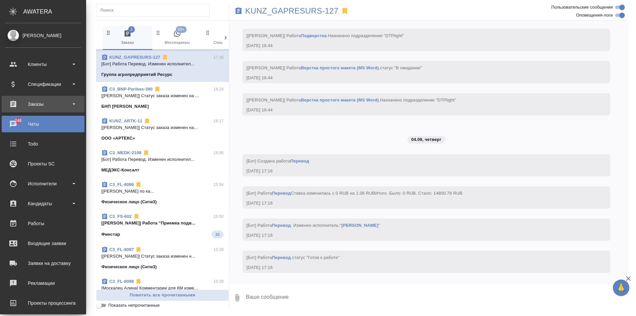
click at [31, 103] on div "Заказы" at bounding box center [43, 104] width 76 height 10
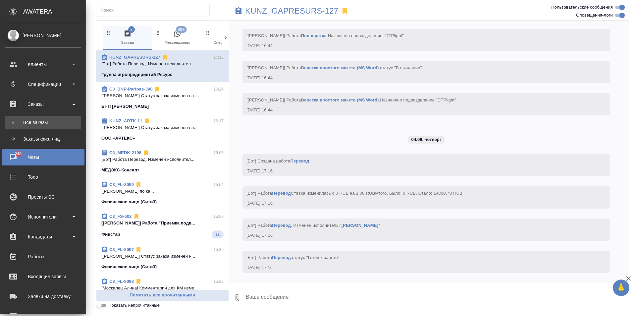
click at [43, 128] on link "В Все заказы" at bounding box center [43, 122] width 76 height 13
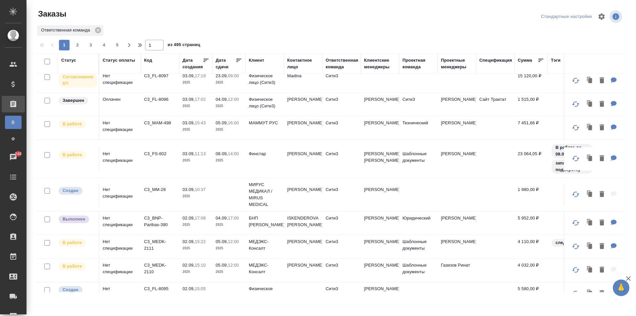
scroll to position [259, 0]
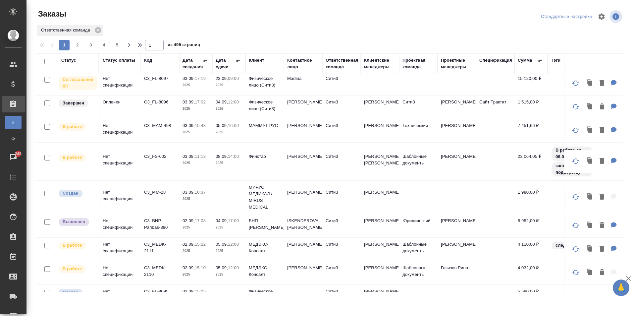
click at [300, 170] on td "[PERSON_NAME]" at bounding box center [303, 161] width 38 height 23
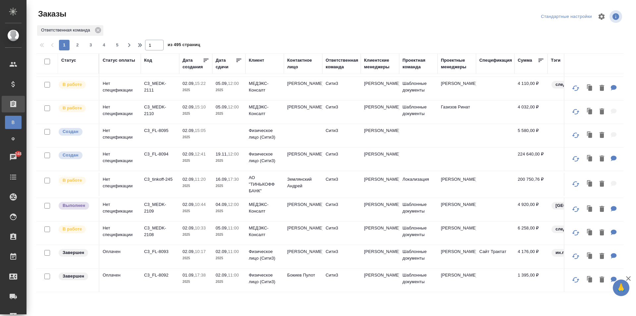
scroll to position [424, 0]
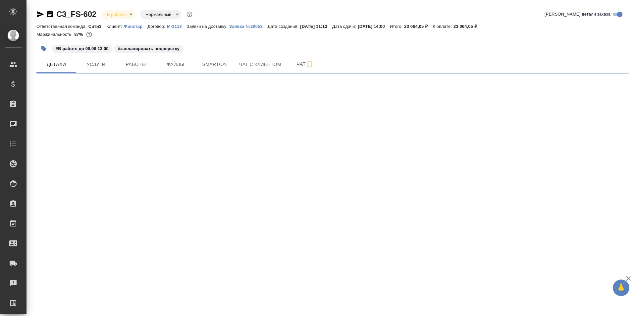
select select "RU"
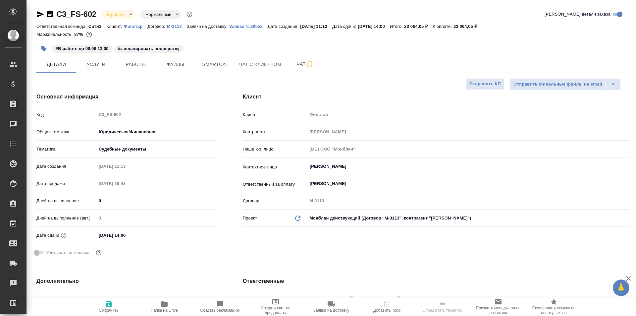
type textarea "x"
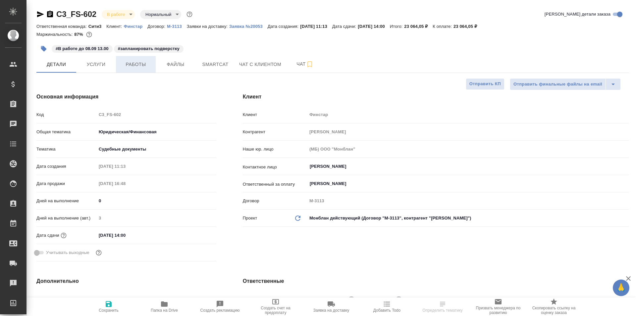
type textarea "x"
click at [176, 64] on span "Файлы" at bounding box center [176, 64] width 32 height 8
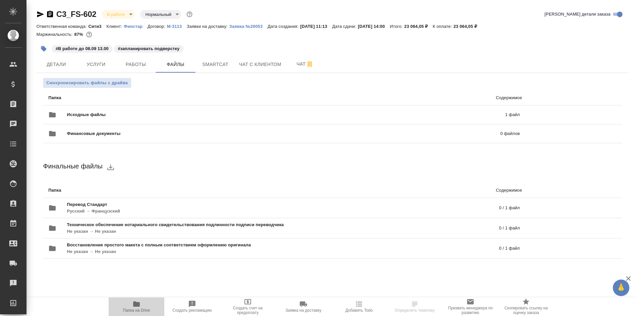
click at [141, 304] on span "Папка на Drive" at bounding box center [137, 306] width 48 height 13
